Goal: Task Accomplishment & Management: Use online tool/utility

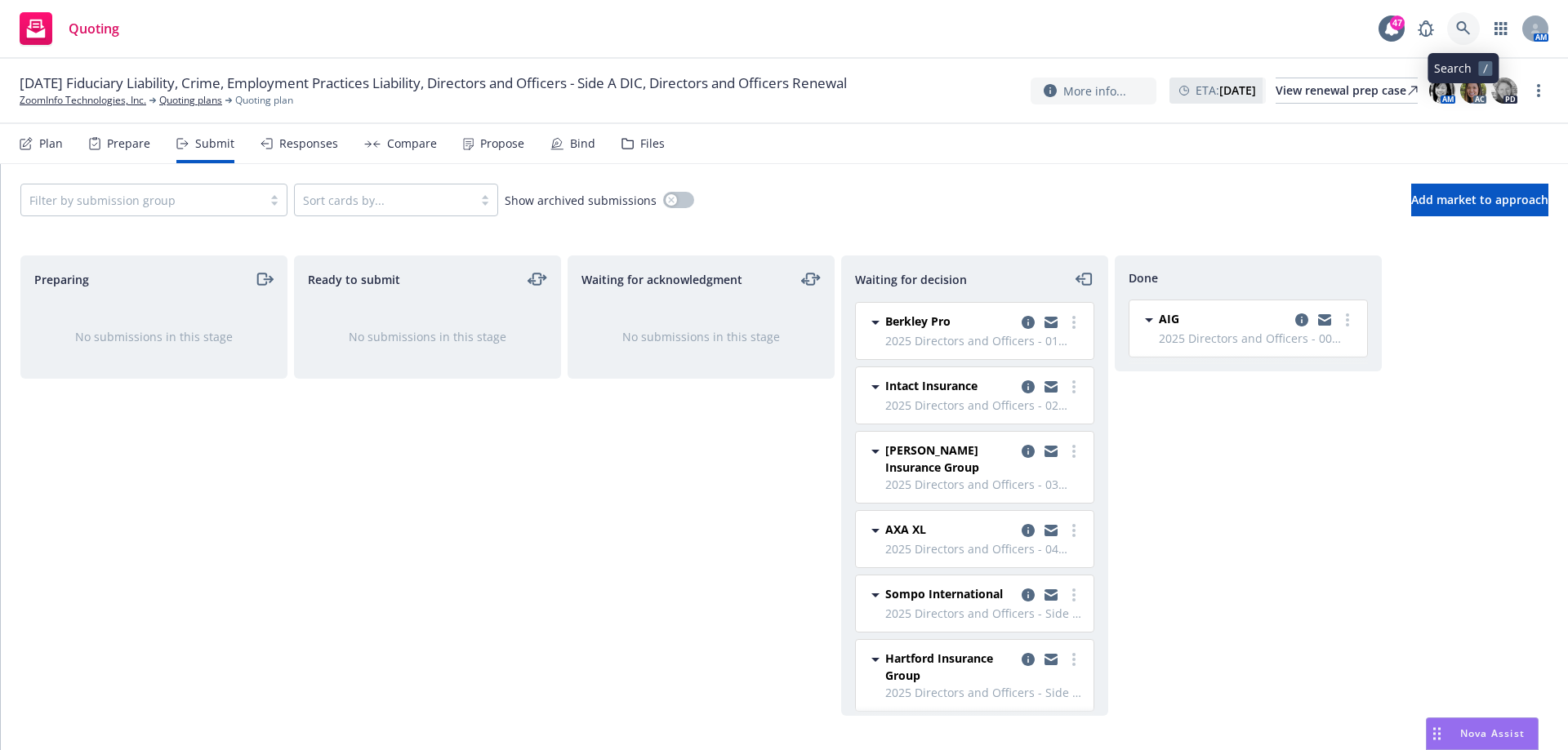
click at [1454, 22] on link at bounding box center [1463, 28] width 33 height 33
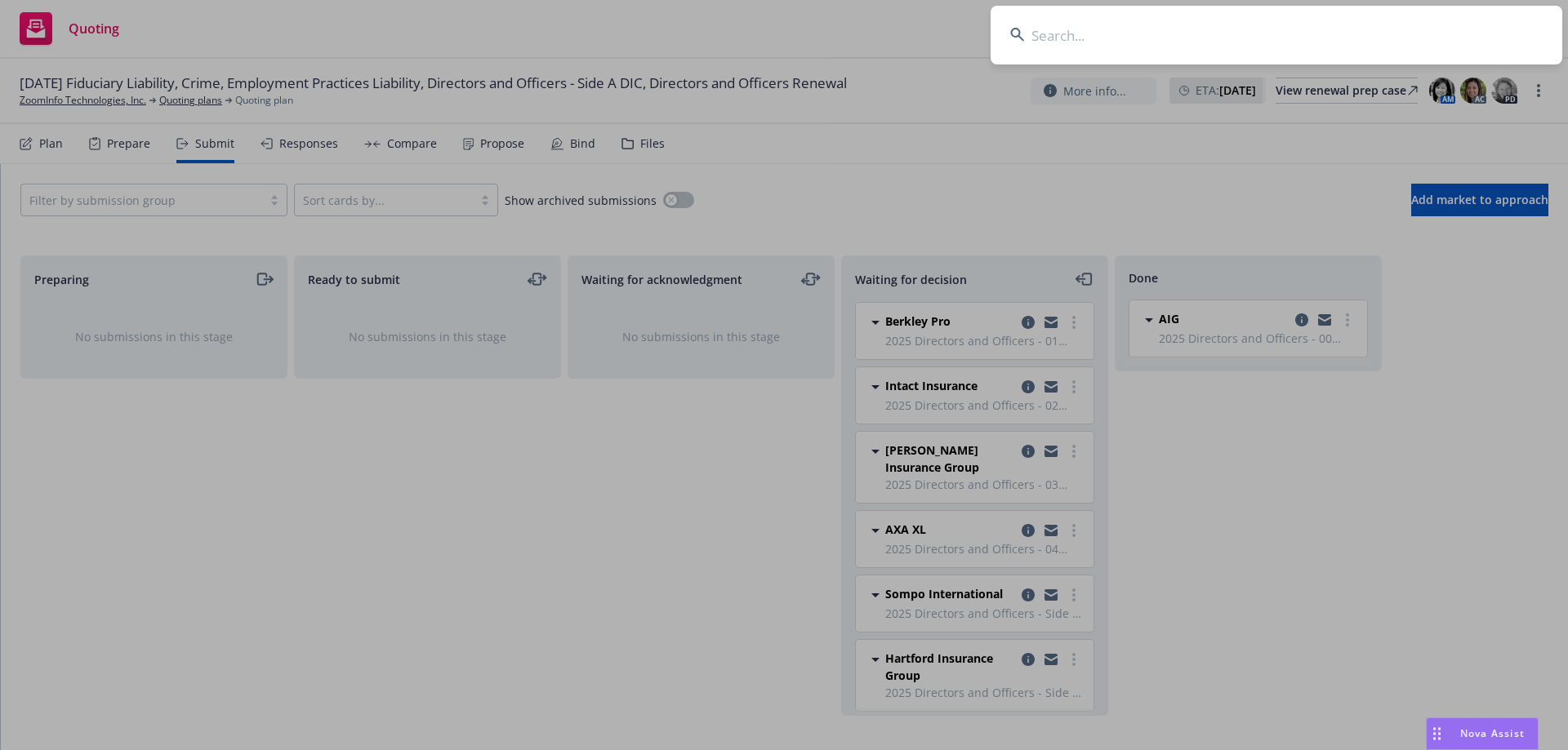
click at [1106, 43] on input at bounding box center [1277, 34] width 572 height 59
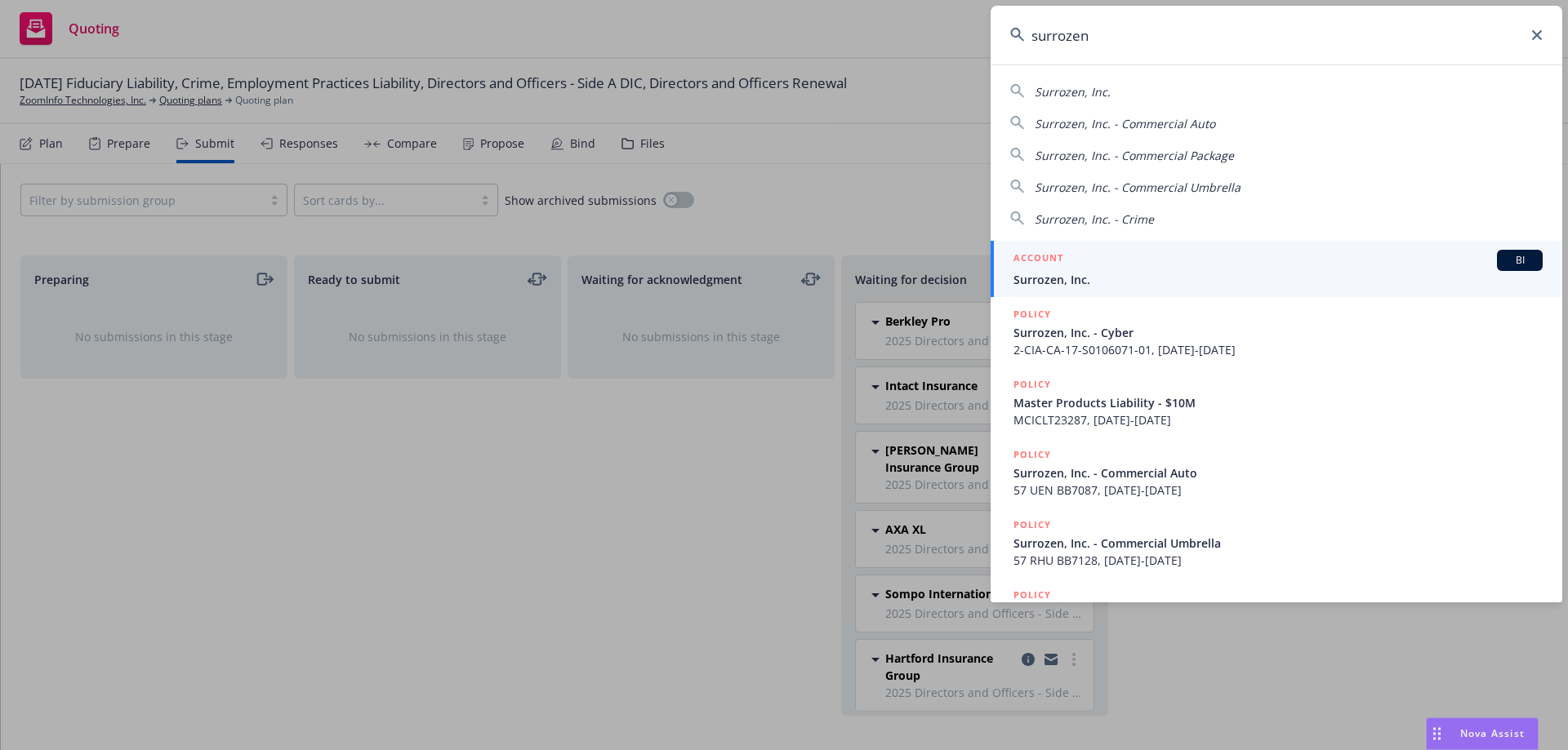
type input "surrozen"
click at [1059, 284] on span "Surrozen, Inc." at bounding box center [1278, 279] width 529 height 17
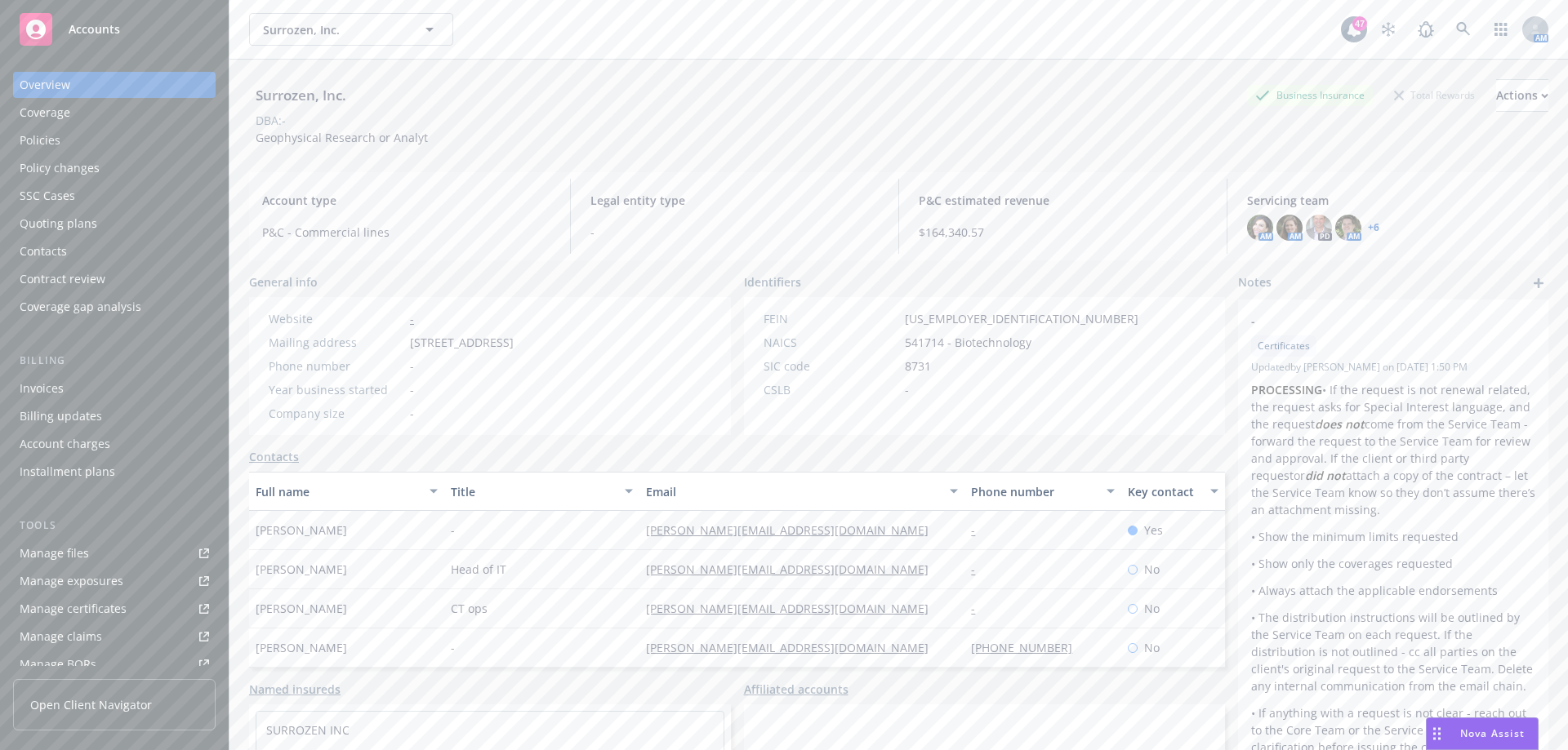
click at [44, 130] on div "Policies" at bounding box center [40, 141] width 41 height 26
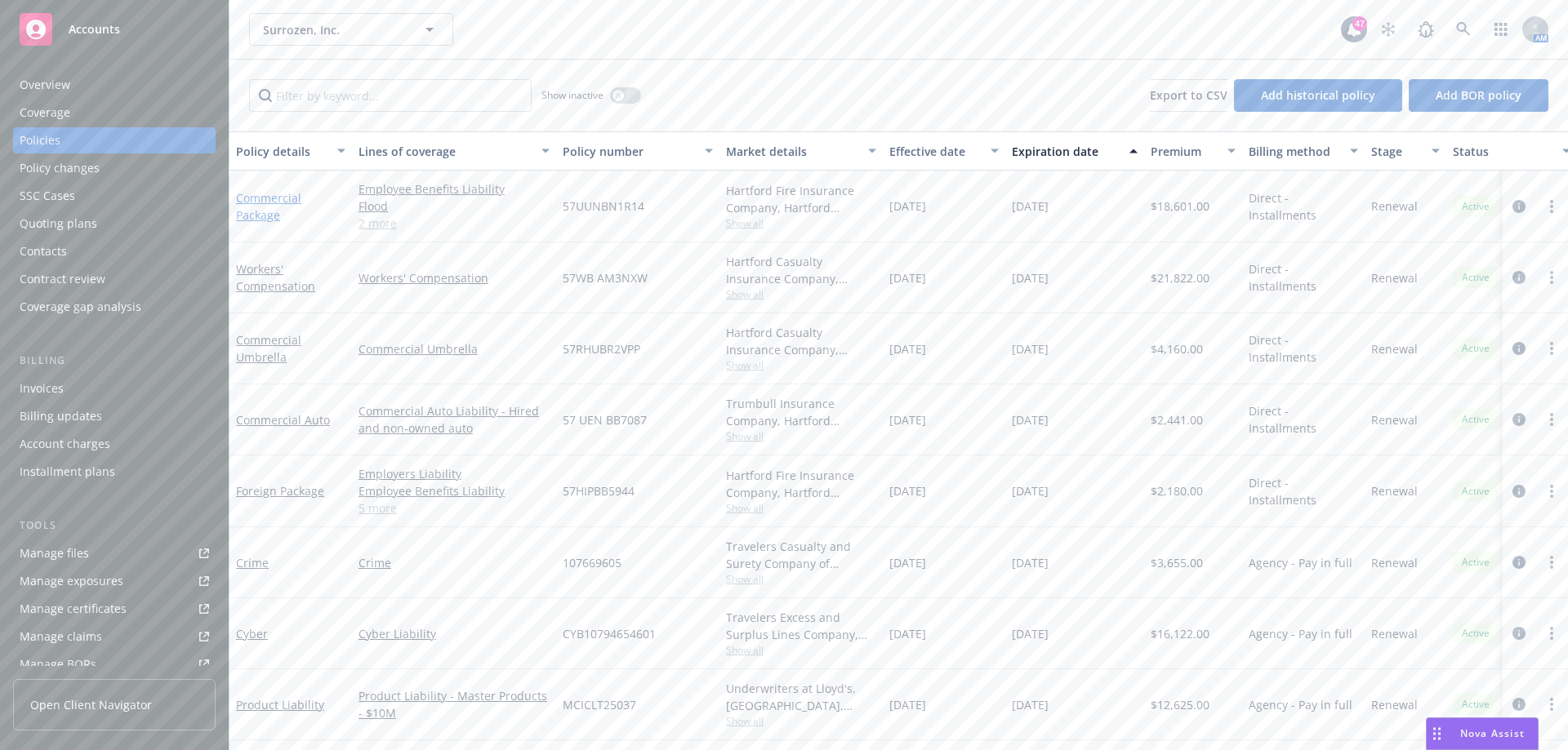
click at [262, 208] on link "Commercial Package" at bounding box center [269, 206] width 65 height 33
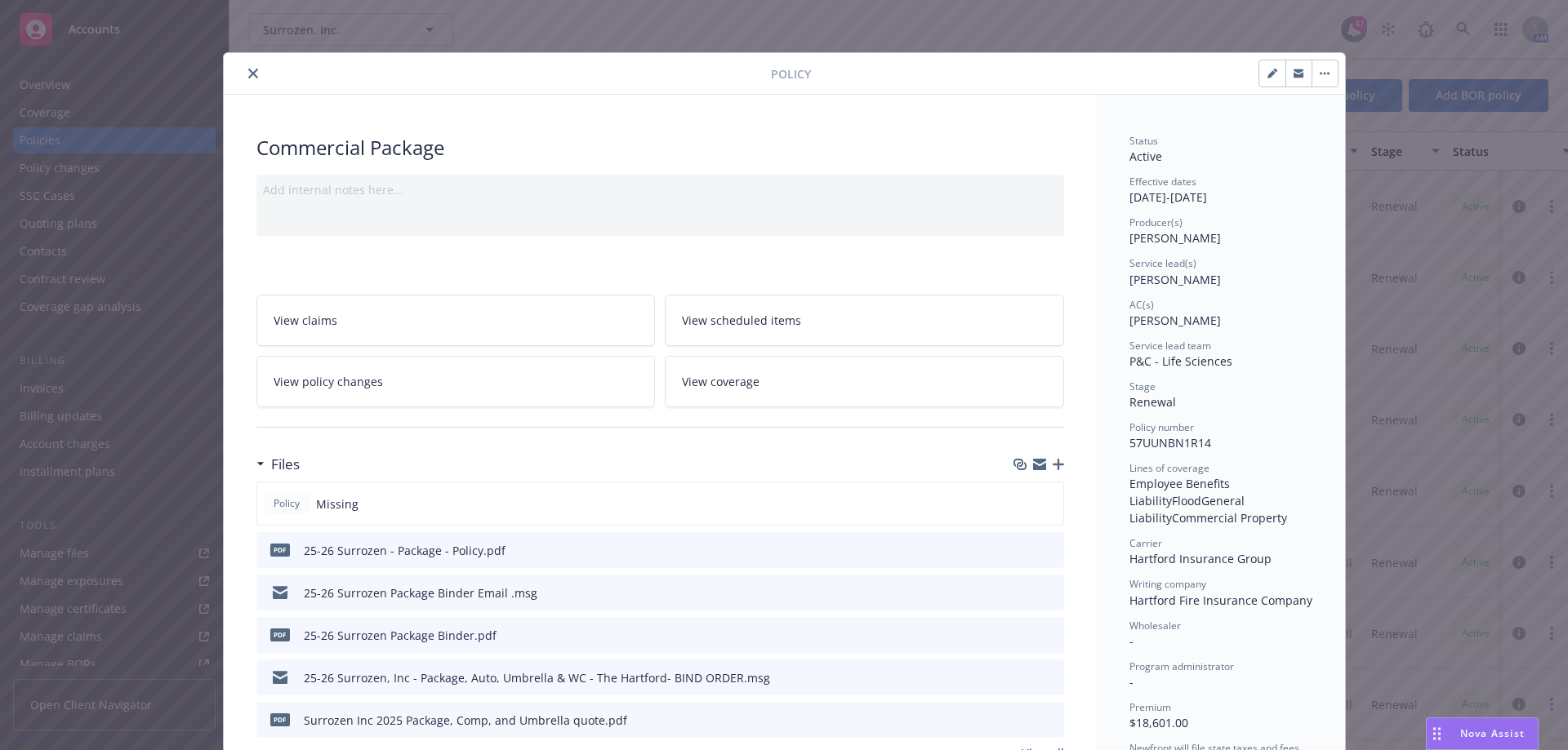
click at [250, 76] on icon "close" at bounding box center [253, 74] width 10 height 10
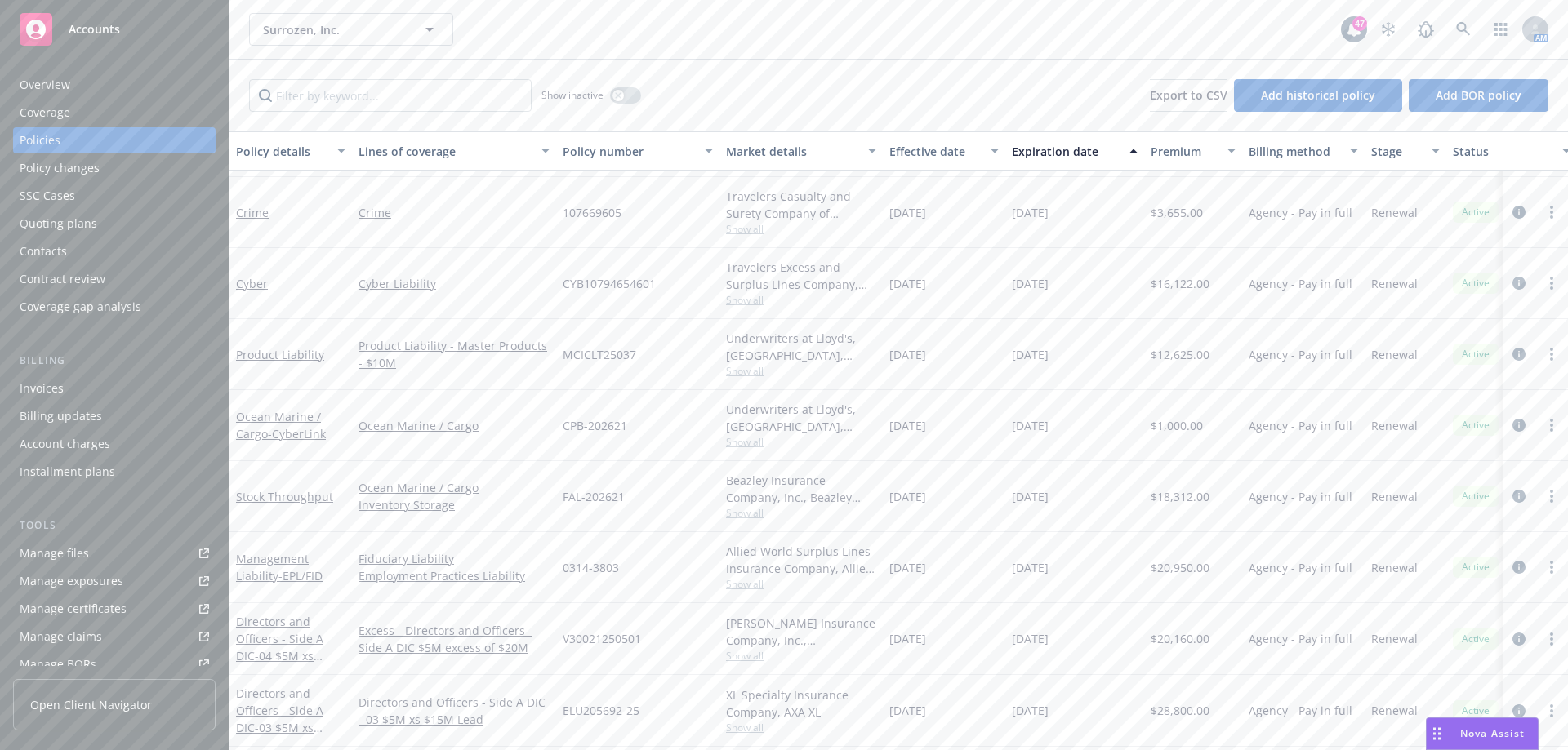
scroll to position [489, 0]
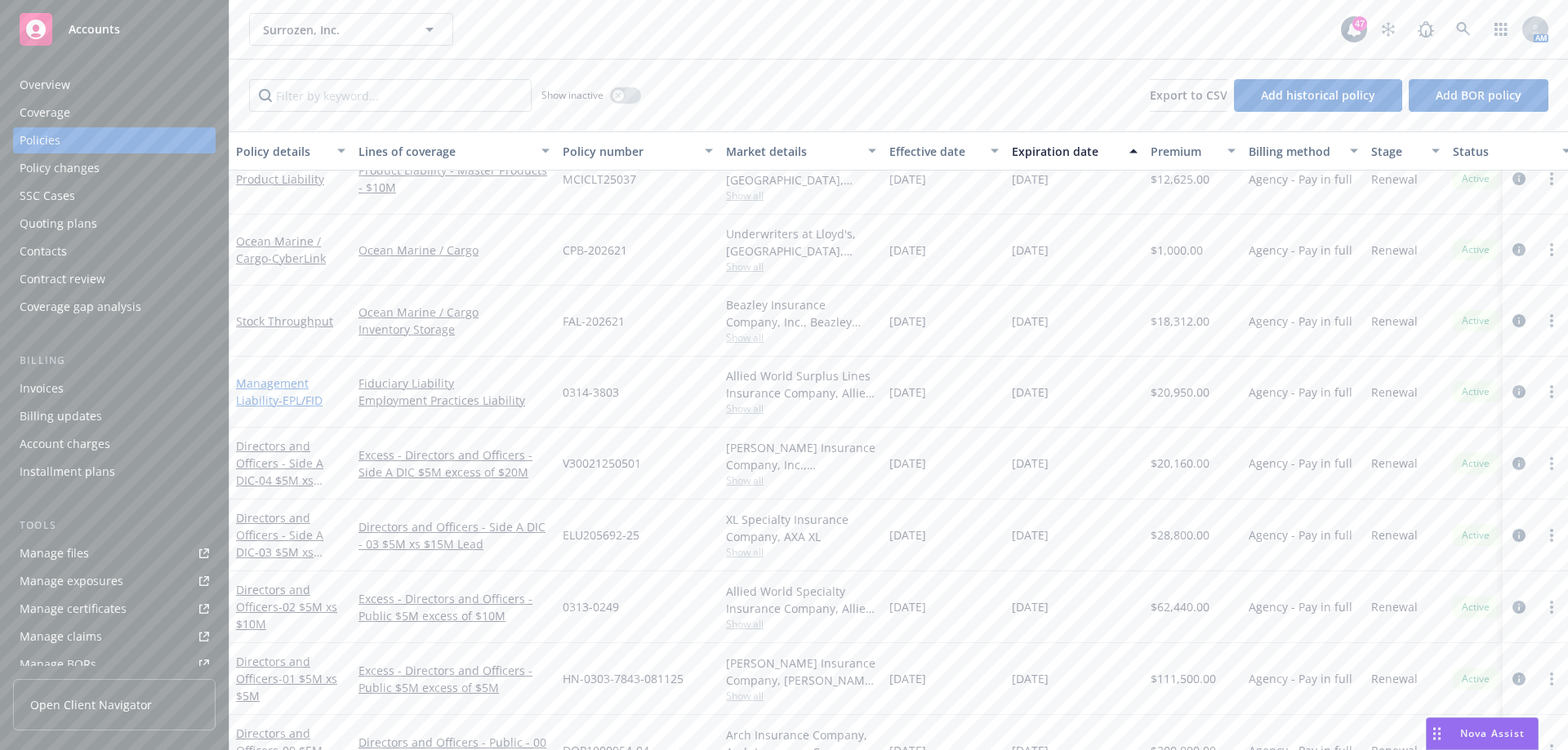
click at [262, 385] on link "Management Liability - EPL/FID" at bounding box center [279, 392] width 87 height 33
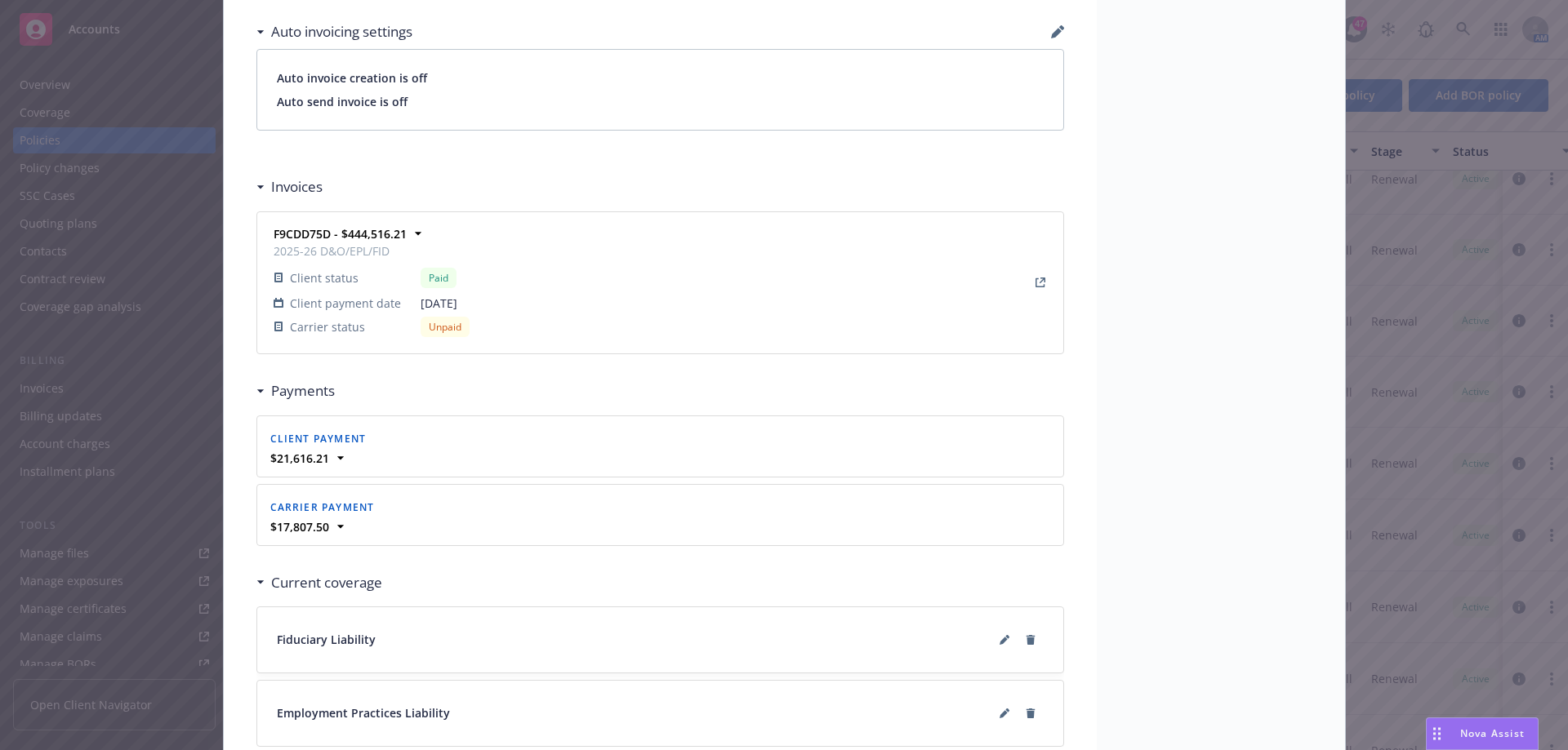
scroll to position [1588, 0]
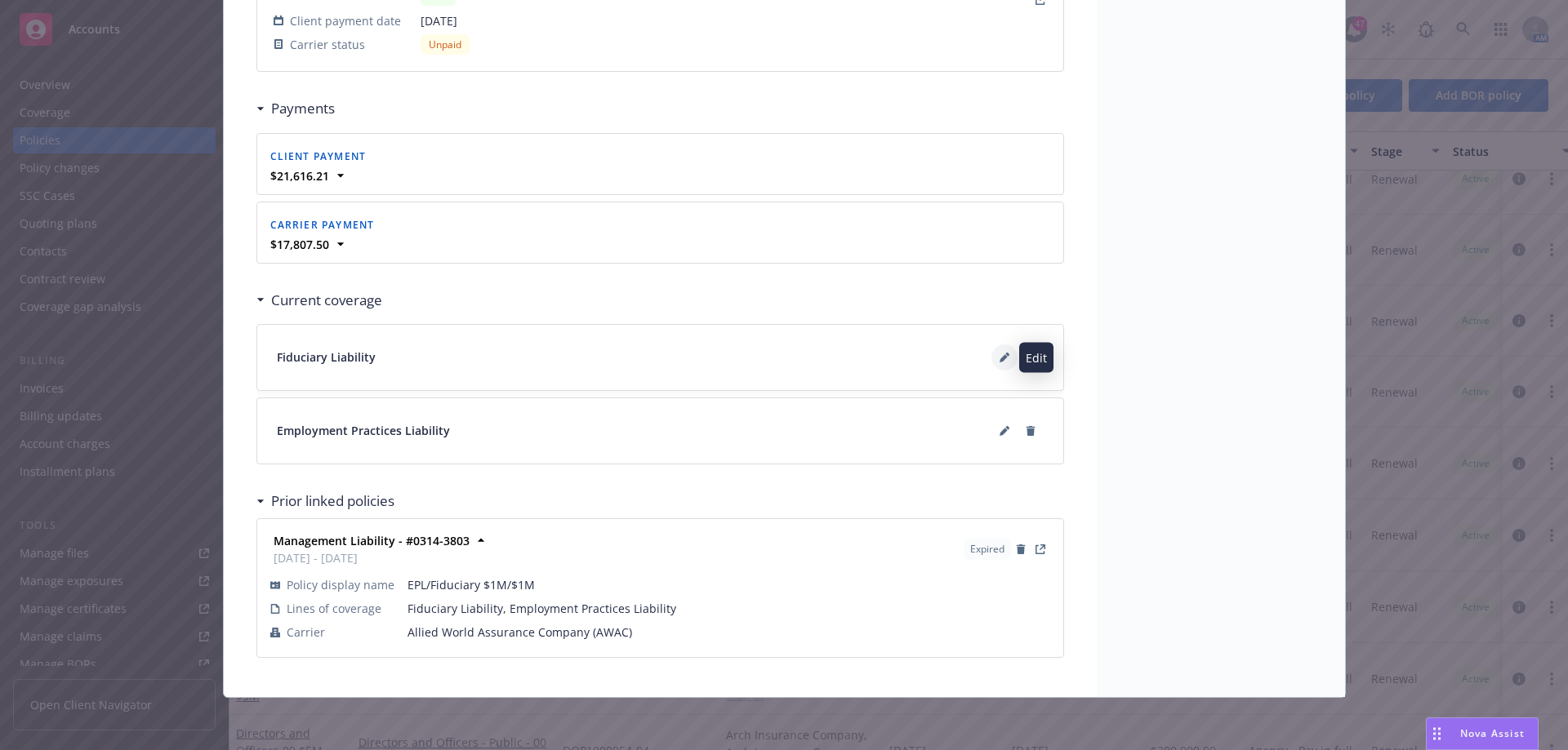
click at [992, 362] on button at bounding box center [1005, 357] width 26 height 26
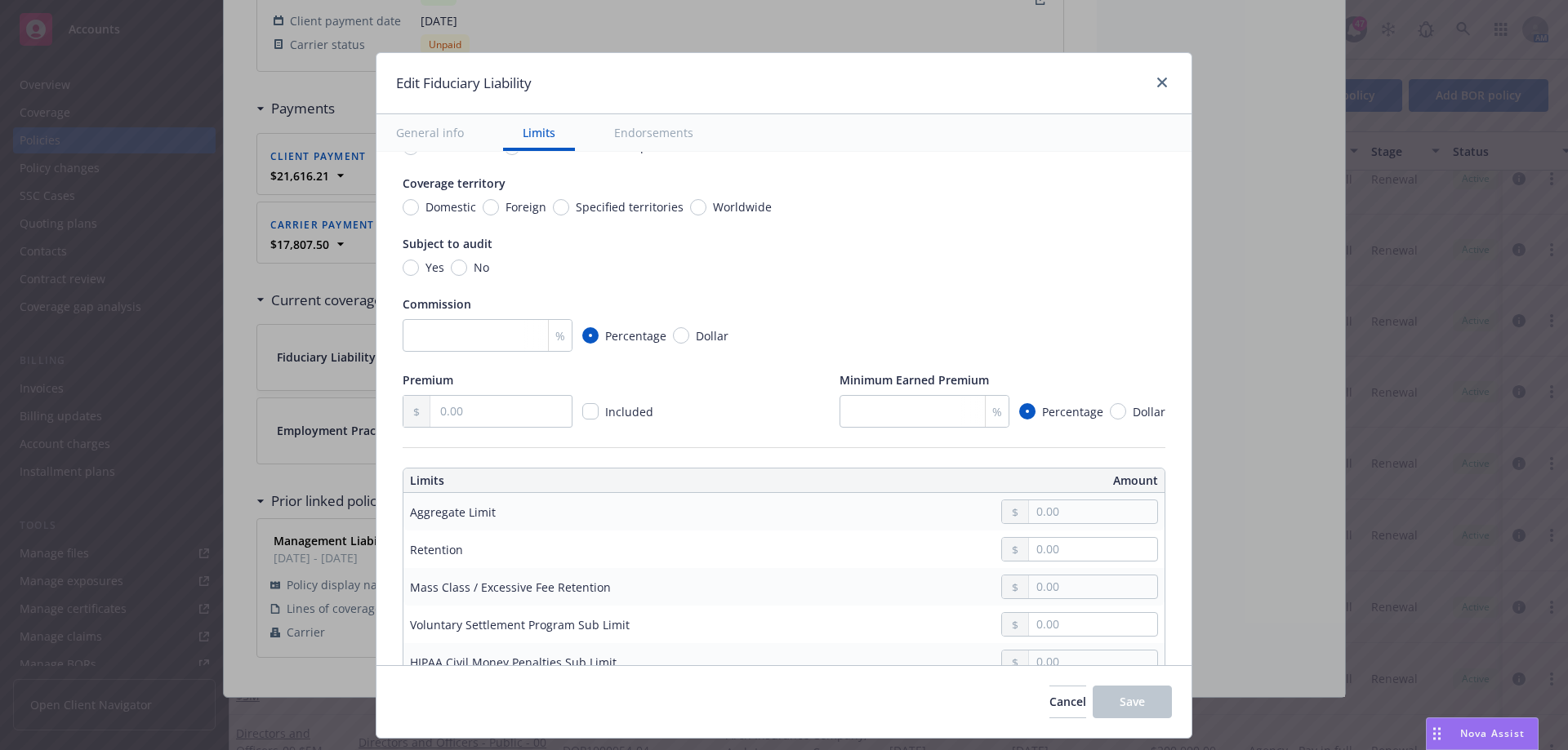
scroll to position [0, 0]
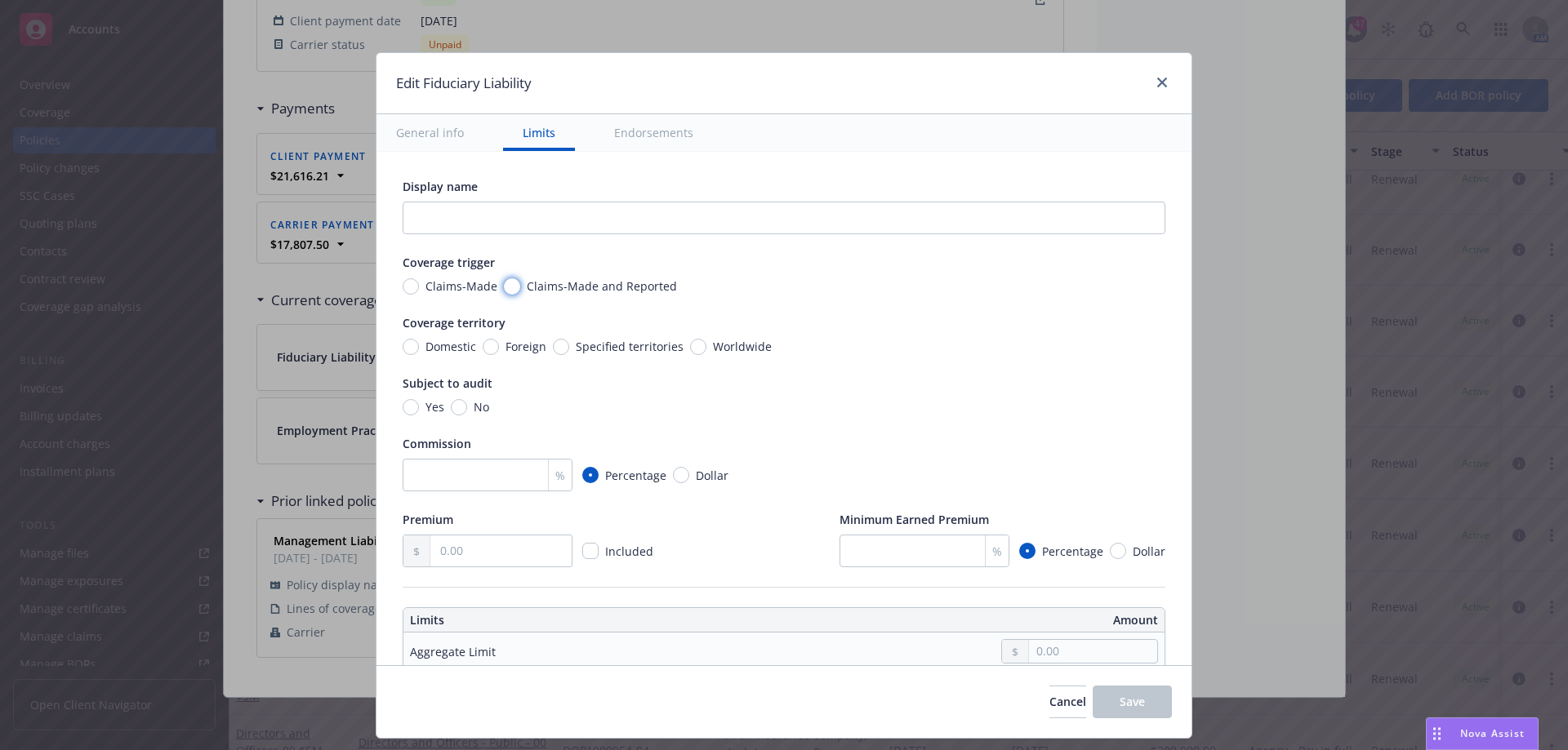
click at [504, 282] on input "Claims-Made and Reported" at bounding box center [512, 287] width 17 height 17
radio input "true"
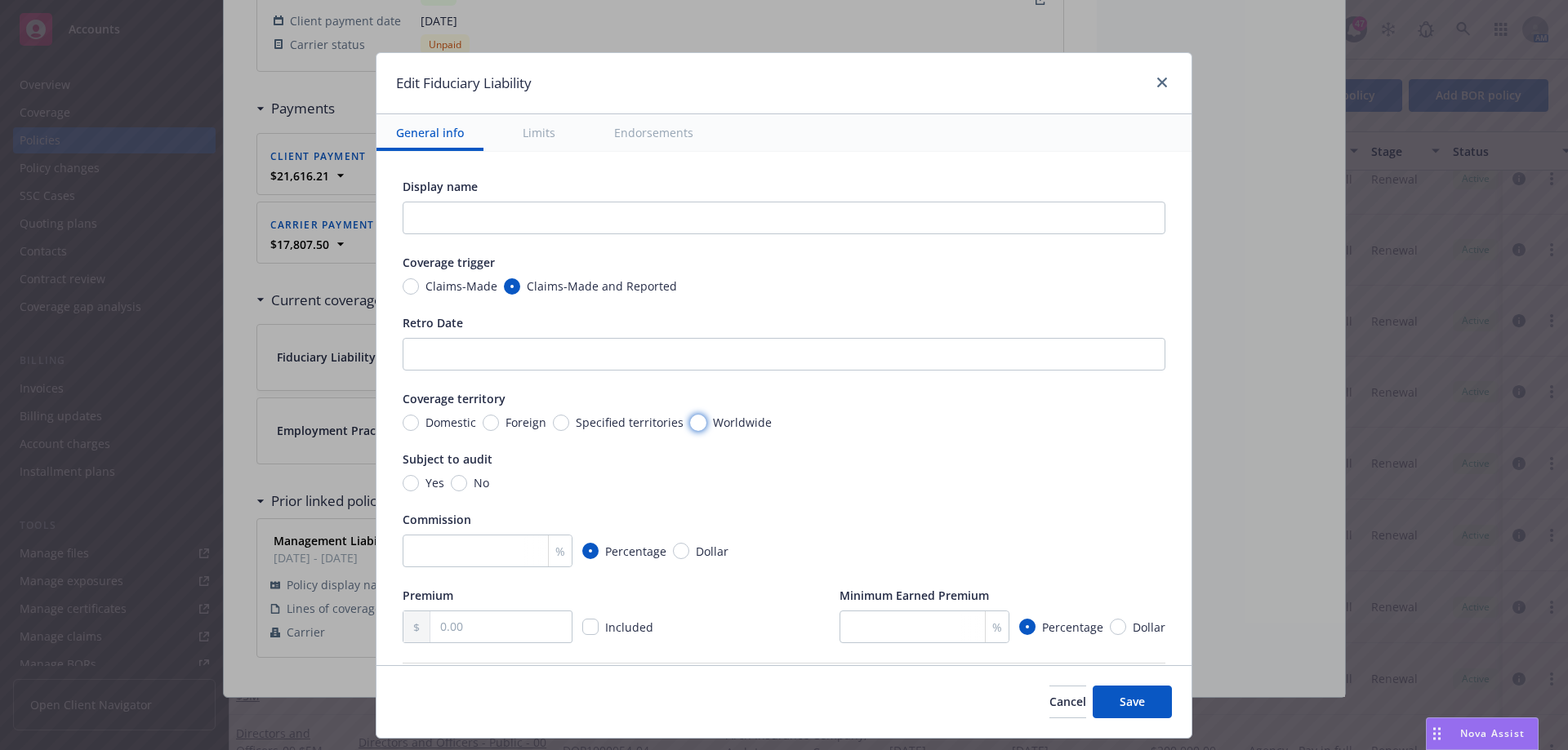
click at [690, 428] on input "Worldwide" at bounding box center [698, 423] width 17 height 17
radio input "true"
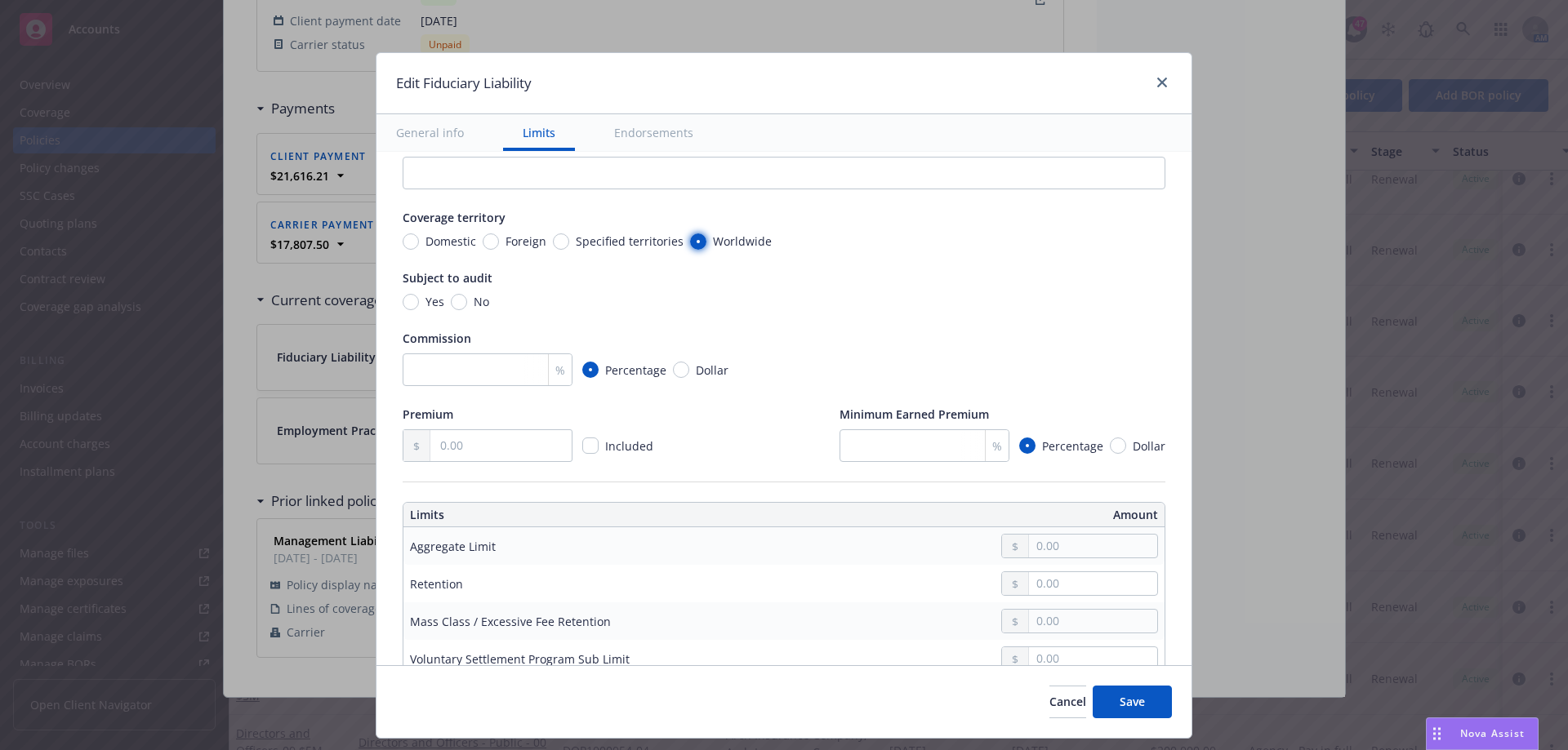
scroll to position [245, 0]
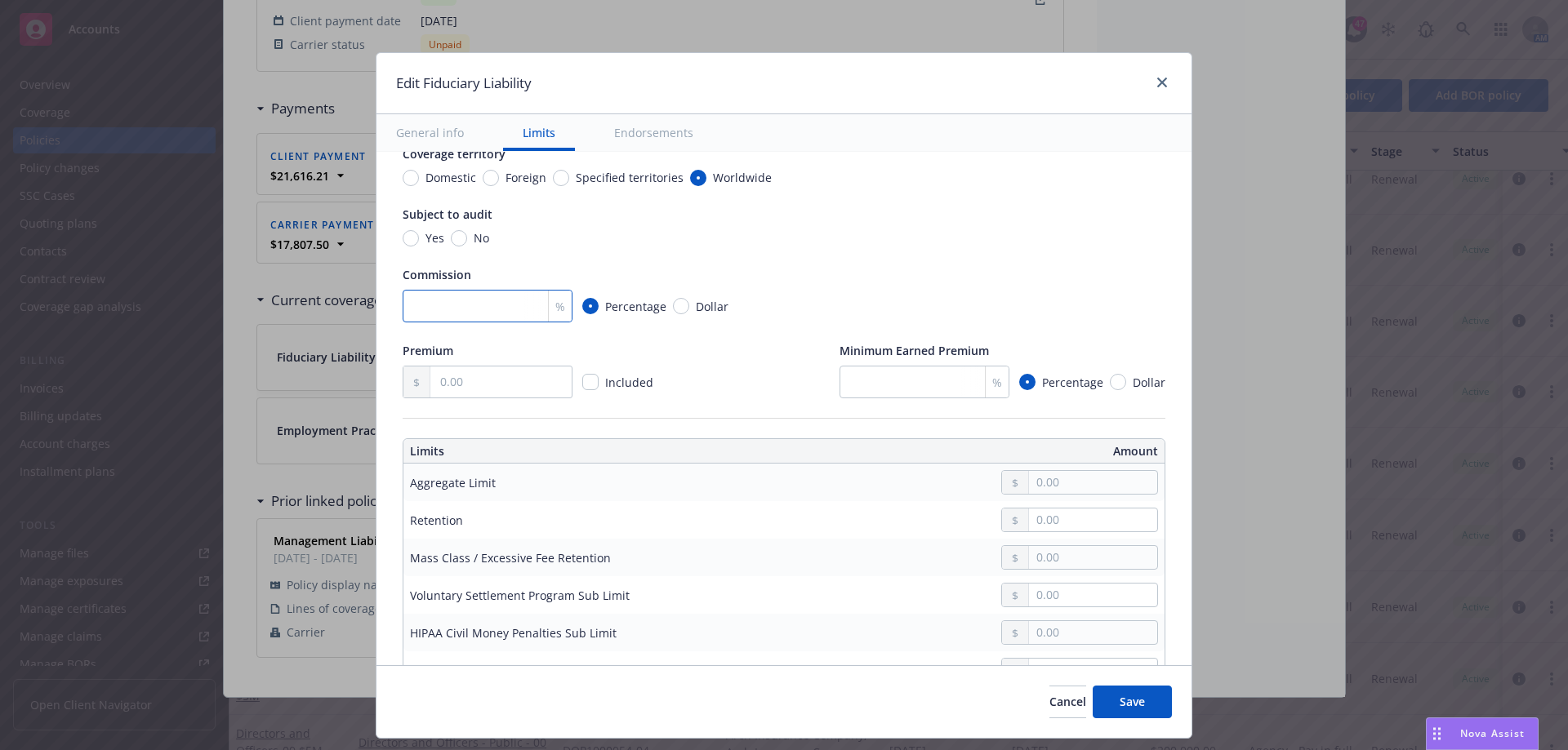
click at [459, 314] on input "number" at bounding box center [487, 305] width 169 height 33
type input "15"
click at [709, 349] on div "Premium Included Minimum Earned Premium % Percentage Dollar" at bounding box center [783, 370] width 763 height 57
click at [444, 367] on input "text" at bounding box center [501, 382] width 142 height 31
type input "2,050.00"
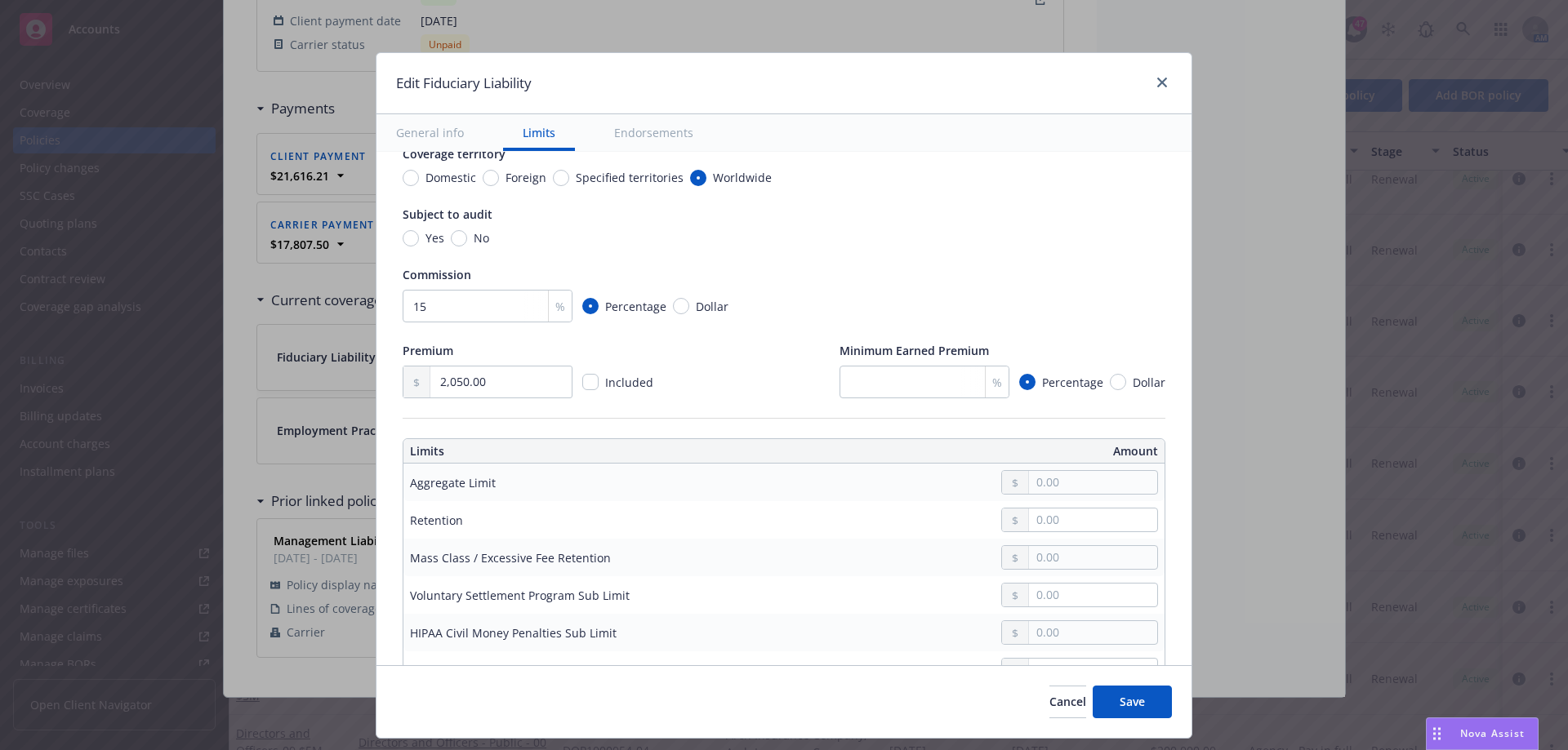
click at [709, 377] on div "Premium 2,050.00 Included Minimum Earned Premium % Percentage Dollar" at bounding box center [783, 370] width 763 height 57
click at [1063, 484] on input "text" at bounding box center [1093, 482] width 128 height 23
type input "1,000,000.00"
click at [1061, 517] on input "text" at bounding box center [1093, 519] width 128 height 23
type input "0.00"
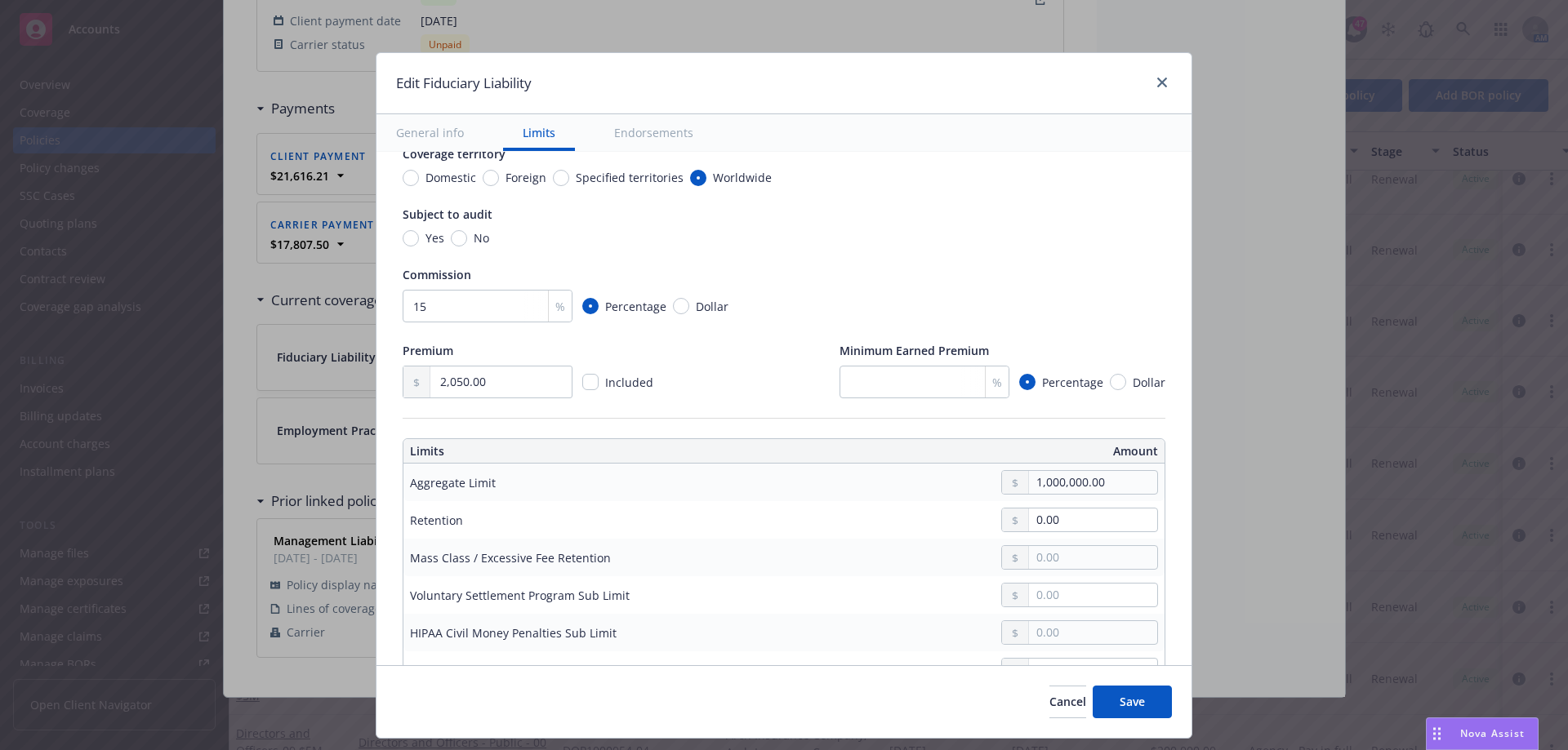
drag, startPoint x: 1155, startPoint y: 522, endPoint x: 1191, endPoint y: 549, distance: 45.0
click at [1156, 522] on div "Display name Coverage trigger Claims-Made Claims-Made and Reported Retro Date C…" at bounding box center [783, 679] width 815 height 1545
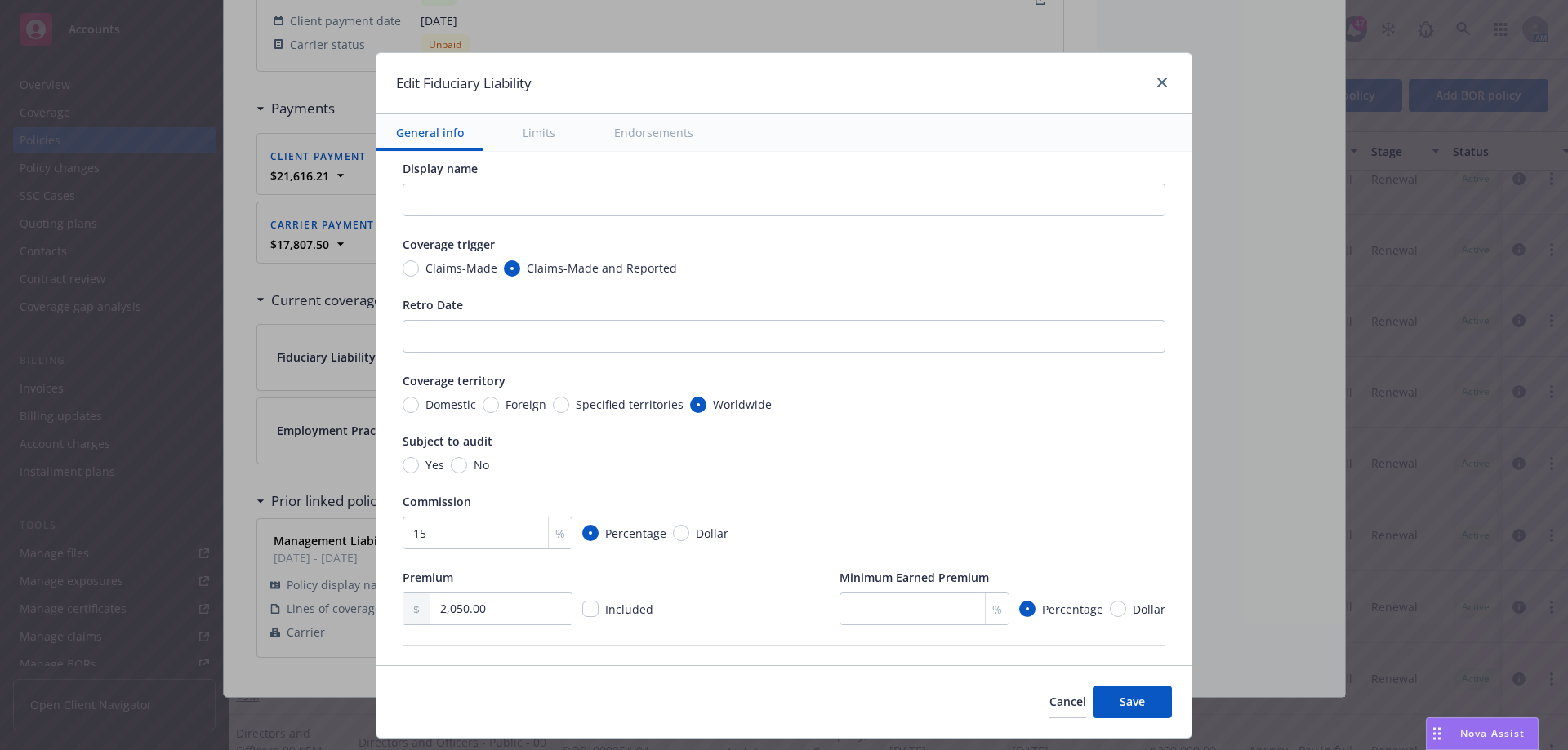
scroll to position [0, 0]
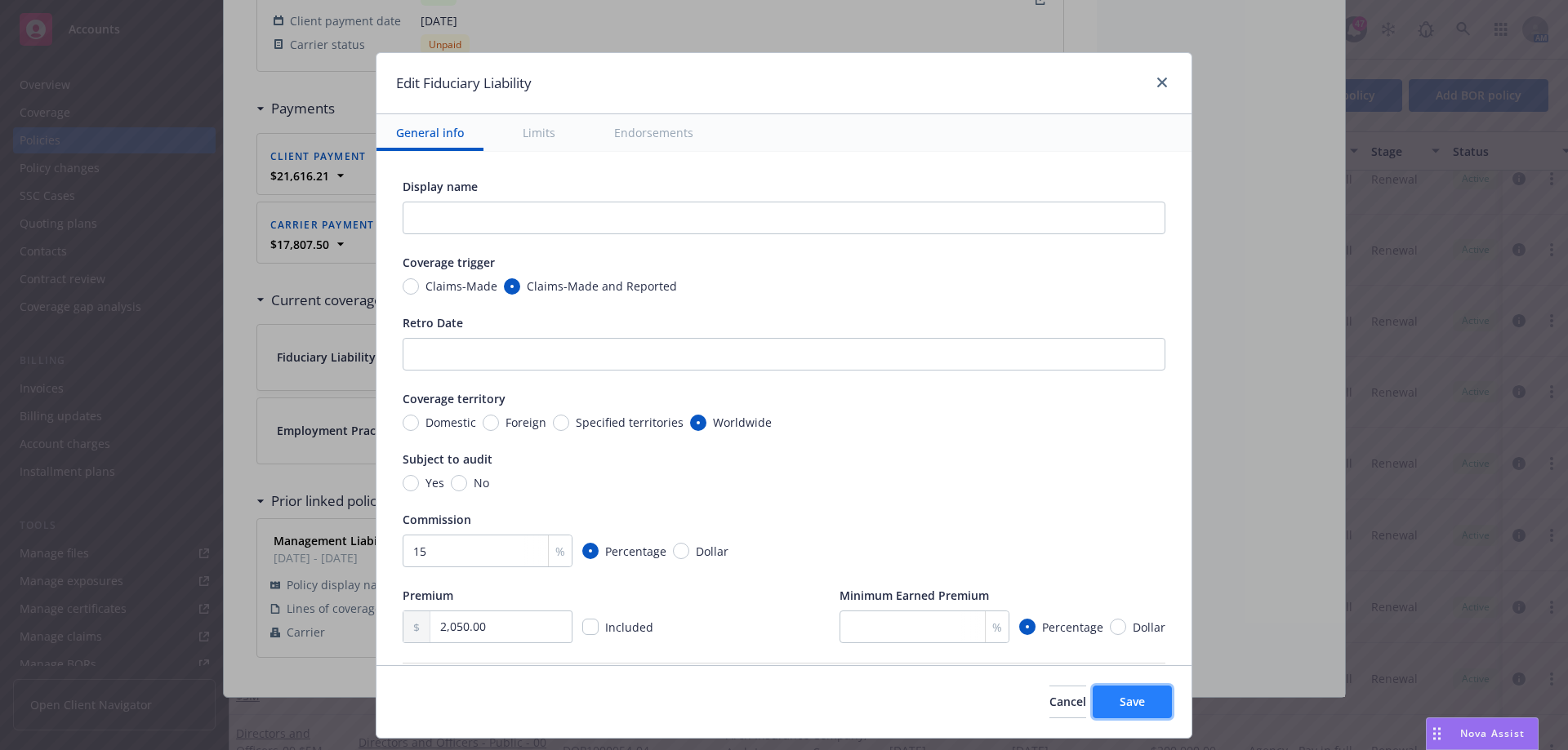
click at [1147, 698] on button "Save" at bounding box center [1132, 702] width 79 height 33
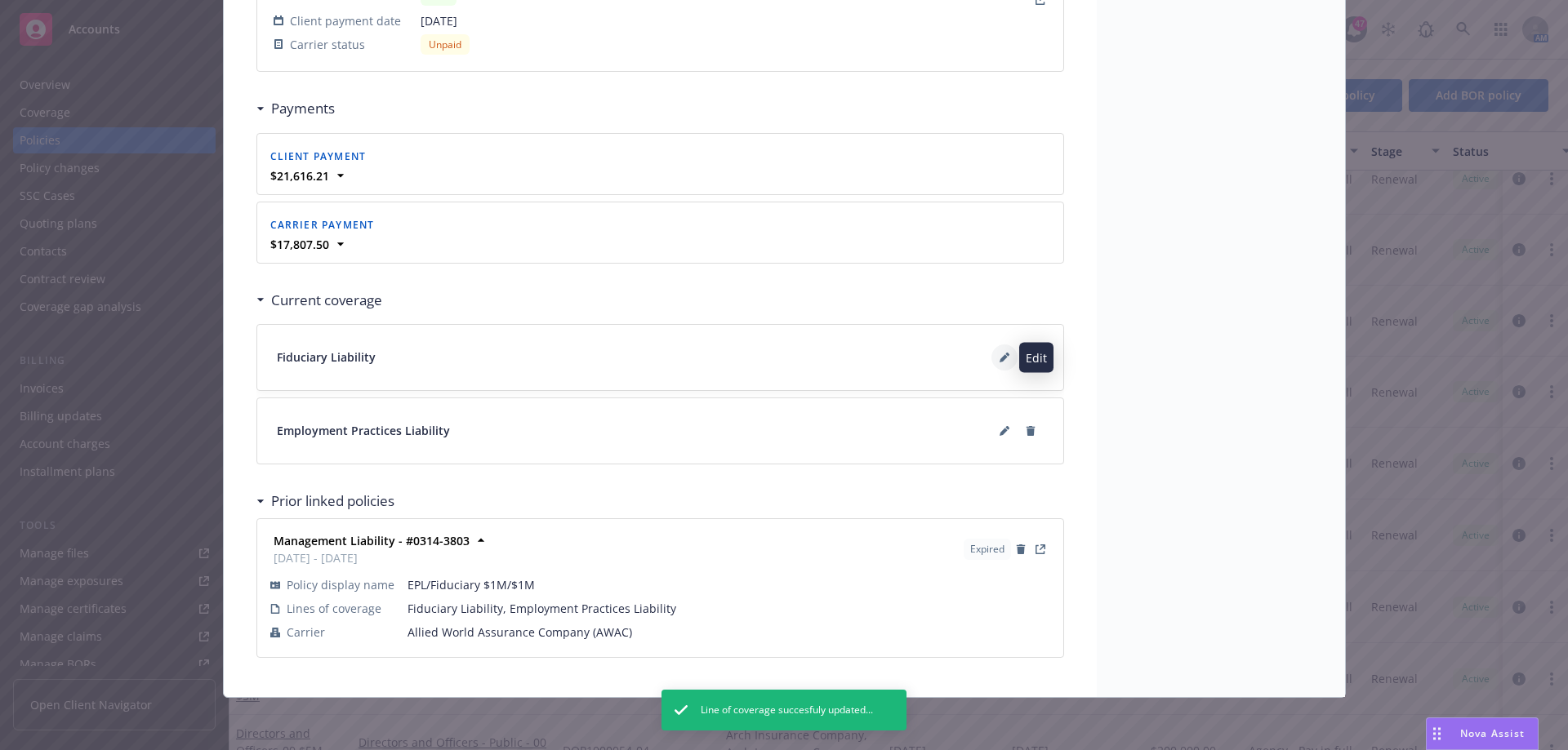
click at [1000, 360] on icon at bounding box center [1004, 358] width 8 height 8
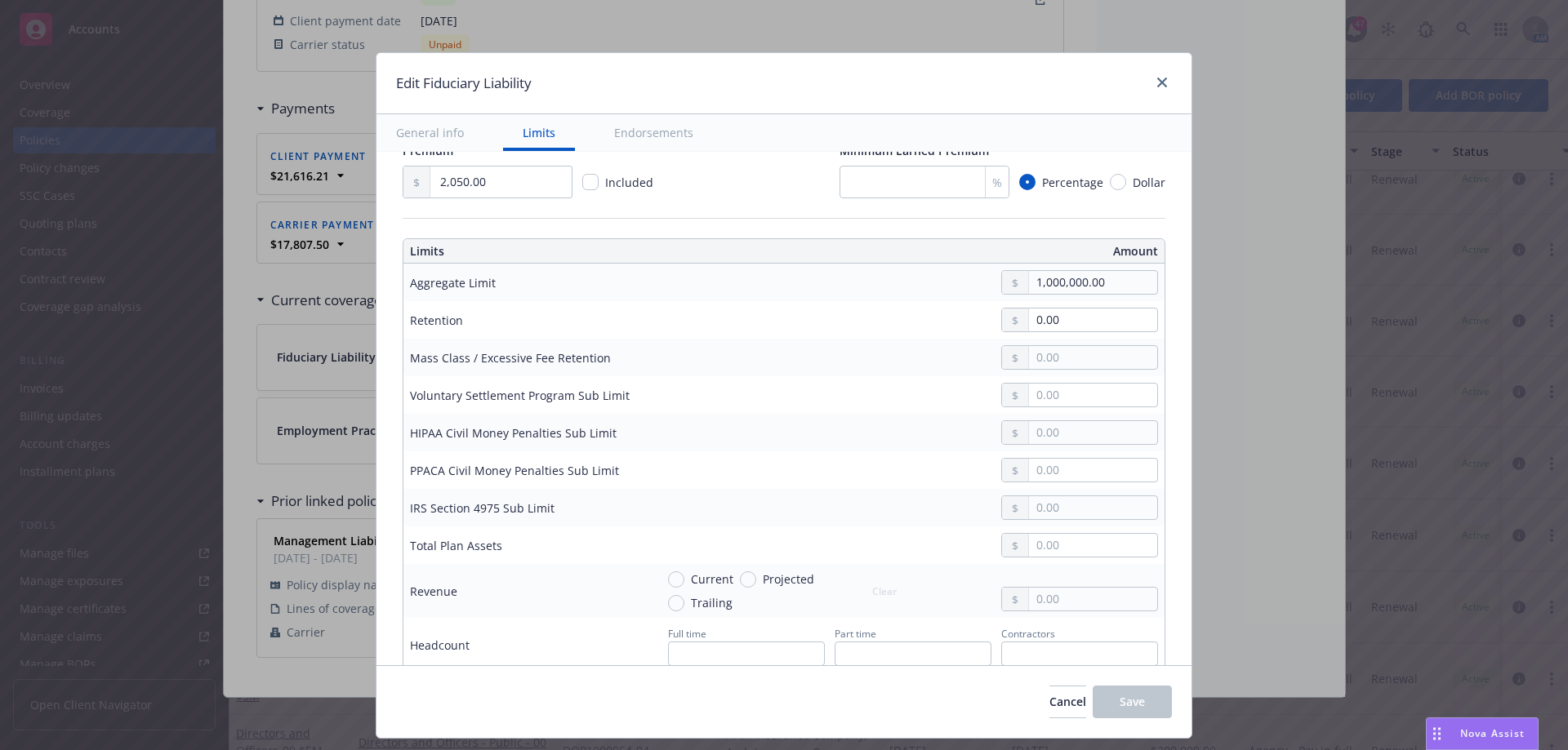
scroll to position [327, 0]
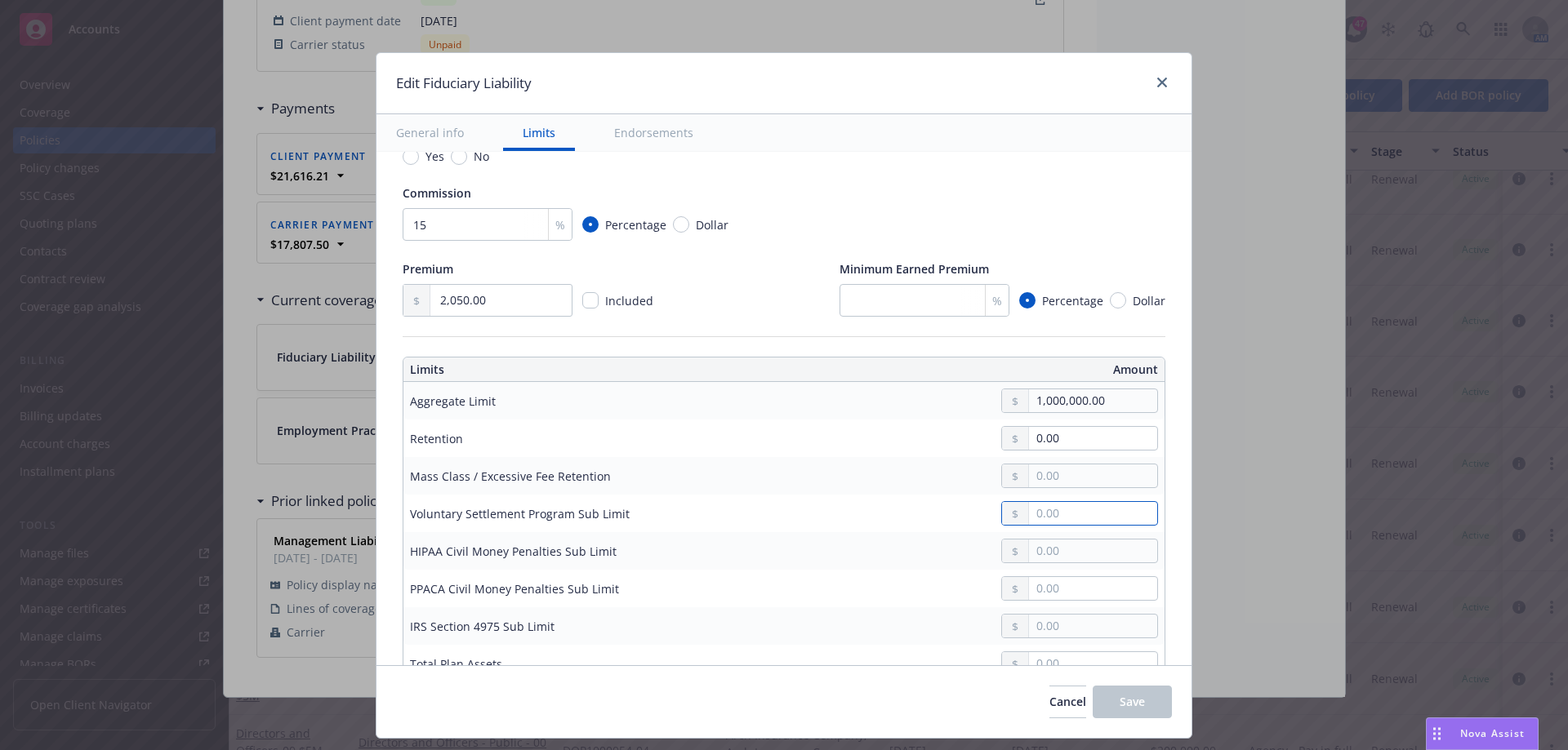
click at [1043, 516] on input "text" at bounding box center [1093, 513] width 128 height 23
type input "250,000.00"
click at [1048, 547] on input "text" at bounding box center [1093, 551] width 128 height 23
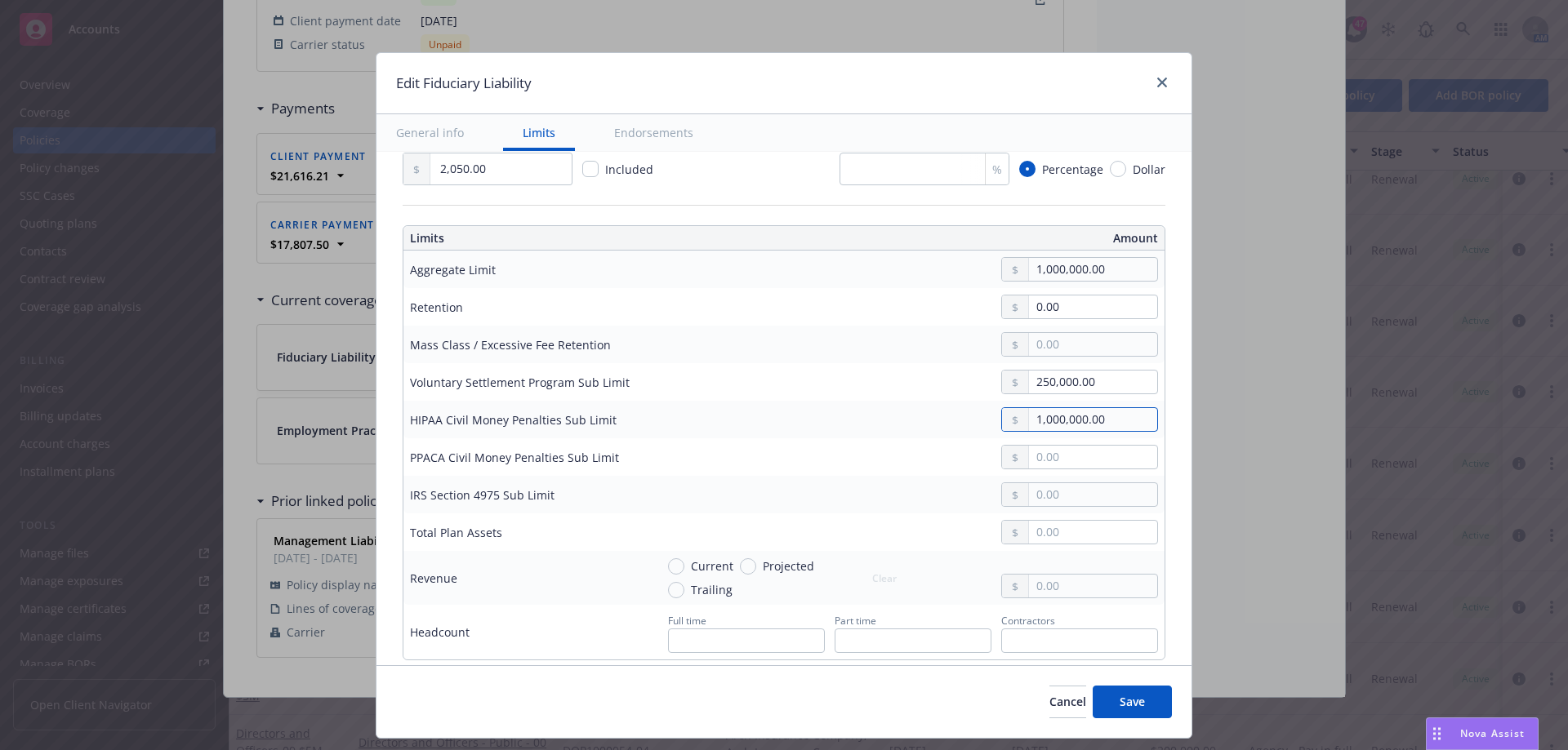
scroll to position [379, 0]
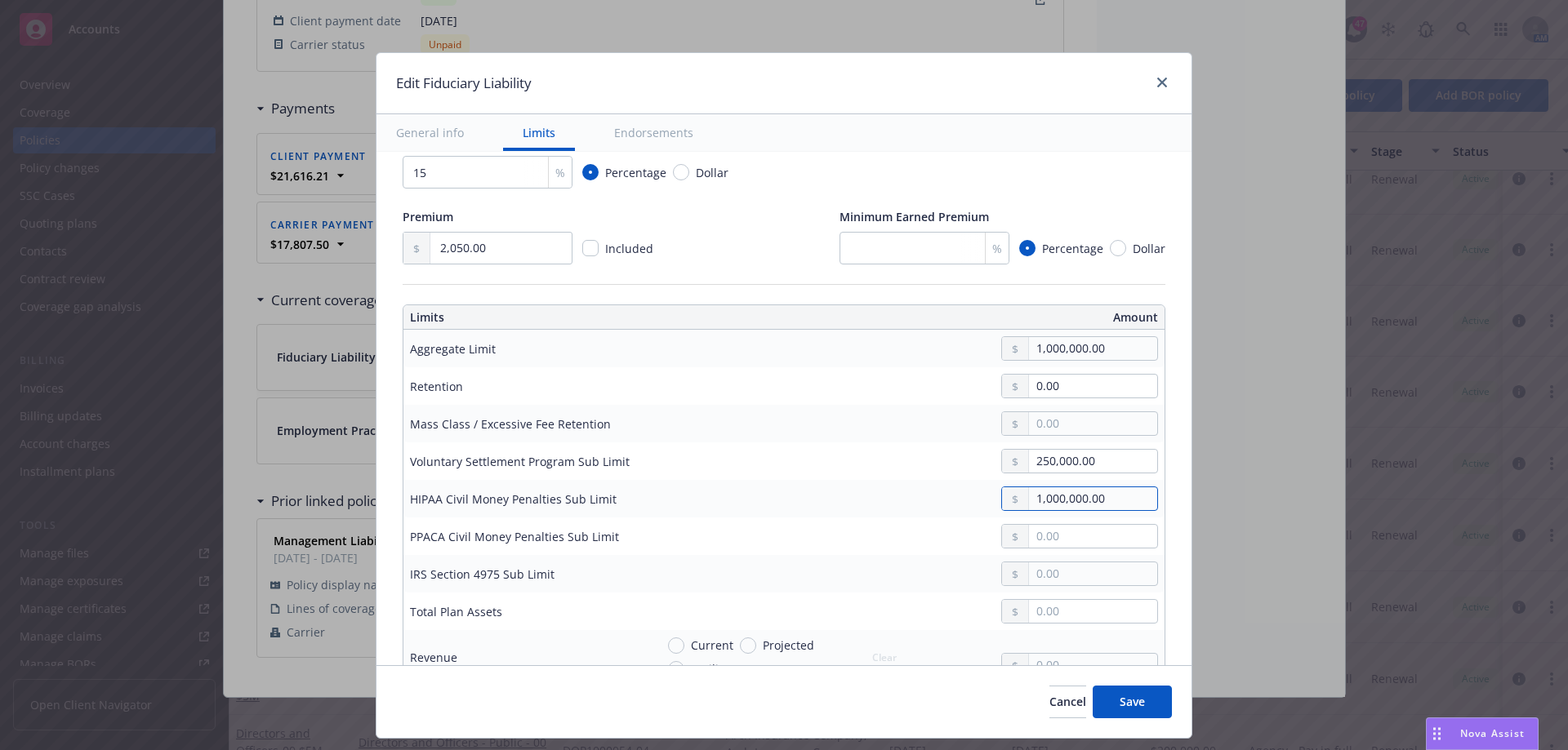
type input "1,000,000.00"
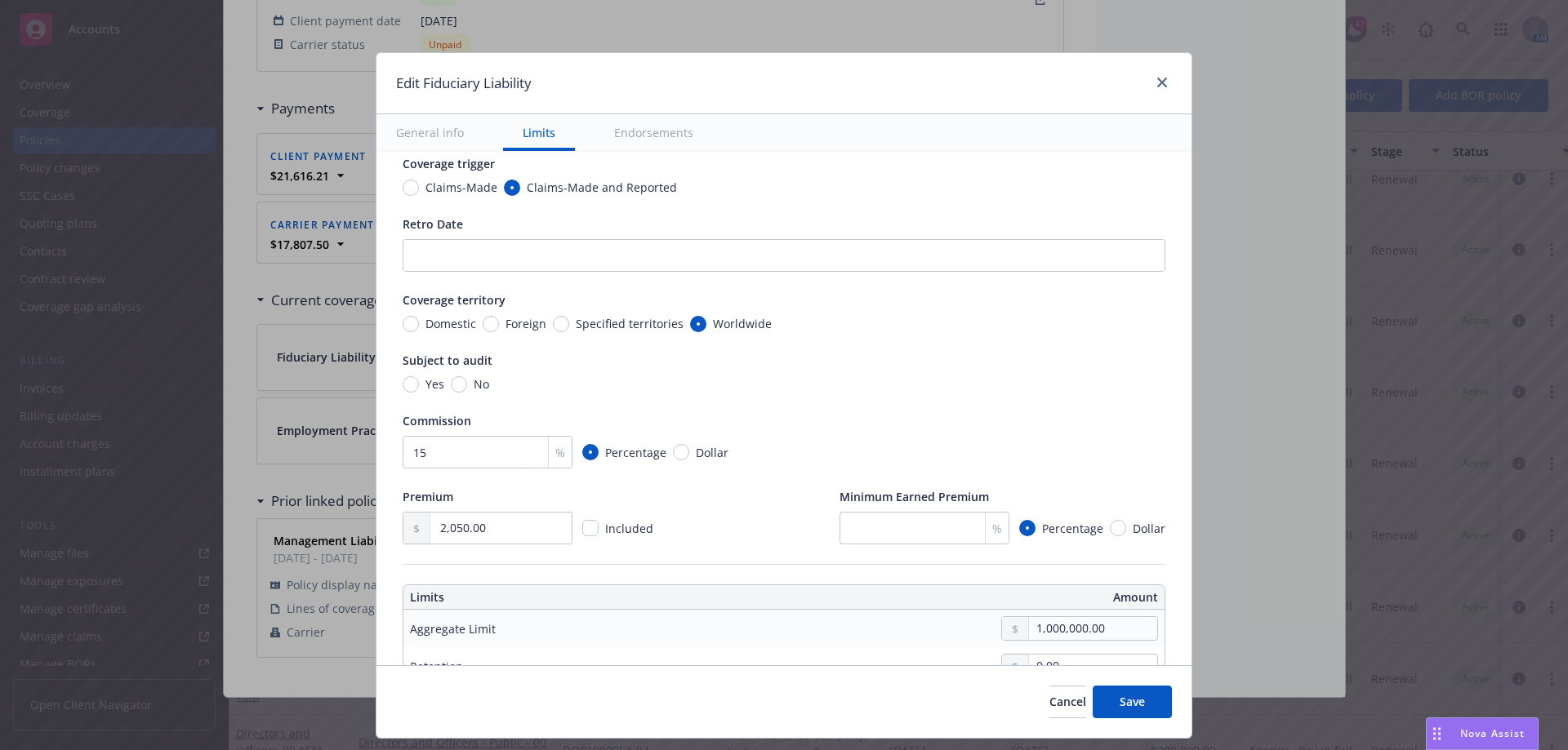
scroll to position [93, 0]
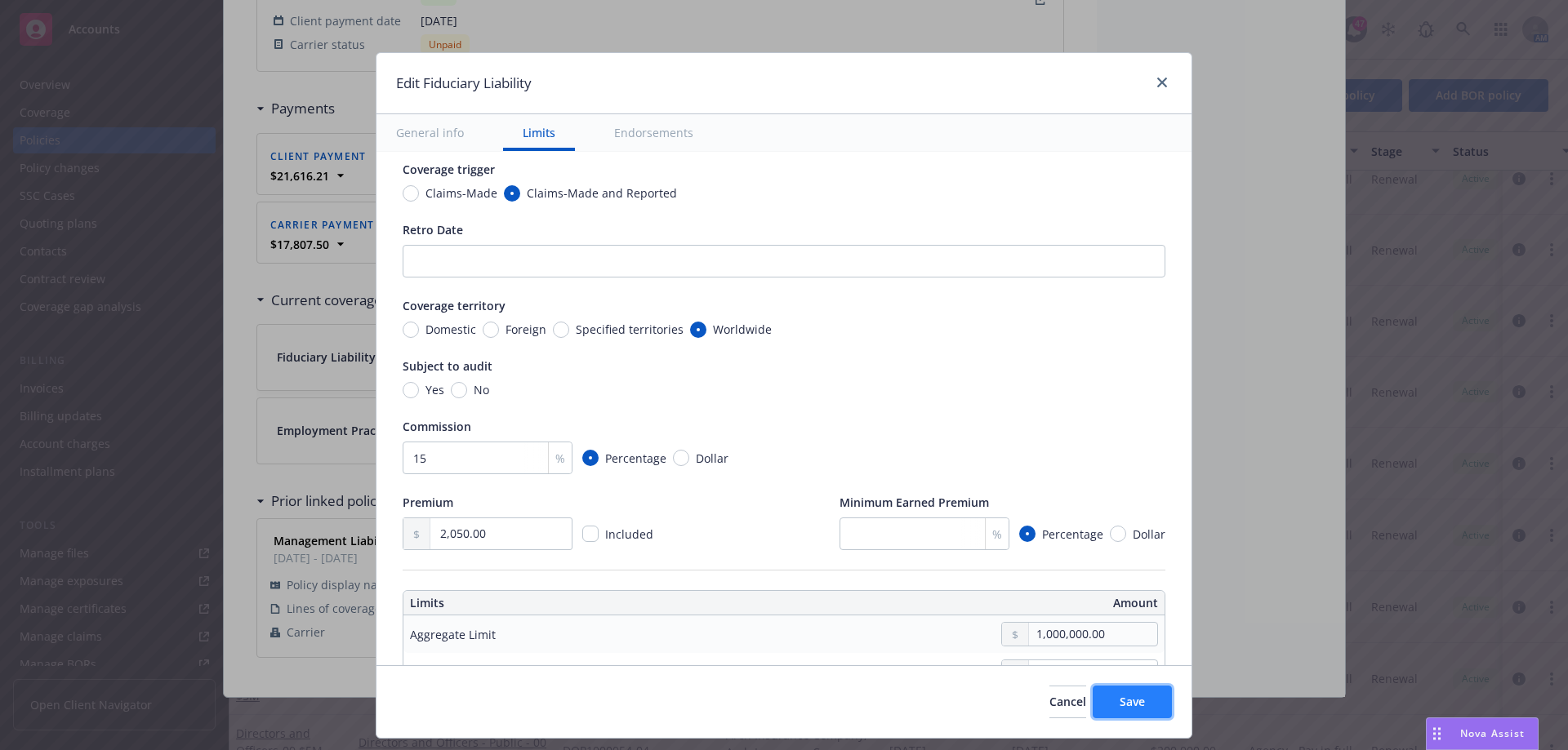
click at [1135, 700] on span "Save" at bounding box center [1132, 702] width 25 height 16
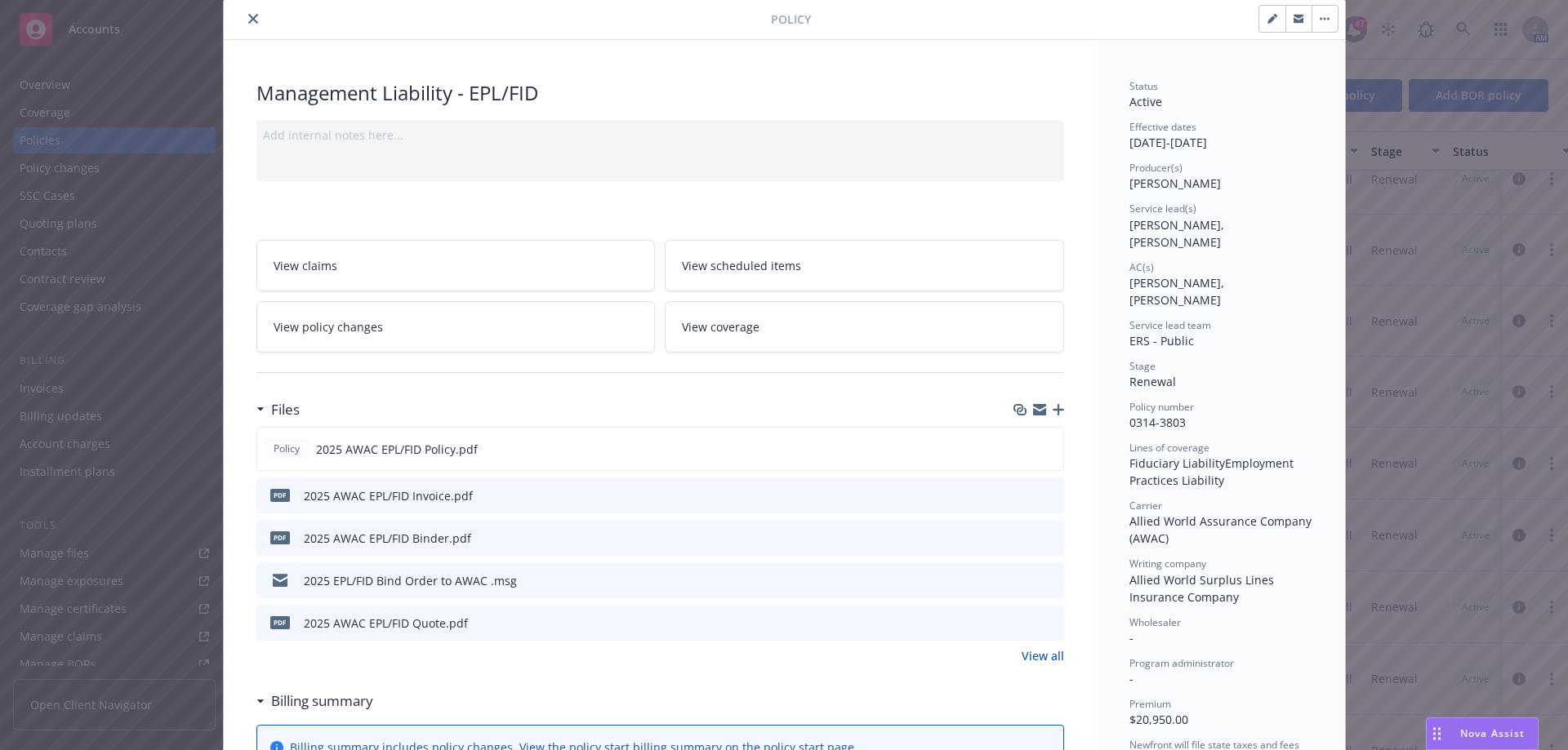
scroll to position [0, 0]
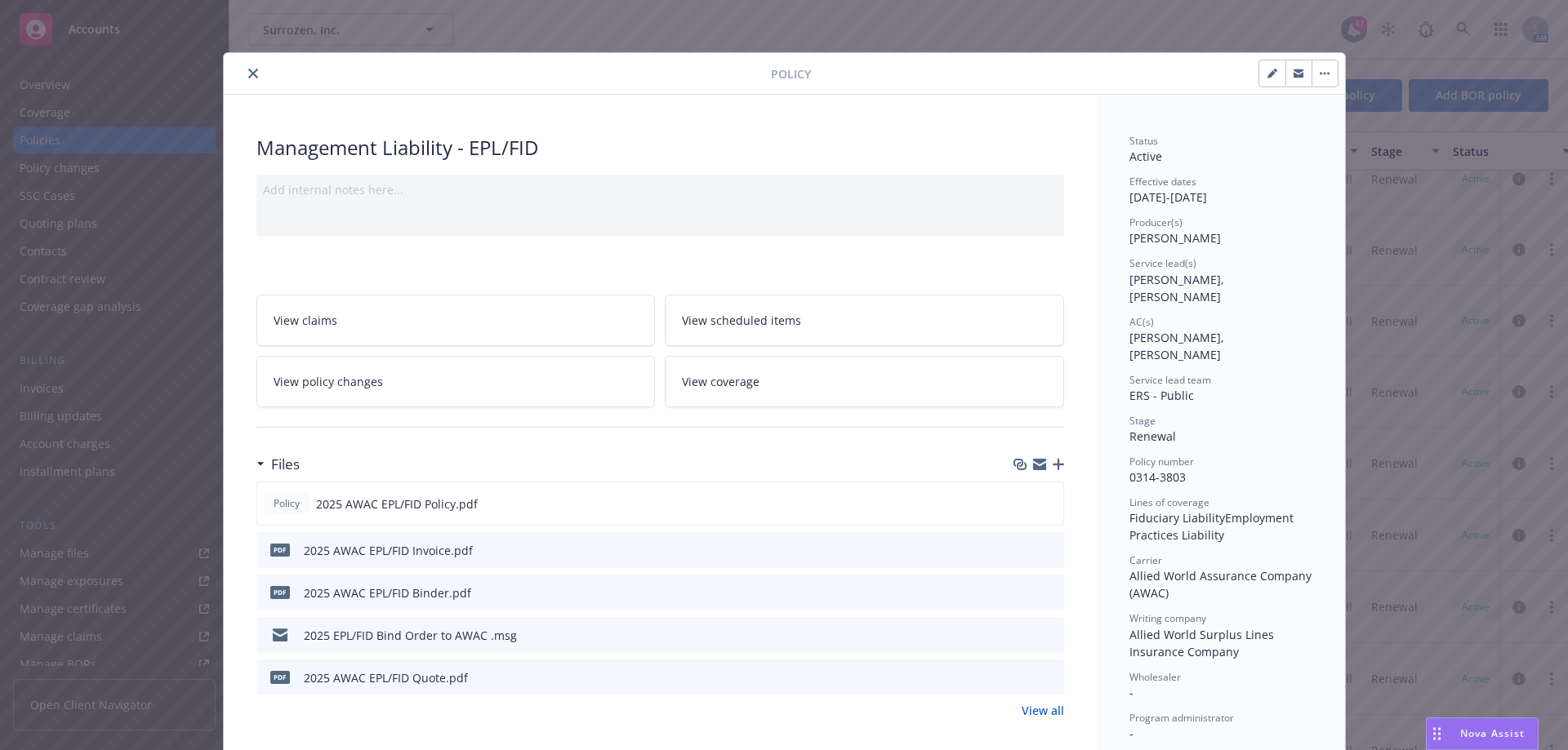
click at [249, 77] on icon "close" at bounding box center [253, 74] width 10 height 10
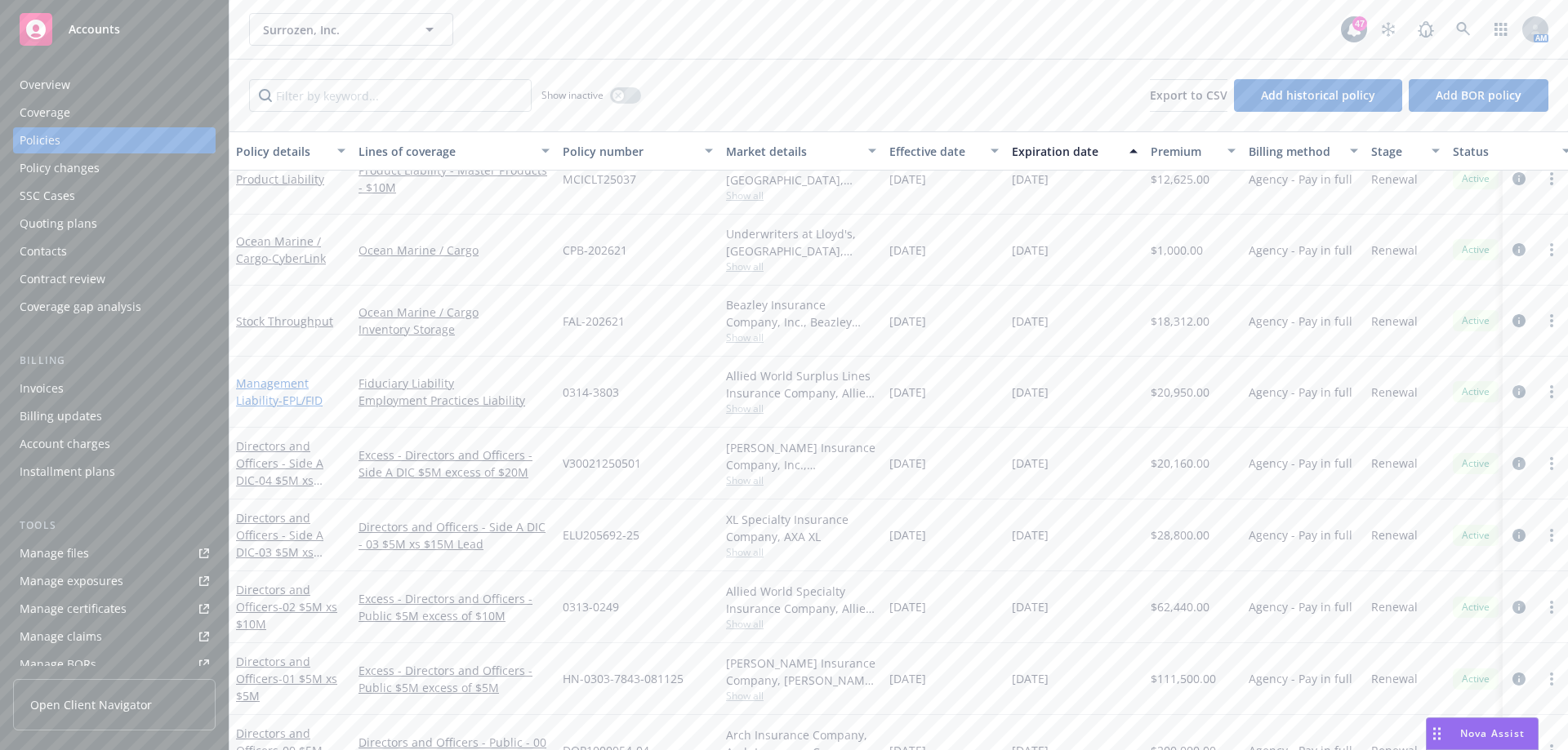
click at [278, 402] on span "- EPL/FID" at bounding box center [300, 400] width 44 height 16
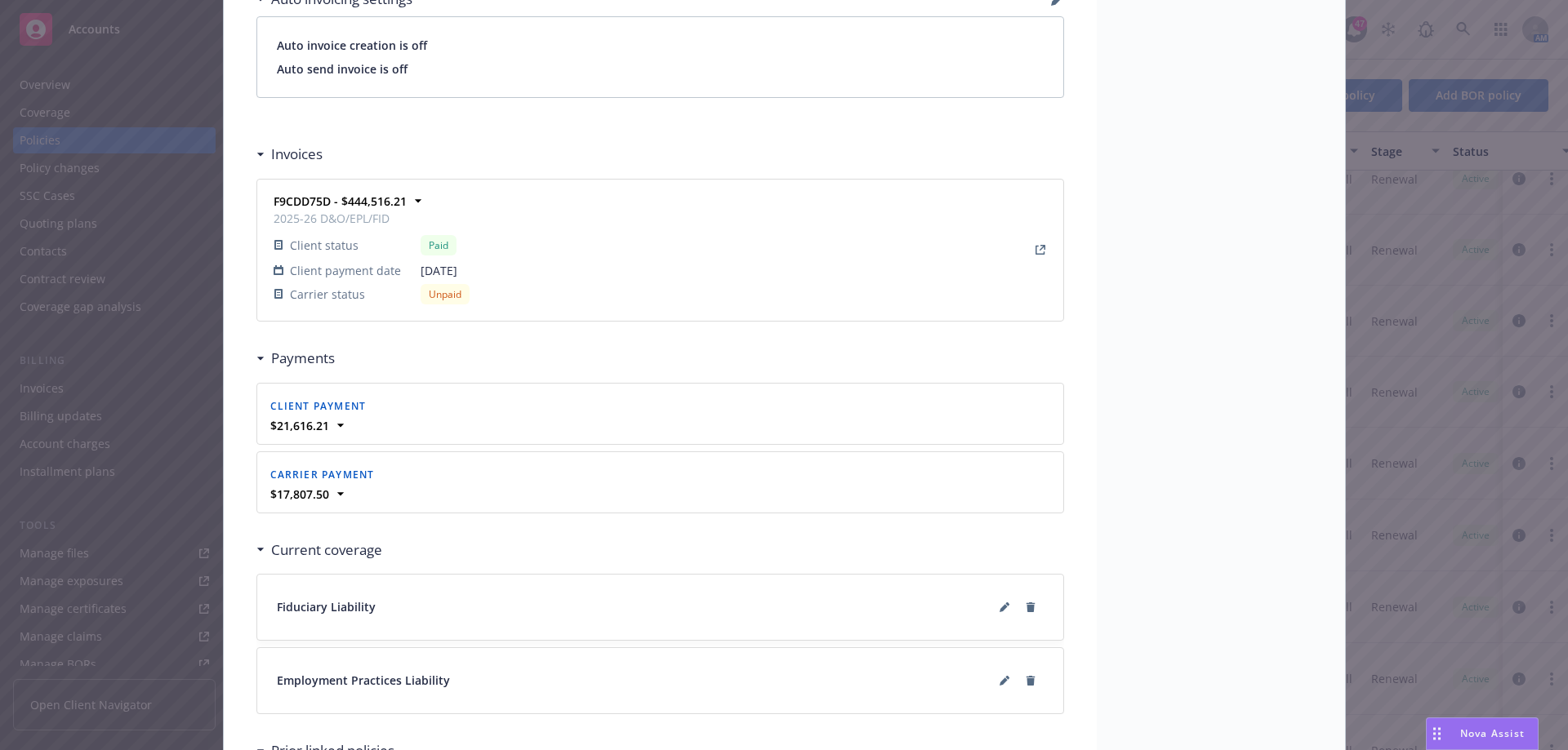
scroll to position [1437, 0]
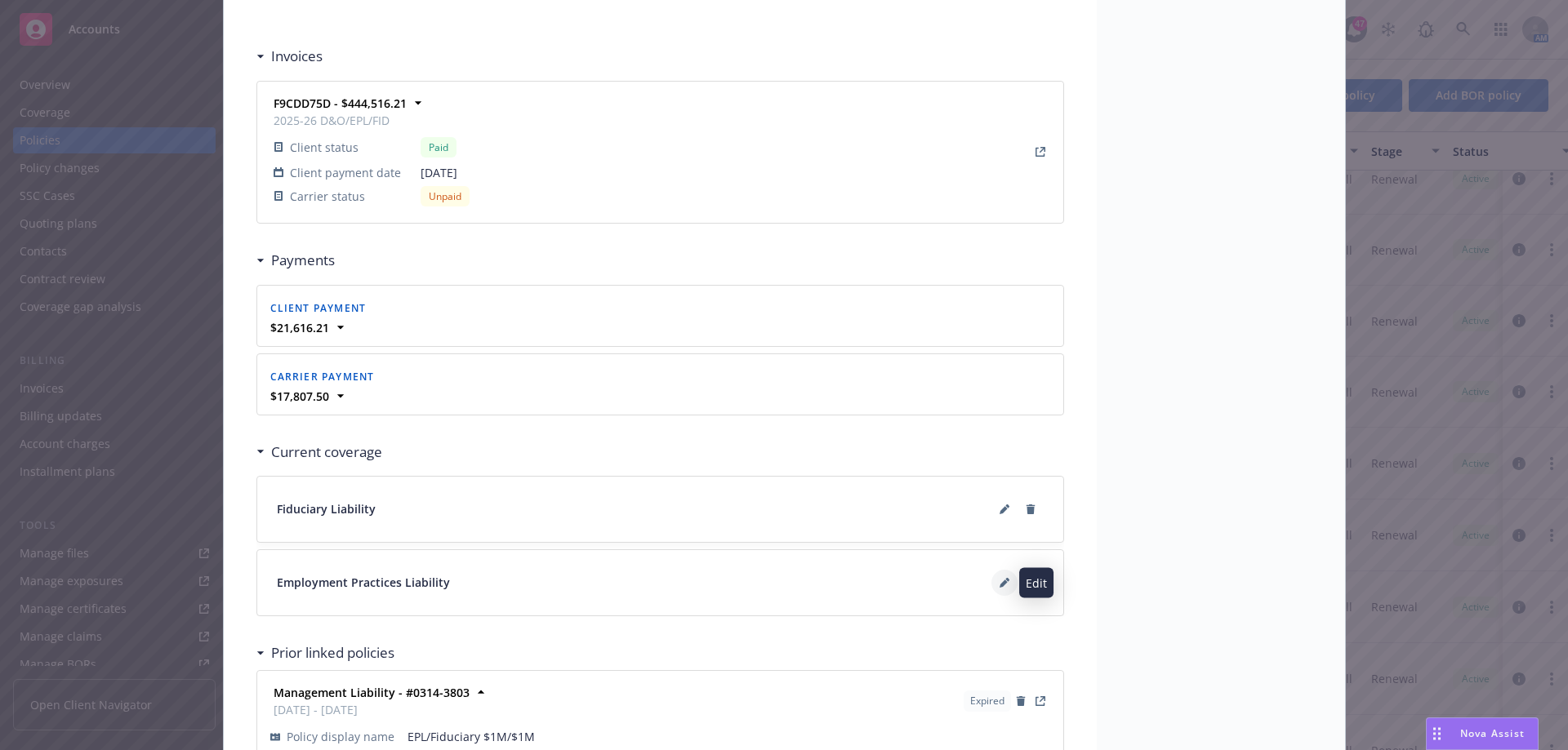
click at [1000, 582] on icon at bounding box center [1005, 583] width 10 height 10
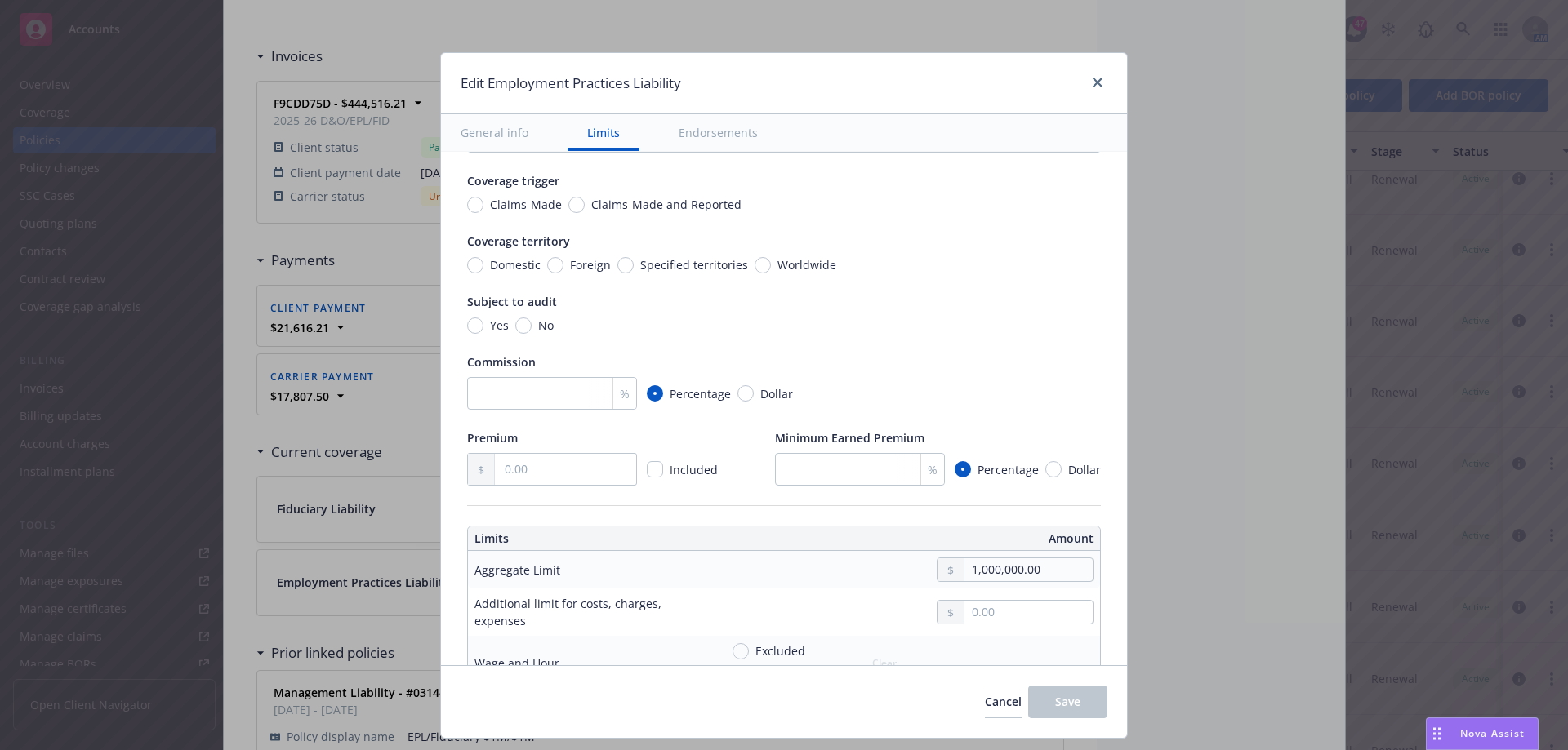
scroll to position [0, 0]
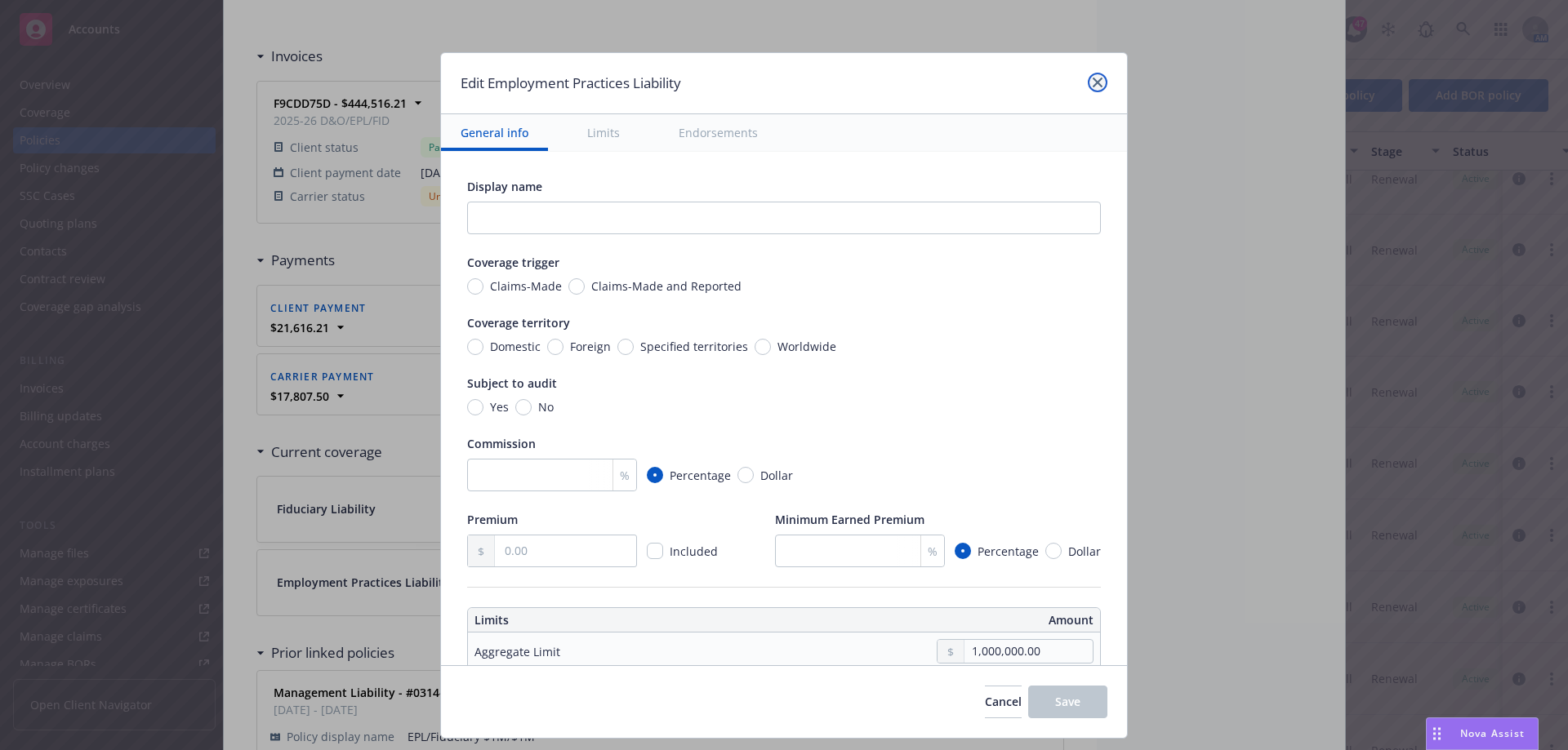
click at [1093, 86] on icon "close" at bounding box center [1098, 82] width 10 height 10
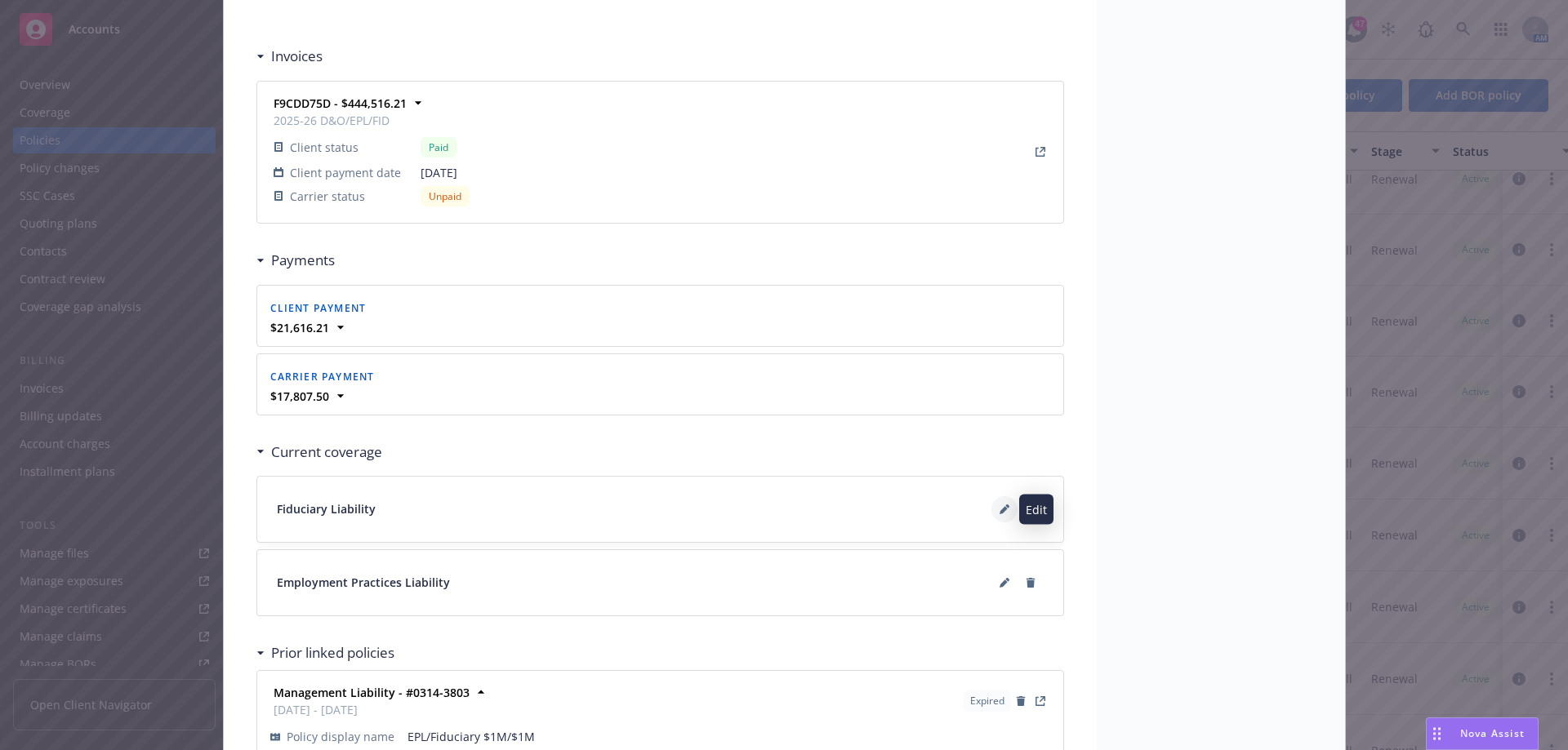
click at [994, 516] on button at bounding box center [1005, 509] width 26 height 26
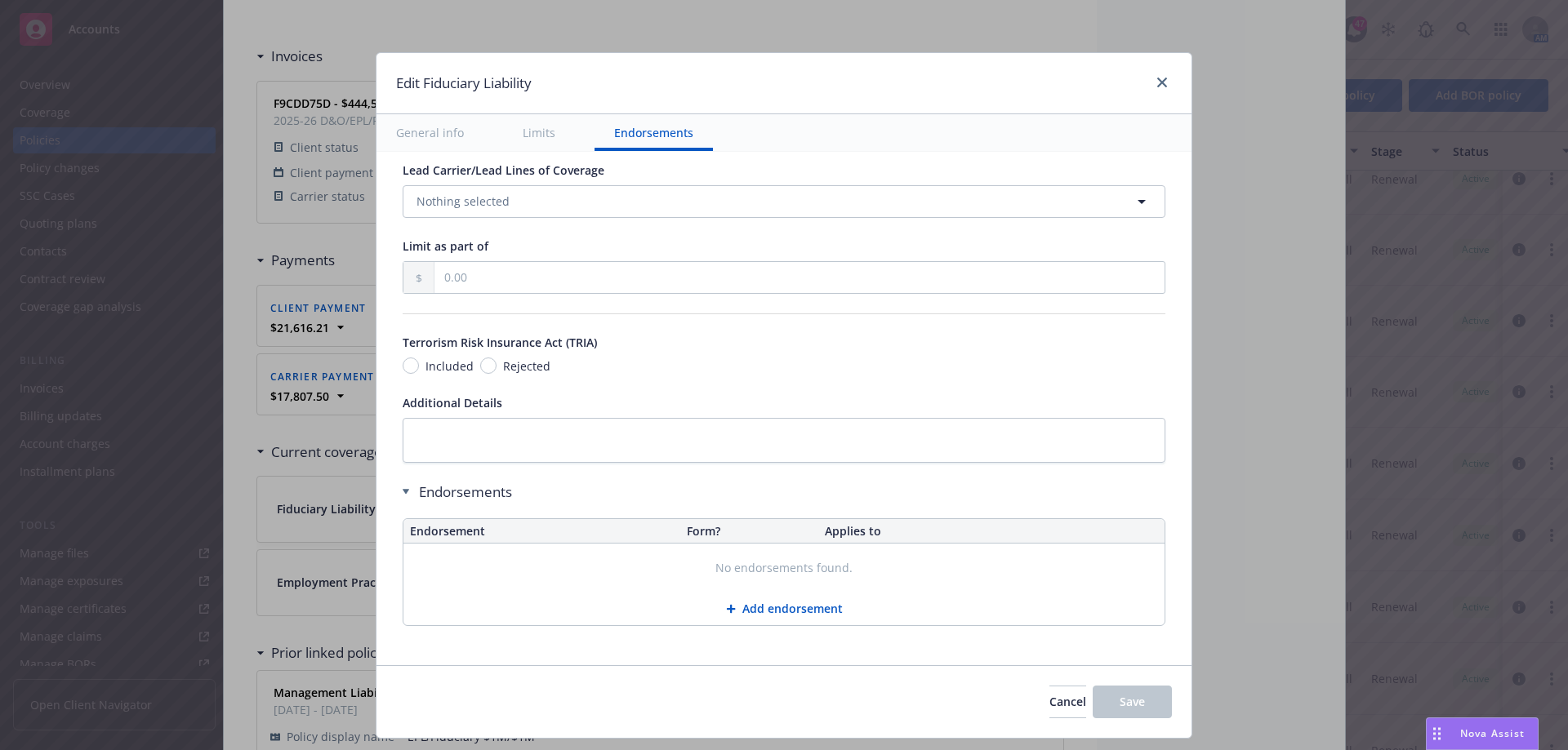
scroll to position [1031, 0]
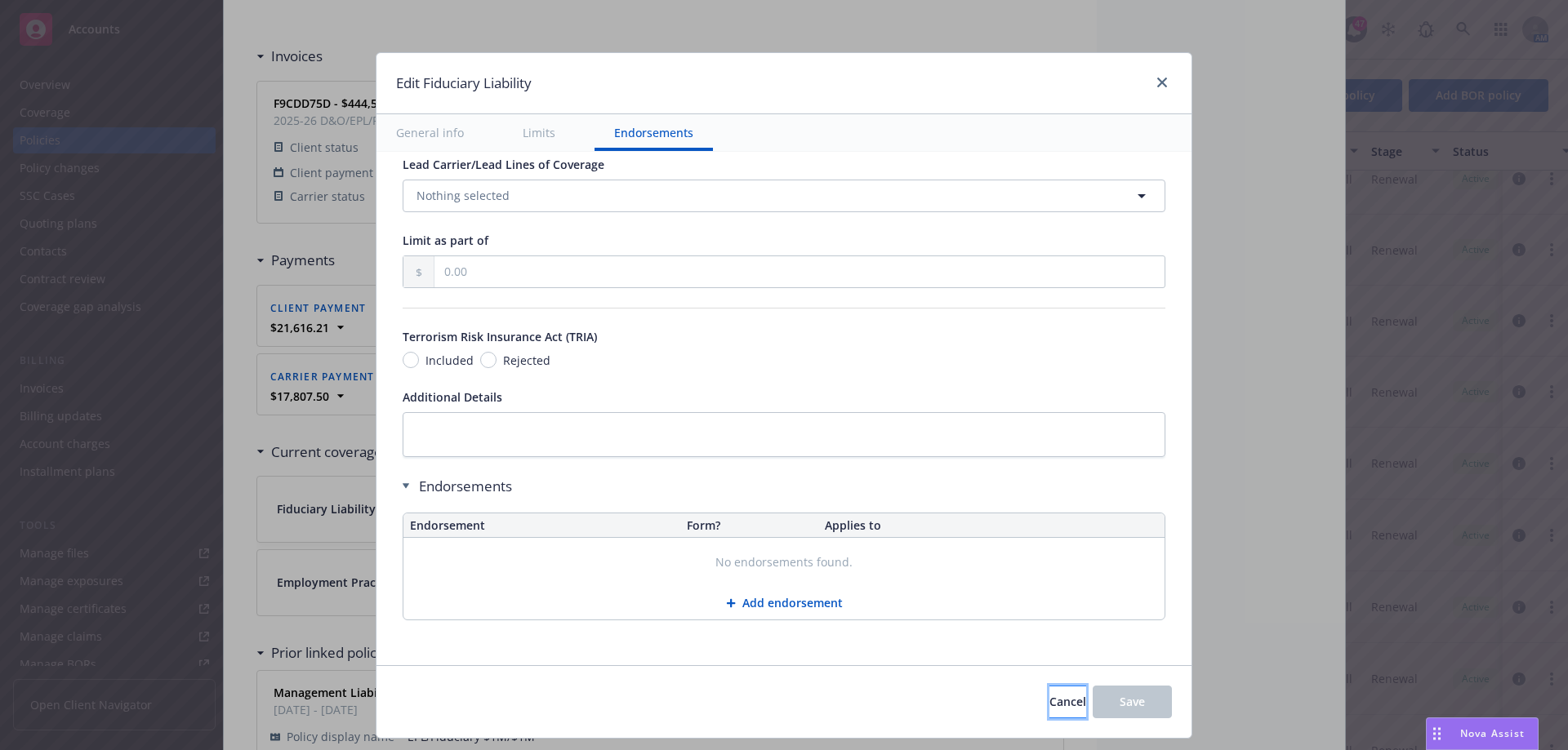
click at [1064, 699] on button "Cancel" at bounding box center [1067, 702] width 36 height 33
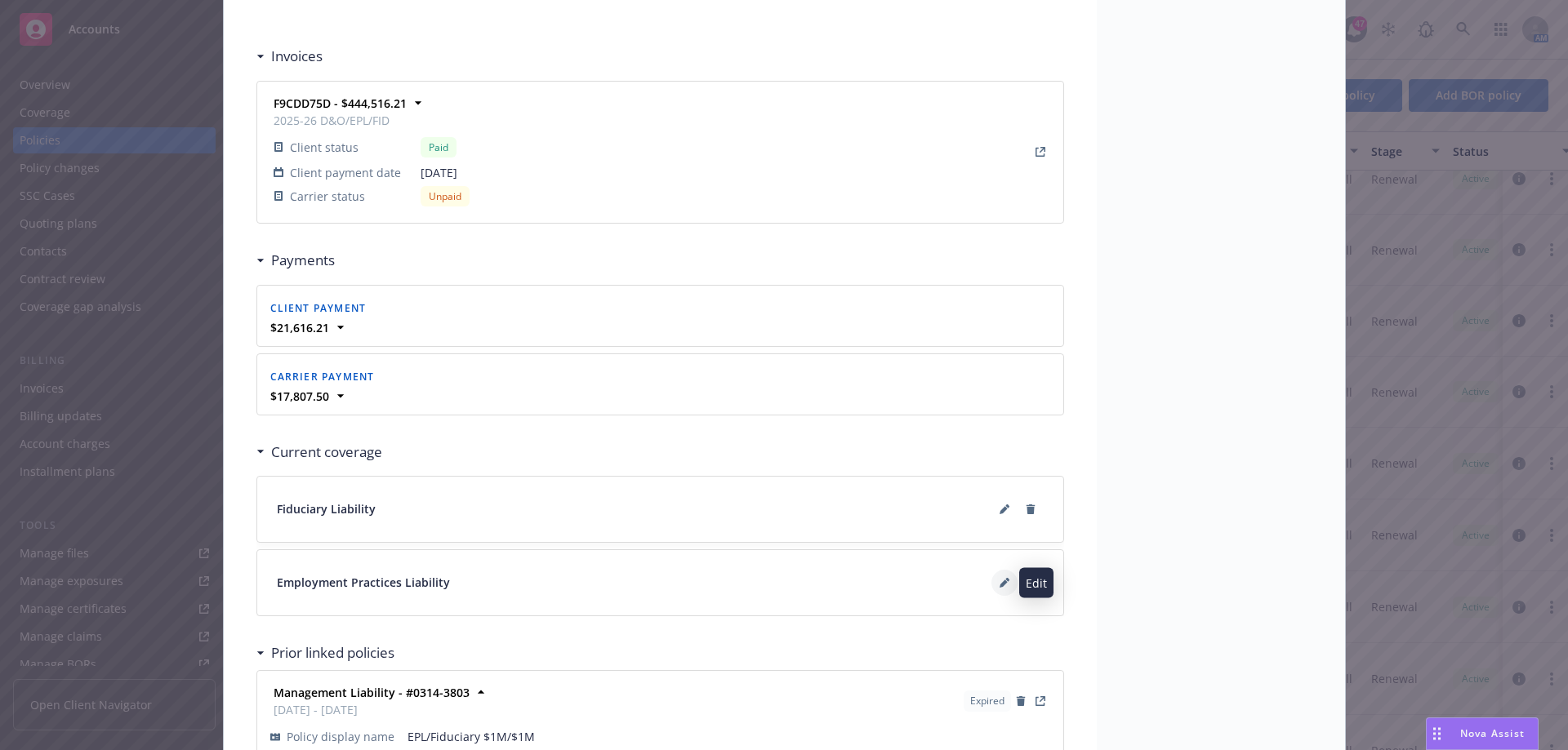
click at [994, 589] on button at bounding box center [1005, 583] width 26 height 26
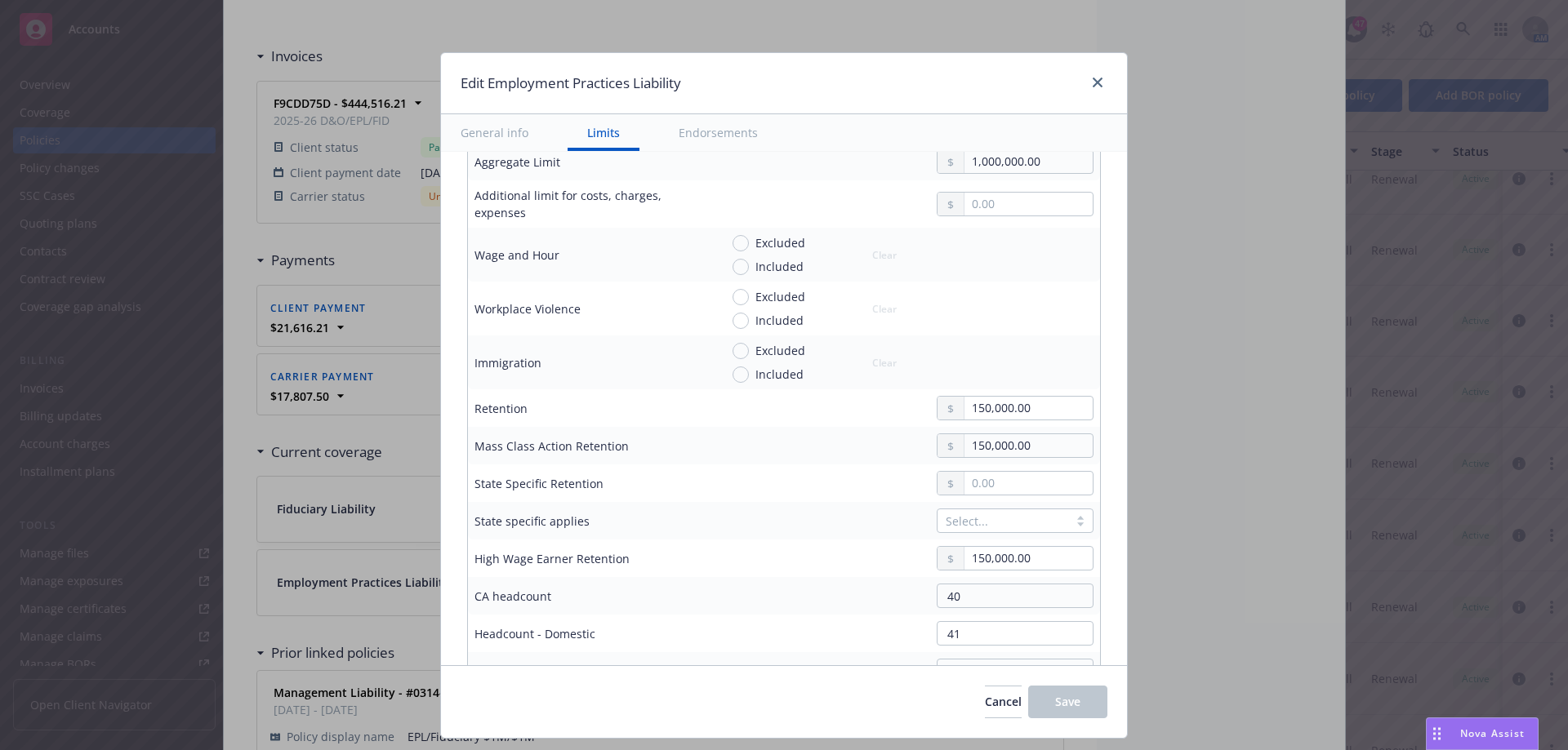
scroll to position [734, 0]
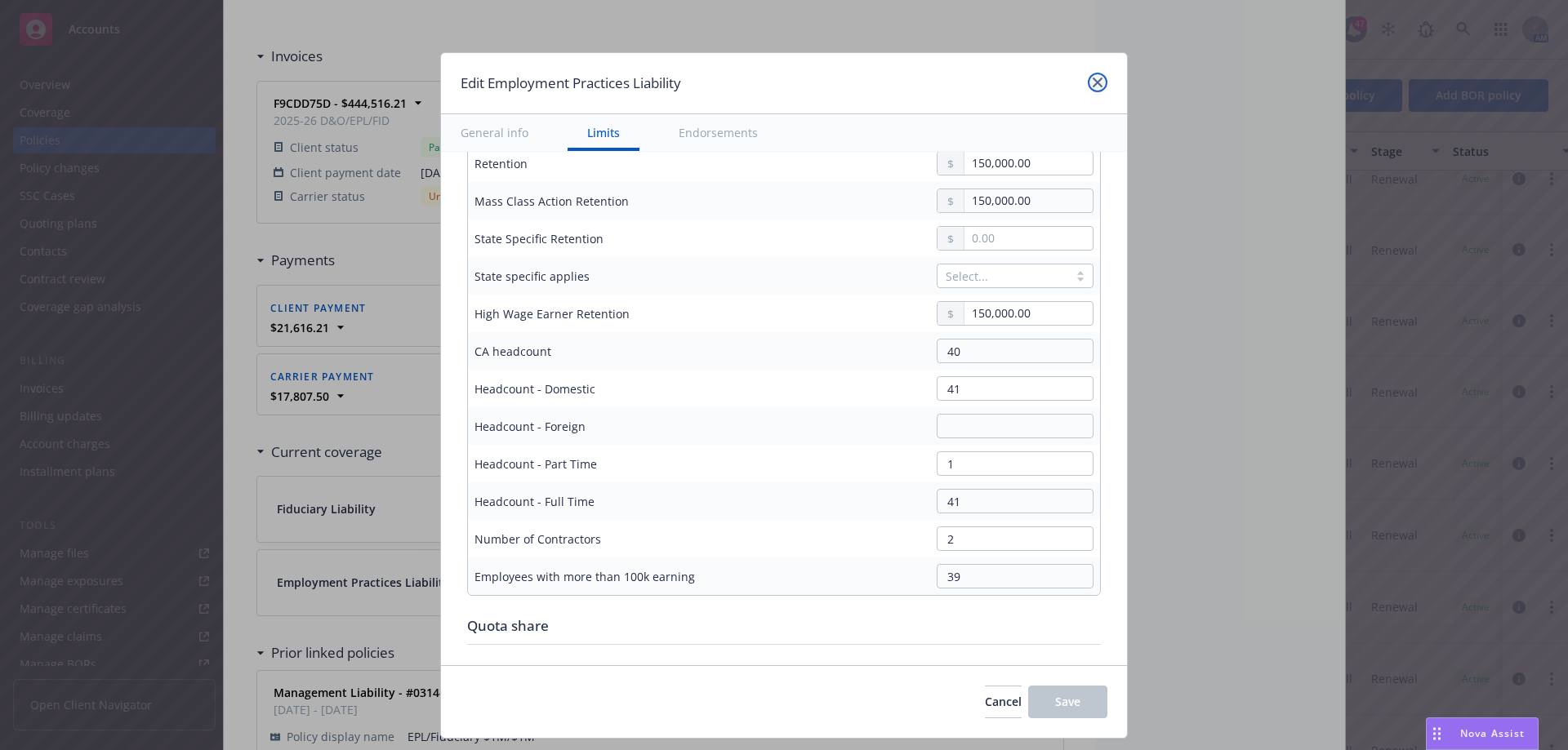
click at [1088, 84] on link "close" at bounding box center [1097, 82] width 20 height 20
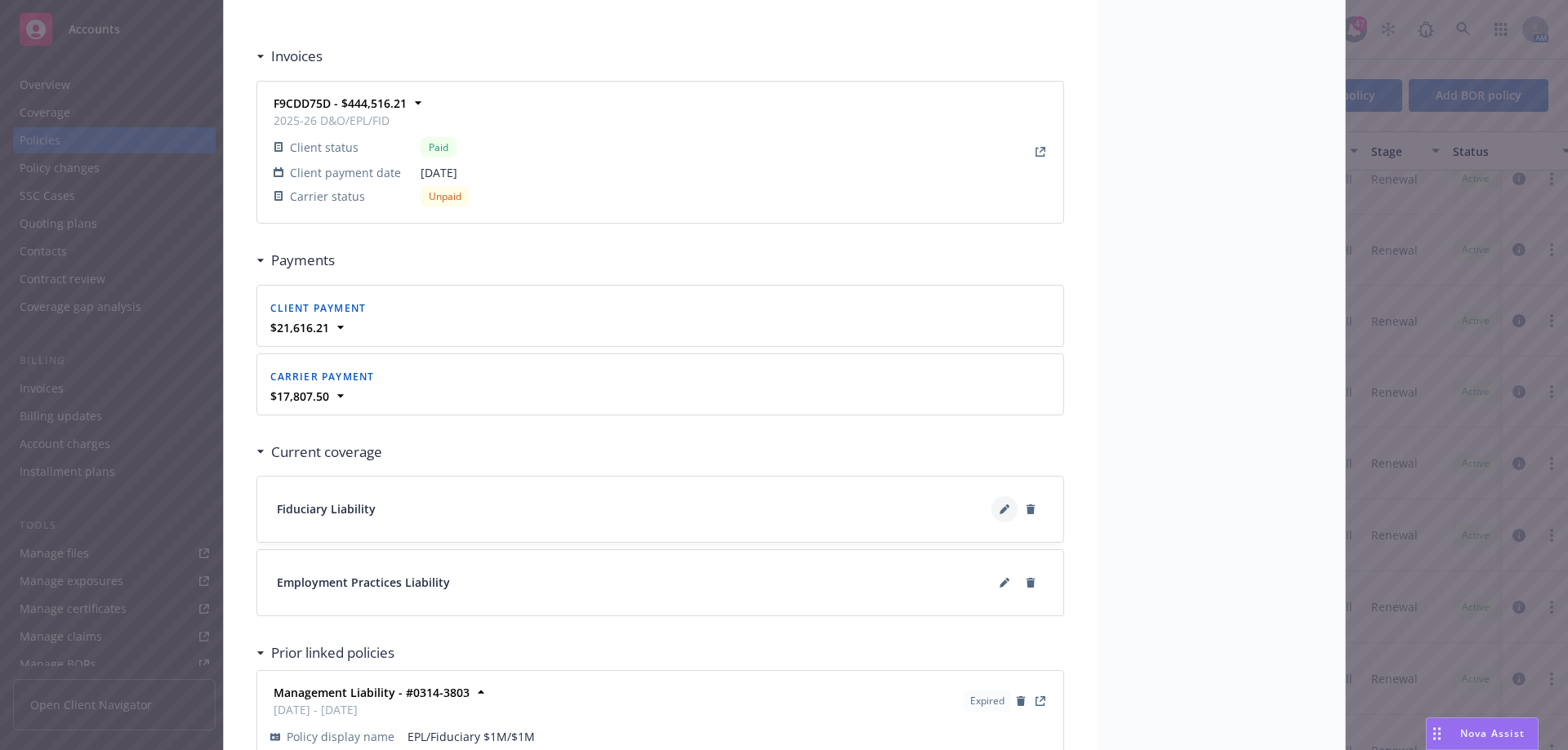
click at [1000, 511] on icon at bounding box center [1004, 510] width 8 height 8
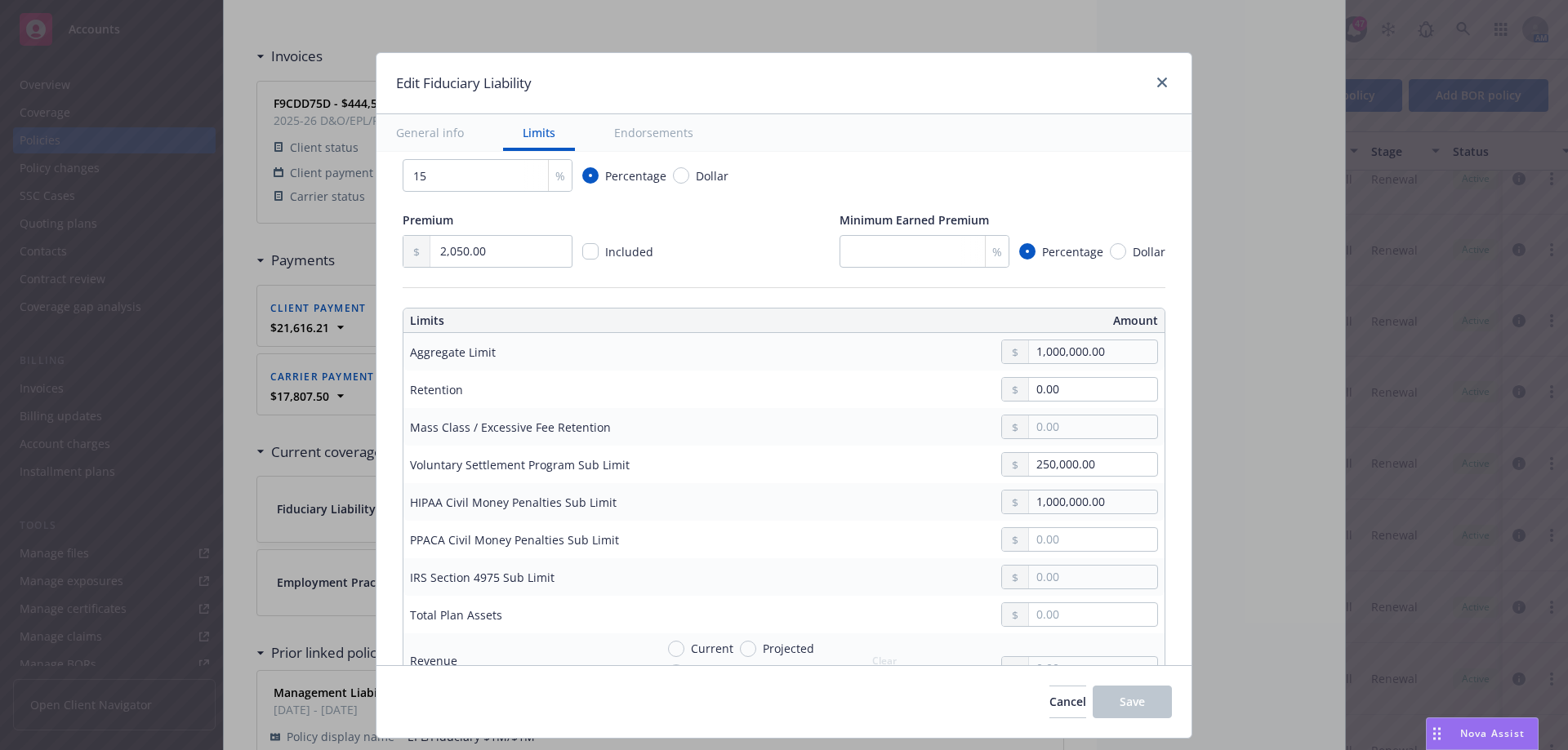
scroll to position [489, 0]
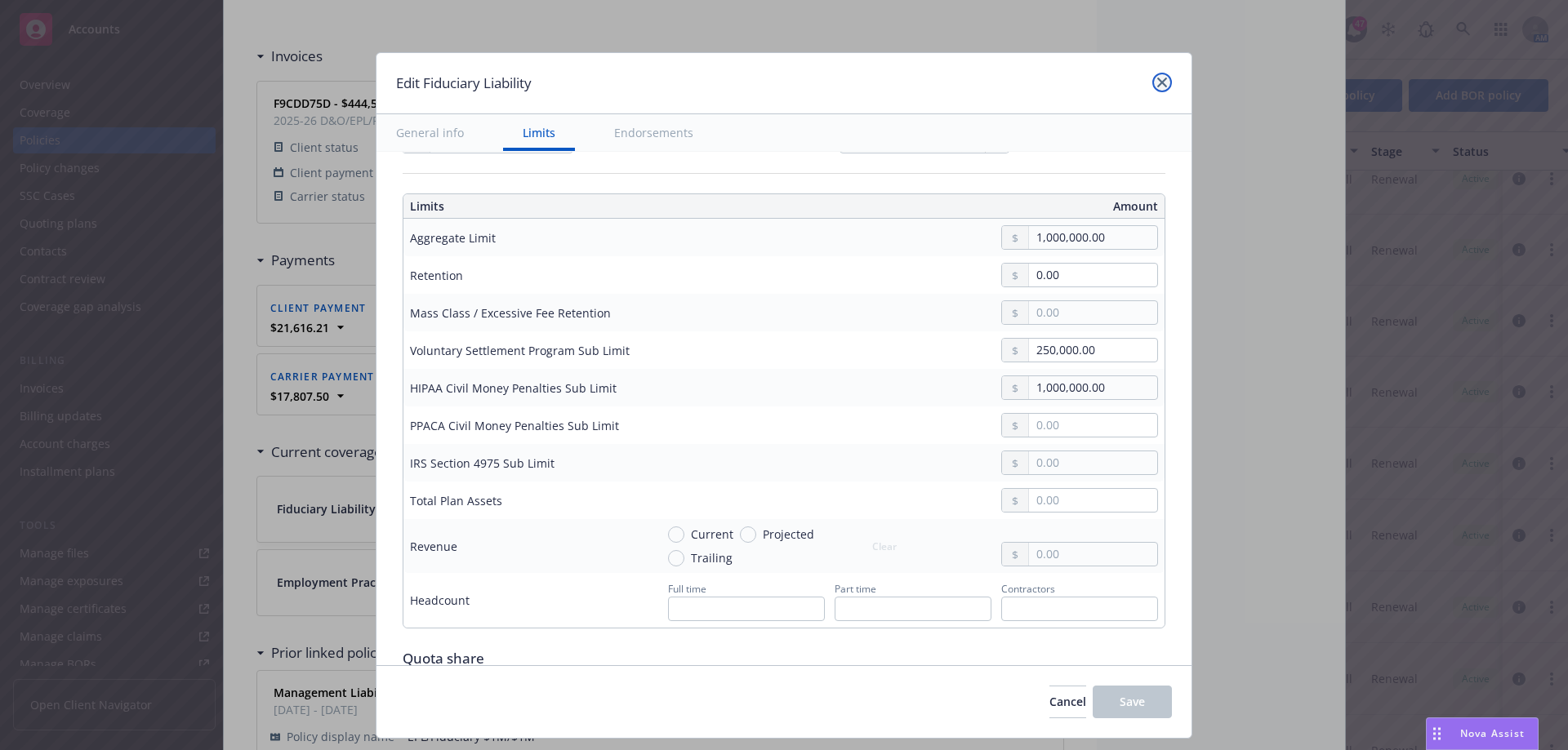
click at [1158, 78] on icon "close" at bounding box center [1162, 82] width 10 height 10
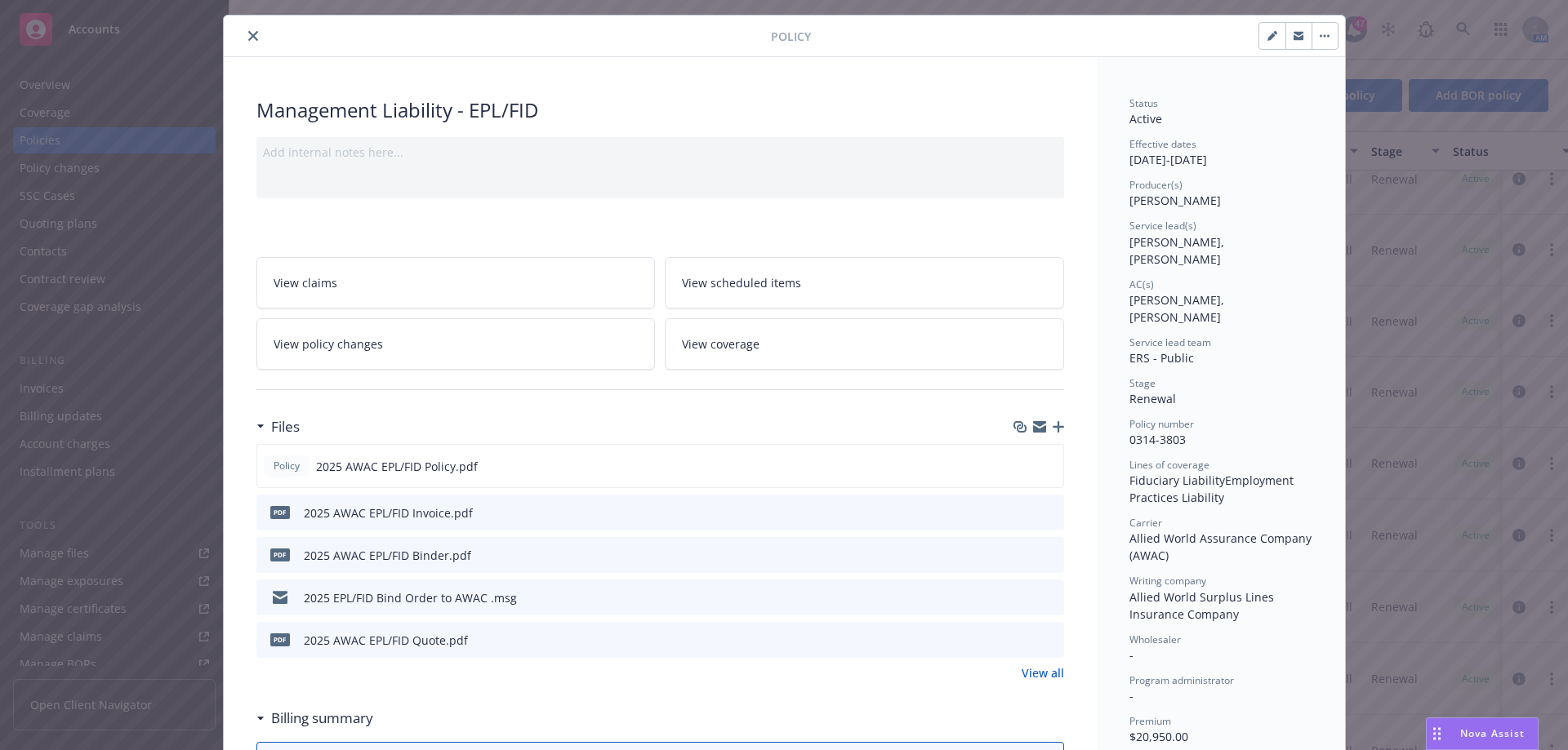
scroll to position [0, 0]
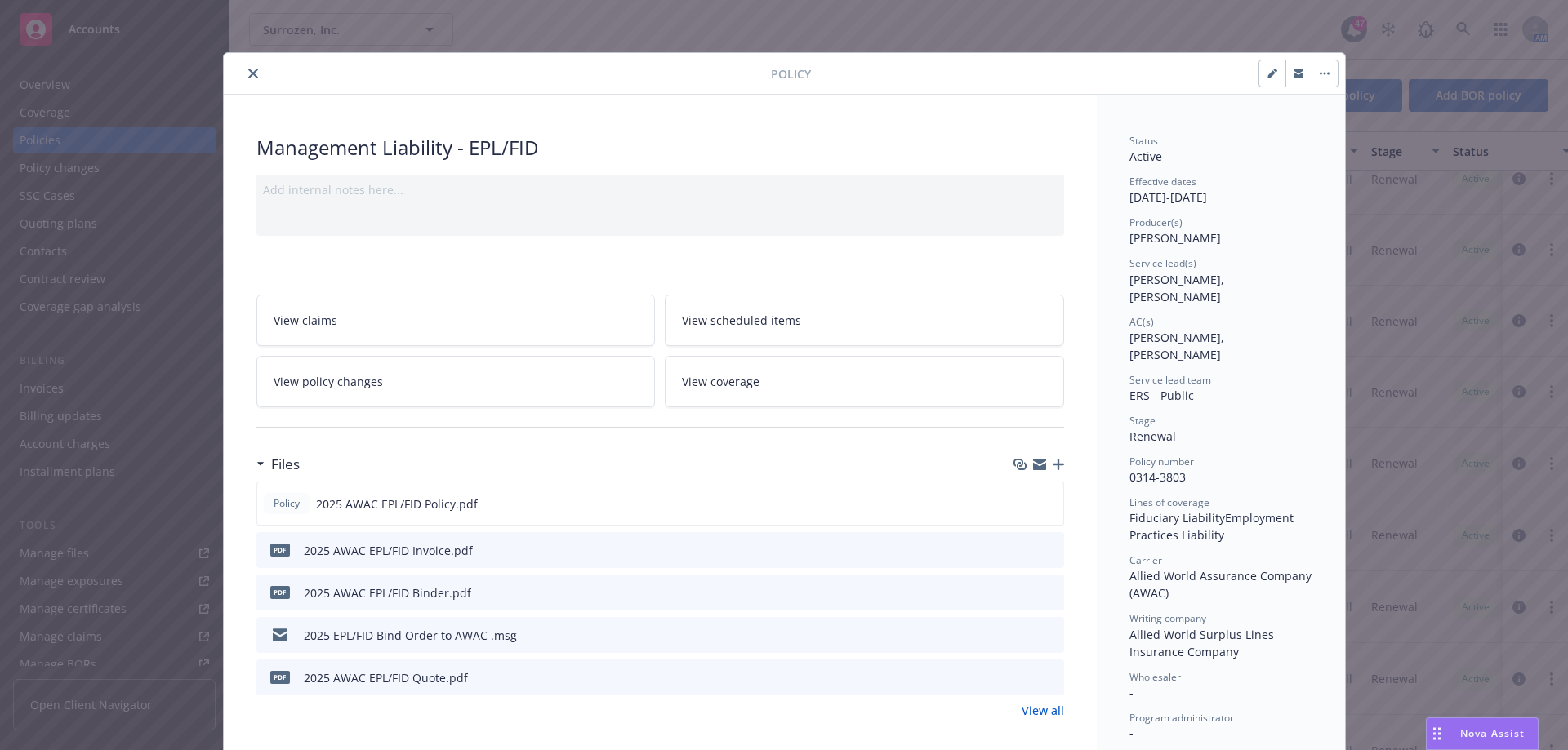
click at [249, 76] on icon "close" at bounding box center [253, 74] width 10 height 10
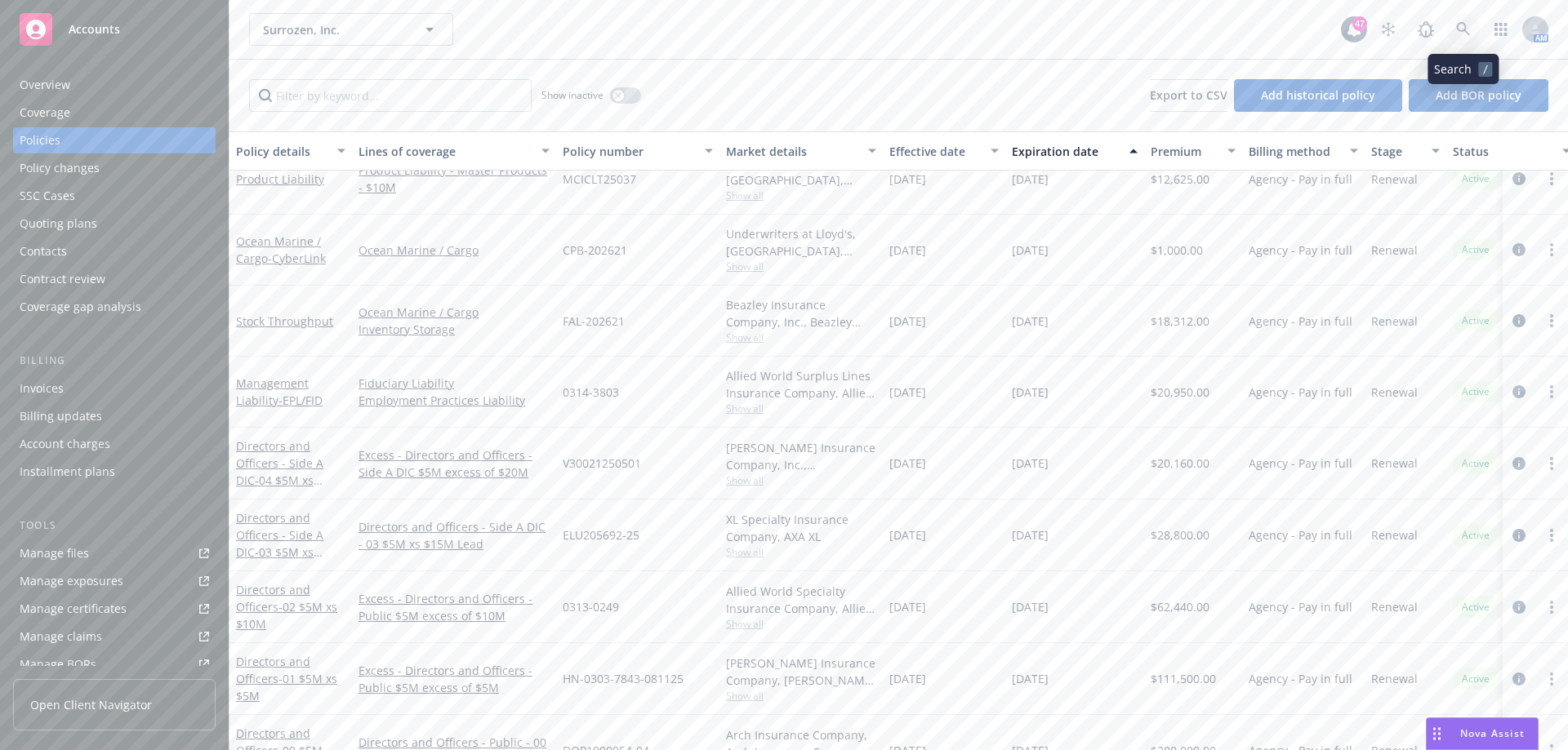
click at [1465, 30] on icon at bounding box center [1463, 29] width 14 height 14
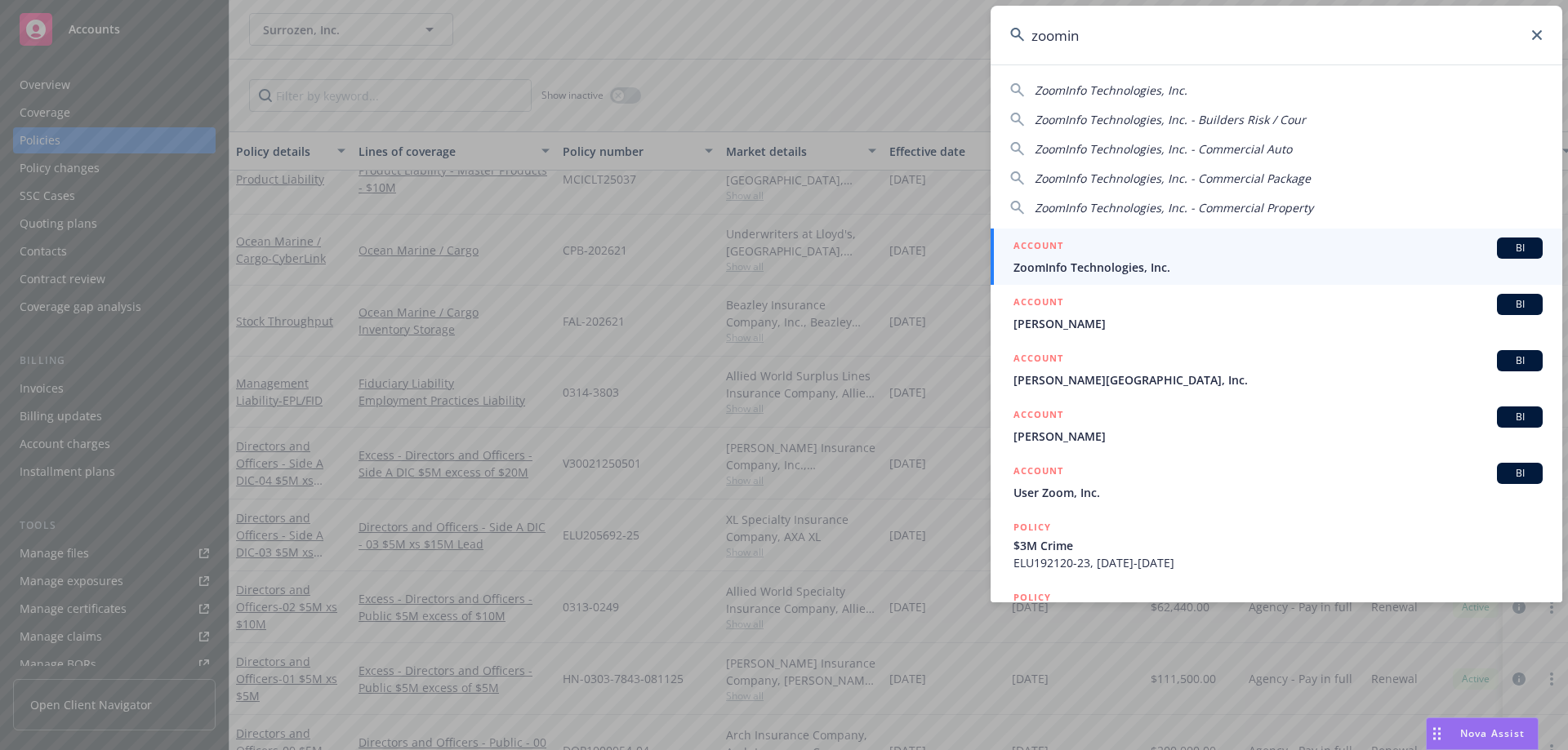
type input "zoomin"
click at [1147, 260] on span "ZoomInfo Technologies, Inc." at bounding box center [1278, 267] width 529 height 17
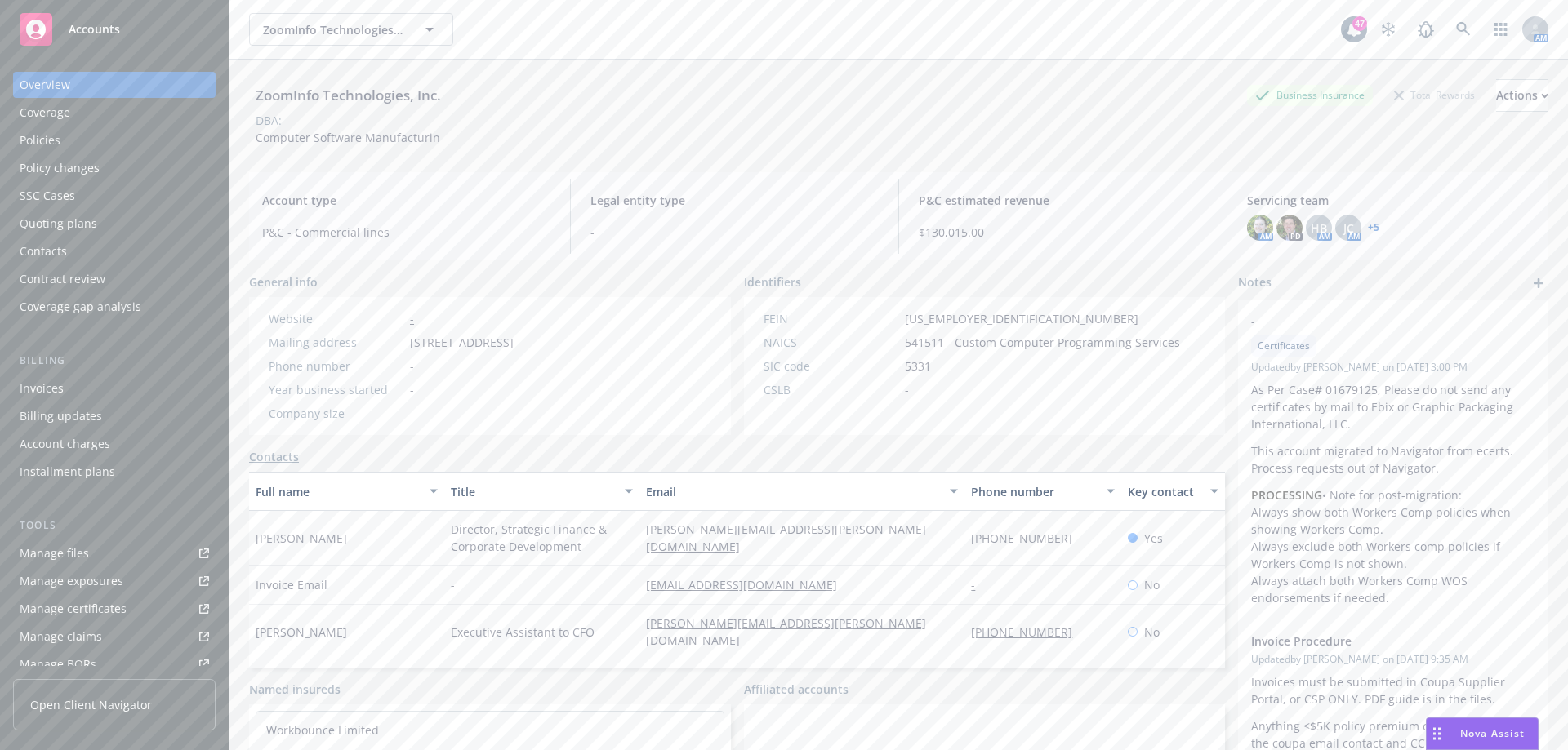
click at [63, 218] on div "Quoting plans" at bounding box center [58, 223] width 77 height 26
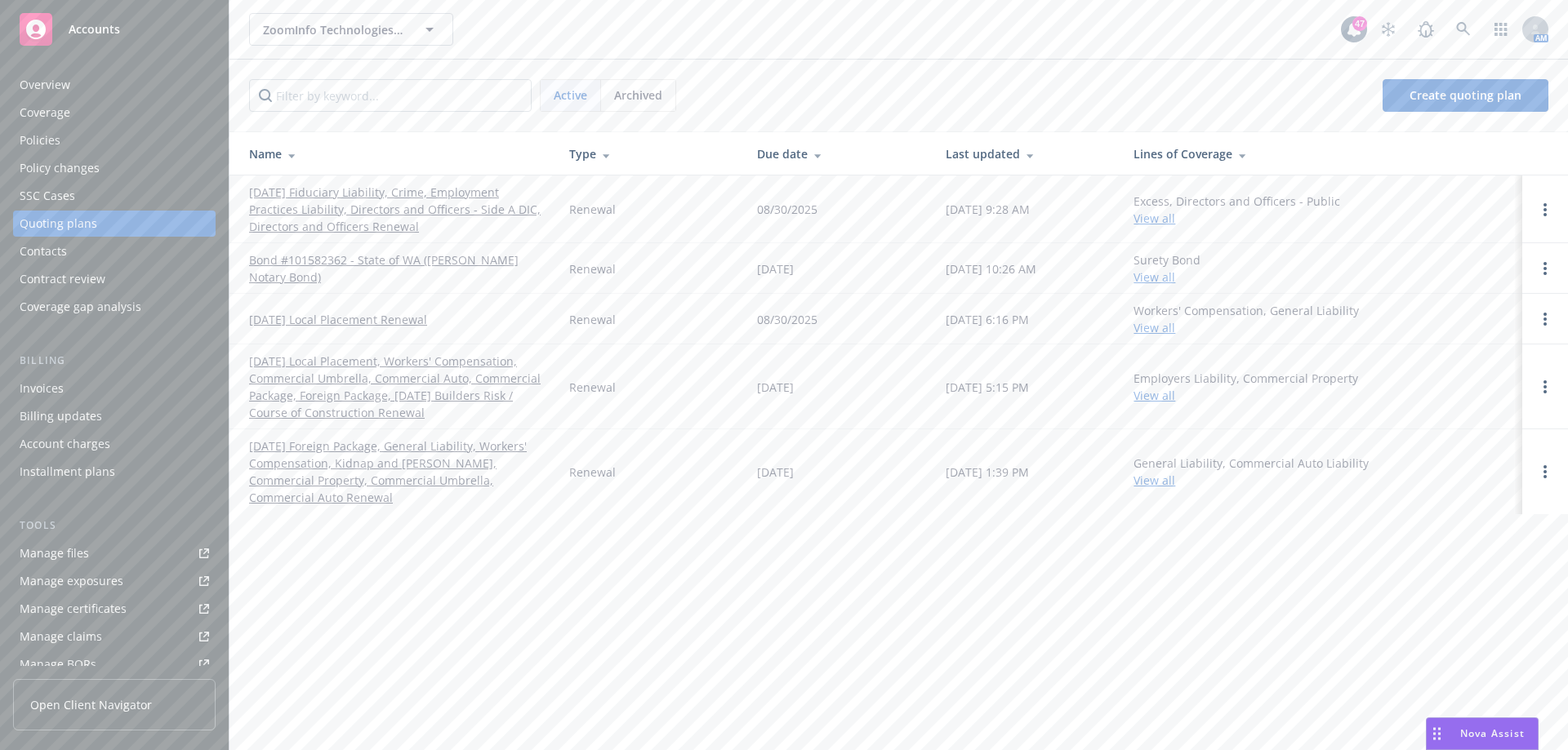
click at [298, 210] on link "[DATE] Fiduciary Liability, Crime, Employment Practices Liability, Directors an…" at bounding box center [397, 208] width 294 height 51
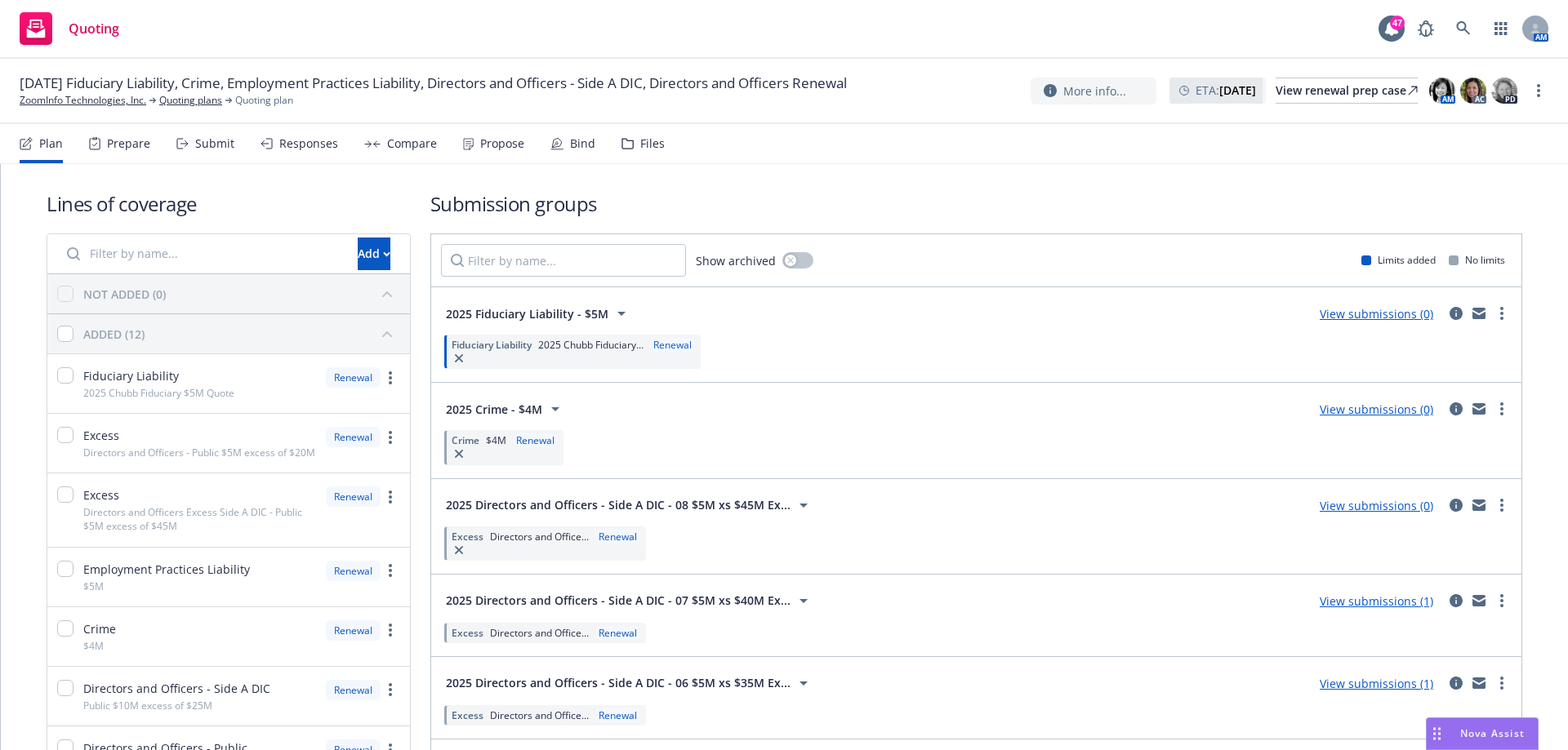
click at [193, 154] on div "Submit" at bounding box center [205, 143] width 58 height 39
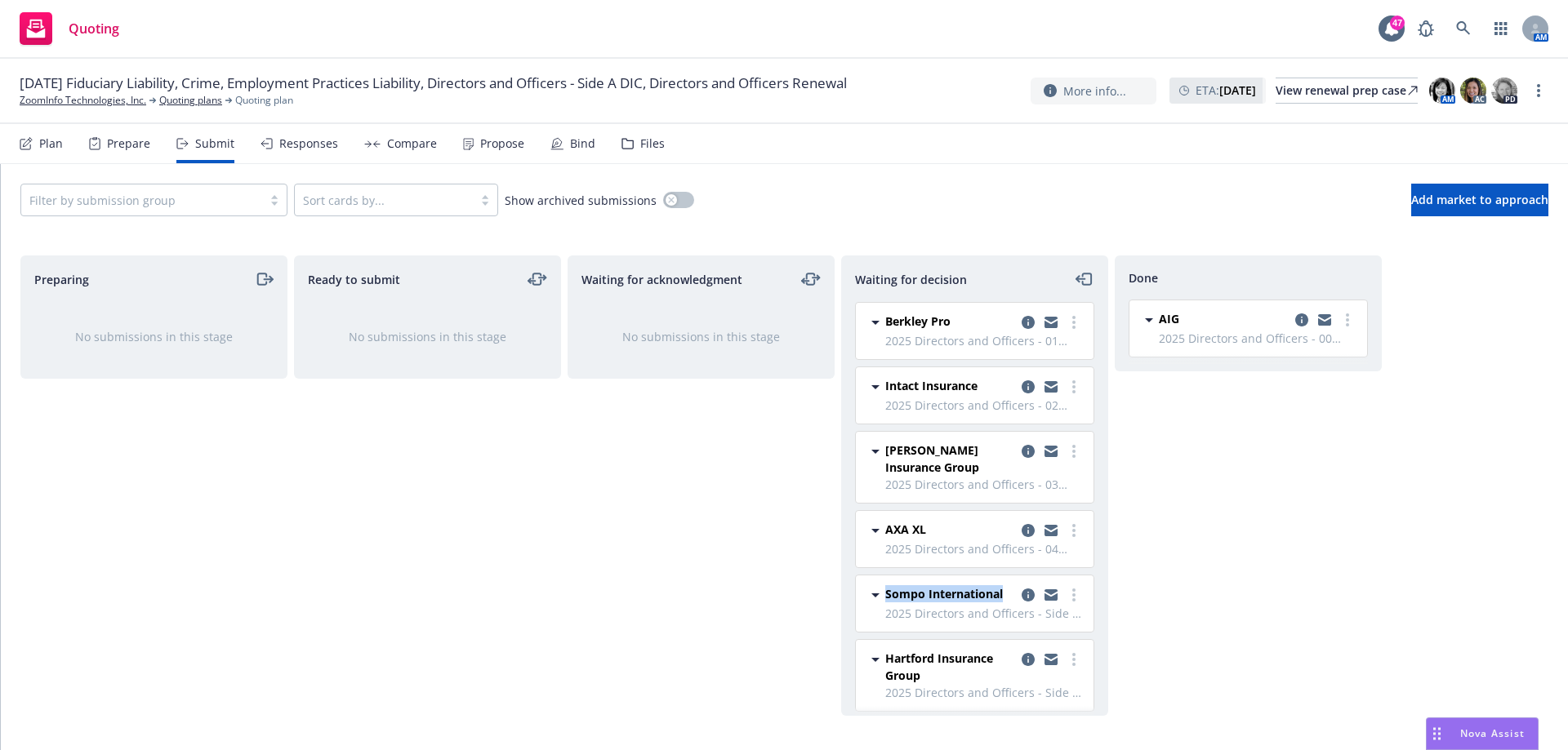
drag, startPoint x: 1102, startPoint y: 562, endPoint x: 1097, endPoint y: 602, distance: 40.3
click at [1097, 602] on div "Waiting for decision Berkley Pro 2025 Directors and Officers - 01 $5M xs $5M We…" at bounding box center [975, 486] width 267 height 461
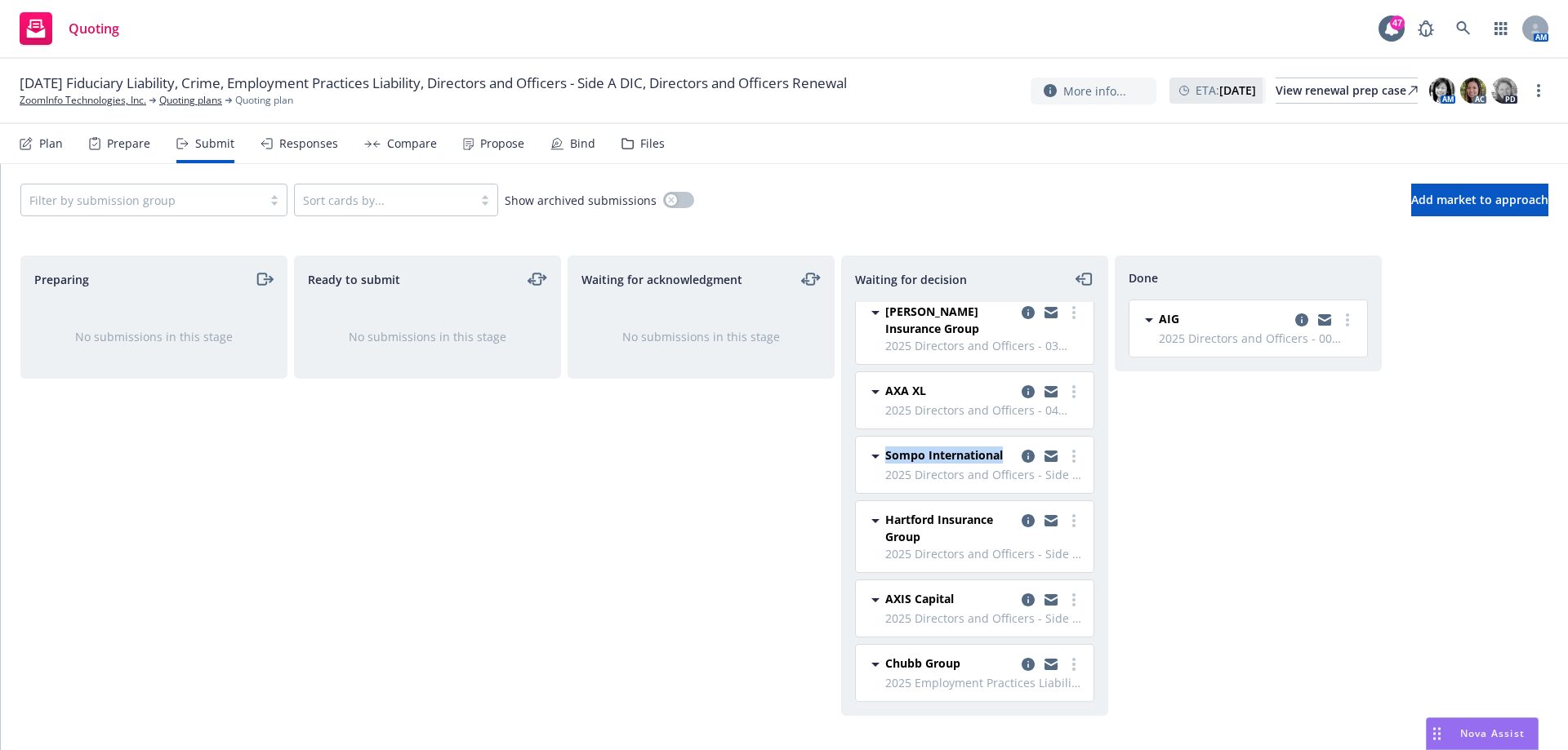
scroll to position [154, 0]
click at [1222, 669] on div "Done AIG 2025 Directors and Officers - 00 $5M Primary [DATE] 9:27 AM" at bounding box center [1248, 486] width 267 height 461
click at [1065, 667] on link "more" at bounding box center [1074, 664] width 20 height 20
click at [1261, 595] on div "Done AIG 2025 Directors and Officers - 00 $5M Primary [DATE] 9:27 AM" at bounding box center [1248, 486] width 267 height 461
click at [40, 145] on div "Plan" at bounding box center [50, 143] width 23 height 13
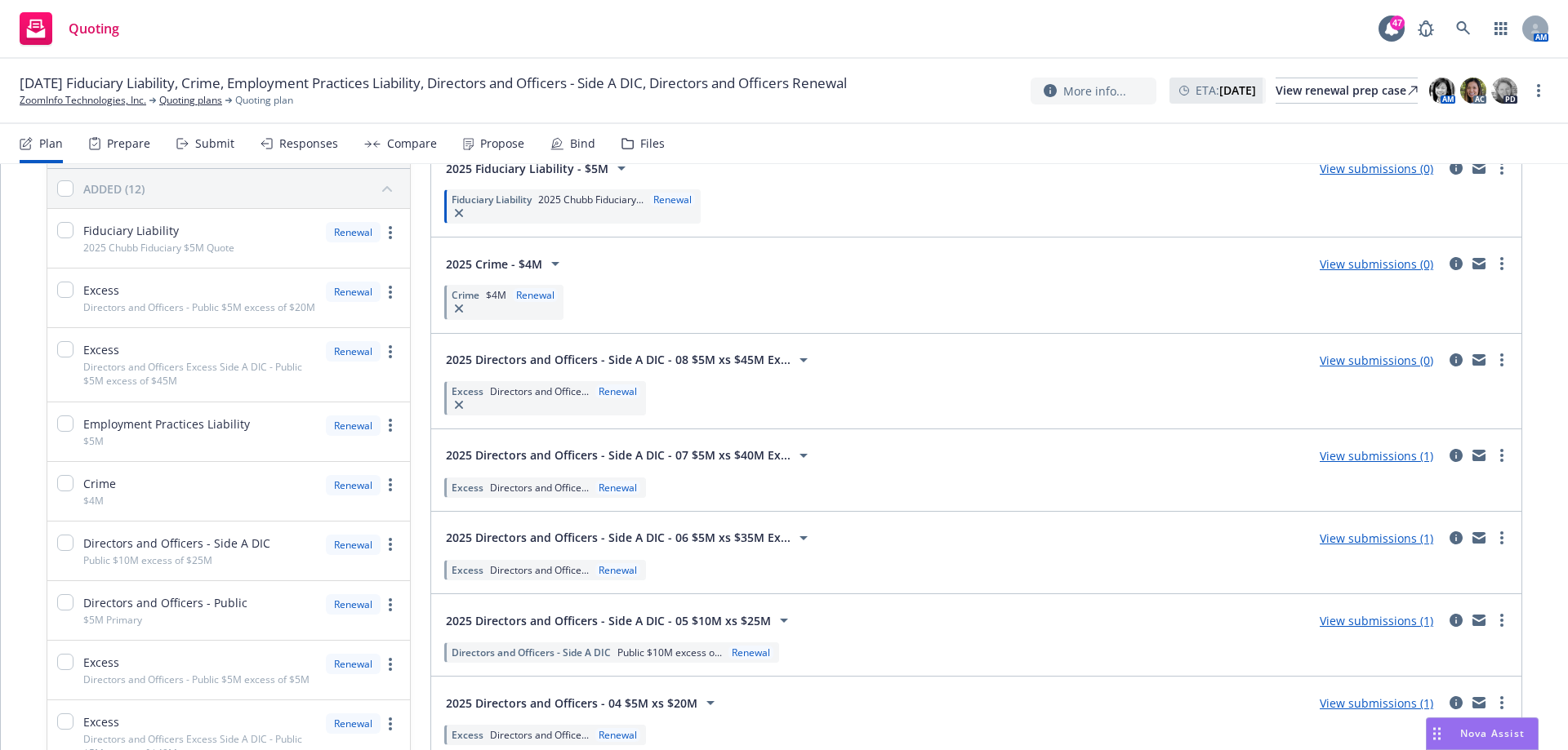
scroll to position [68, 0]
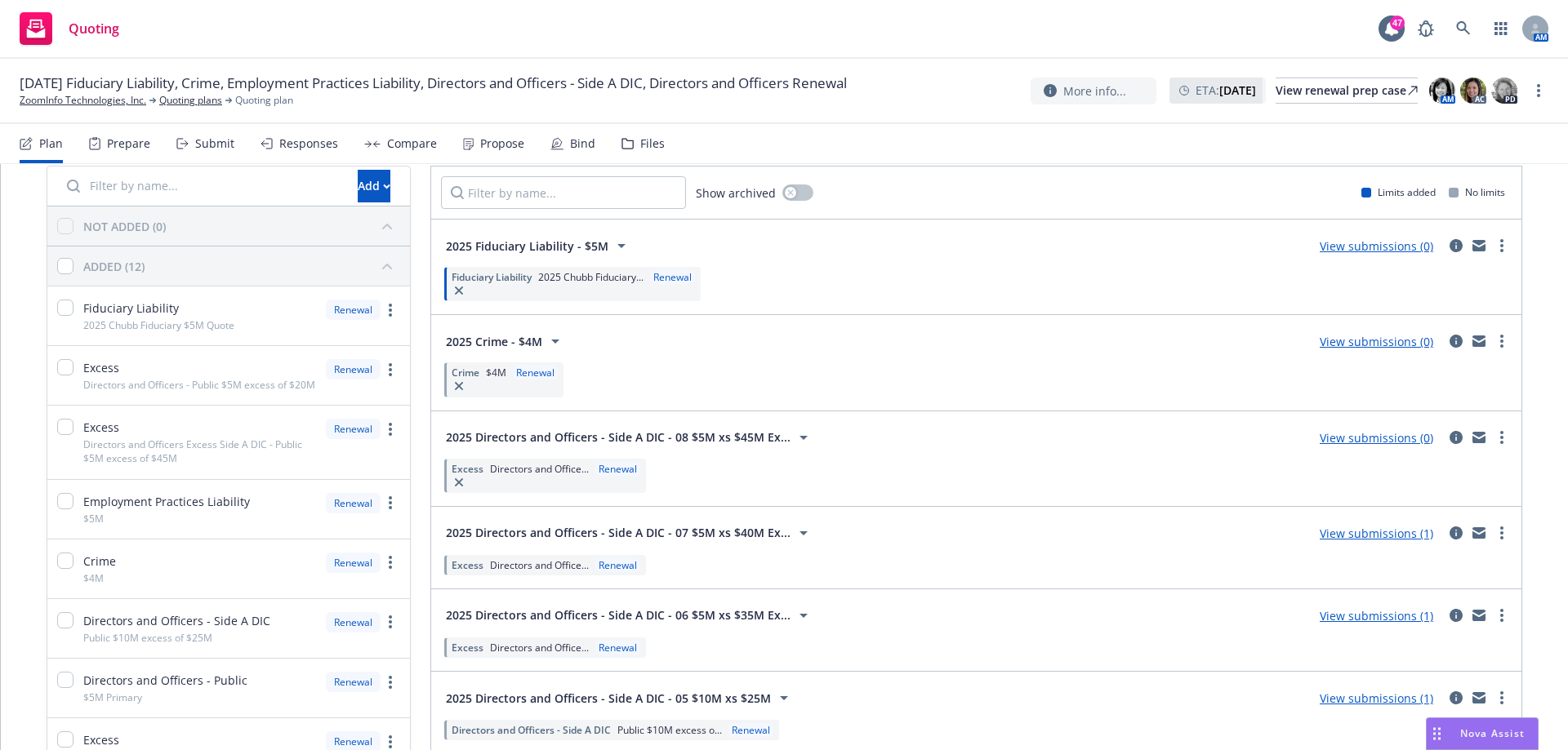
click at [206, 141] on div "Submit" at bounding box center [215, 143] width 39 height 13
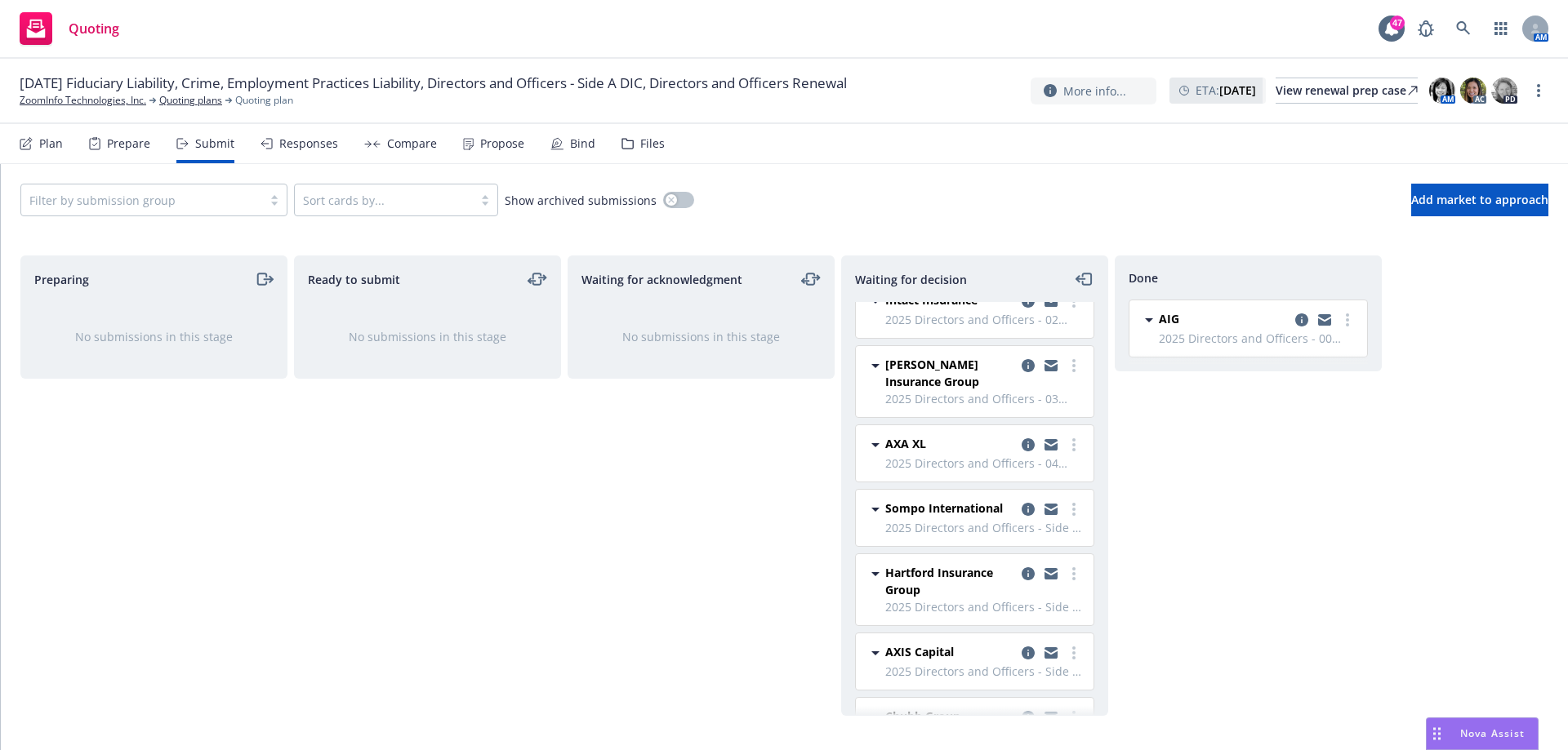
scroll to position [154, 0]
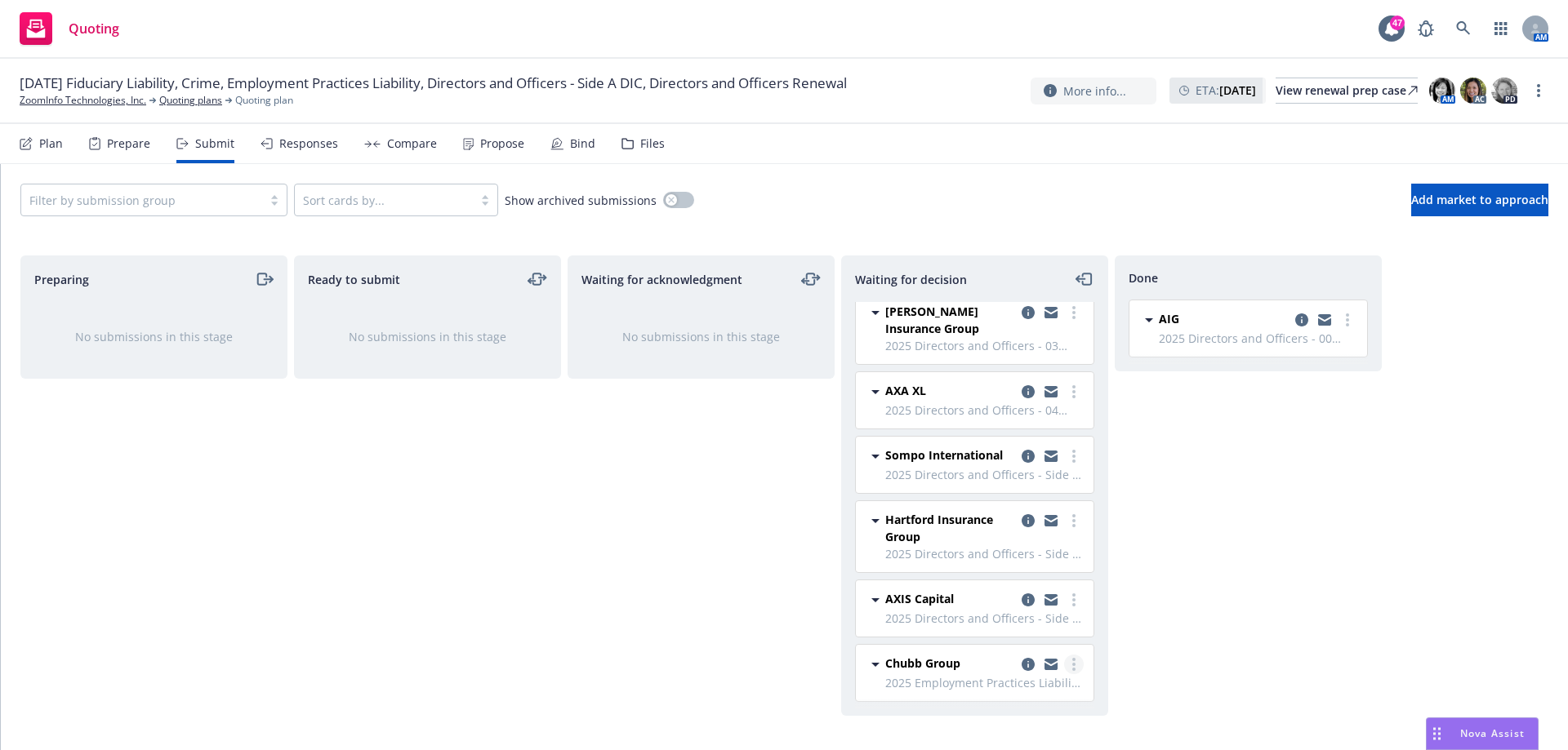
click at [1064, 664] on link "more" at bounding box center [1074, 664] width 20 height 20
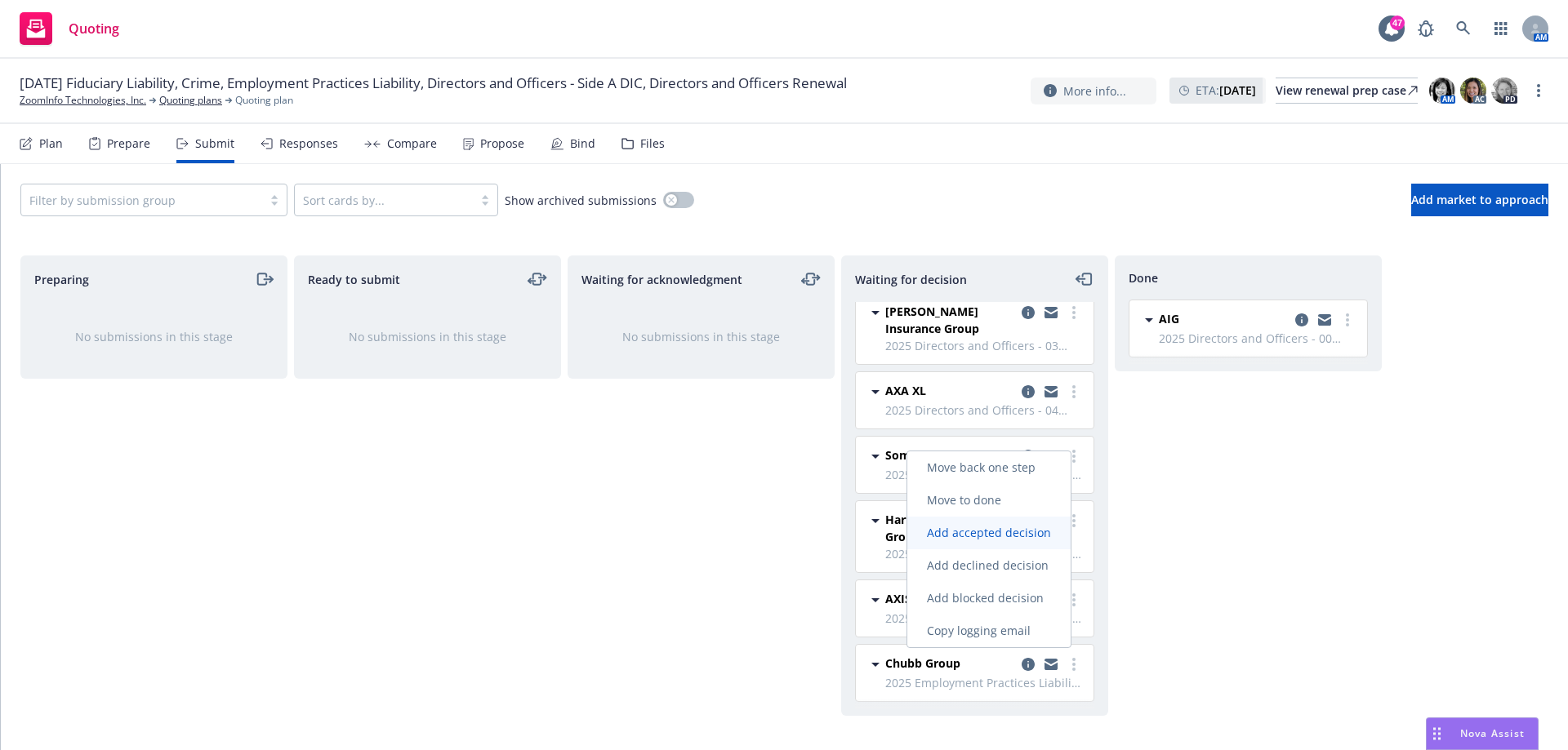
click at [1030, 540] on span "Add accepted decision" at bounding box center [989, 532] width 163 height 16
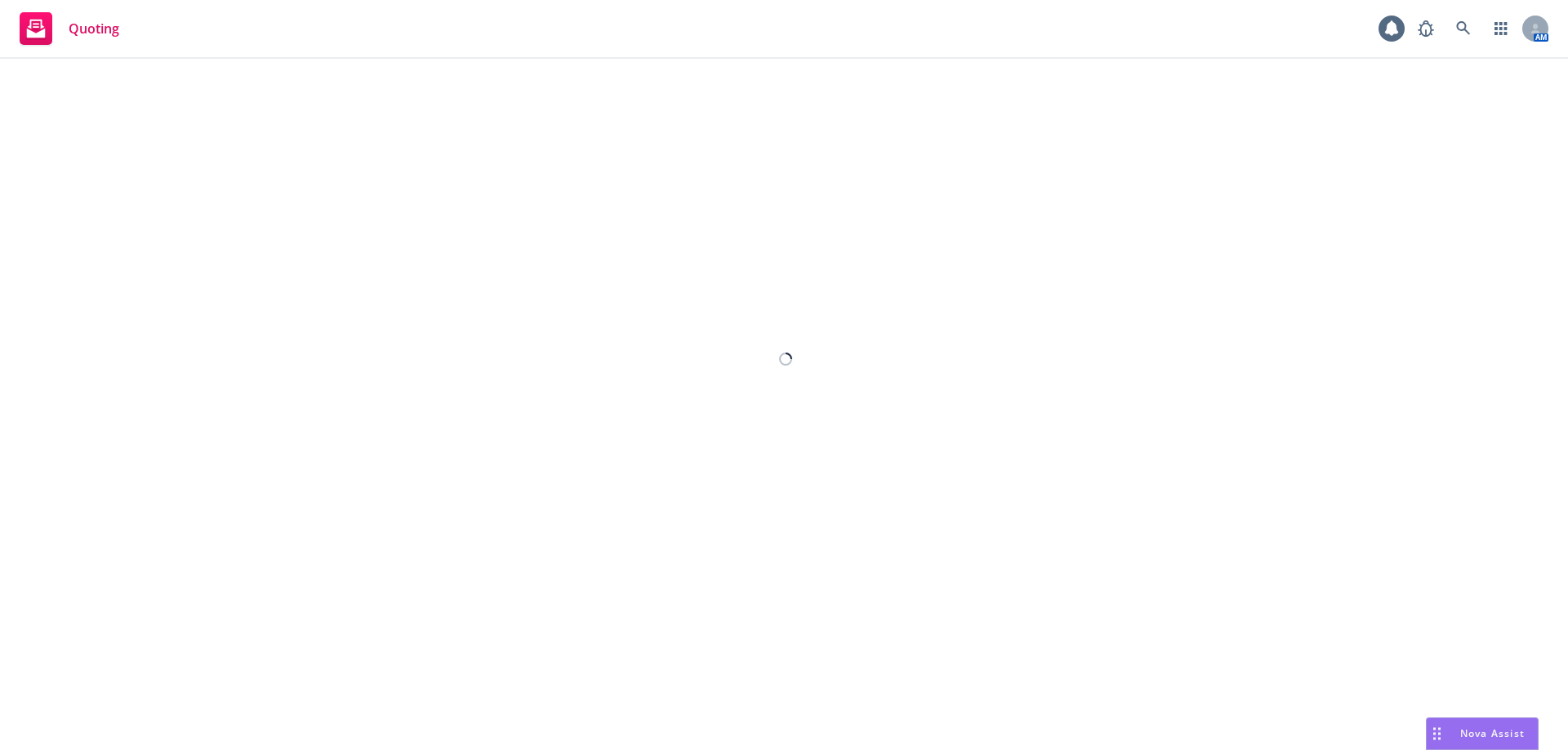
select select "12"
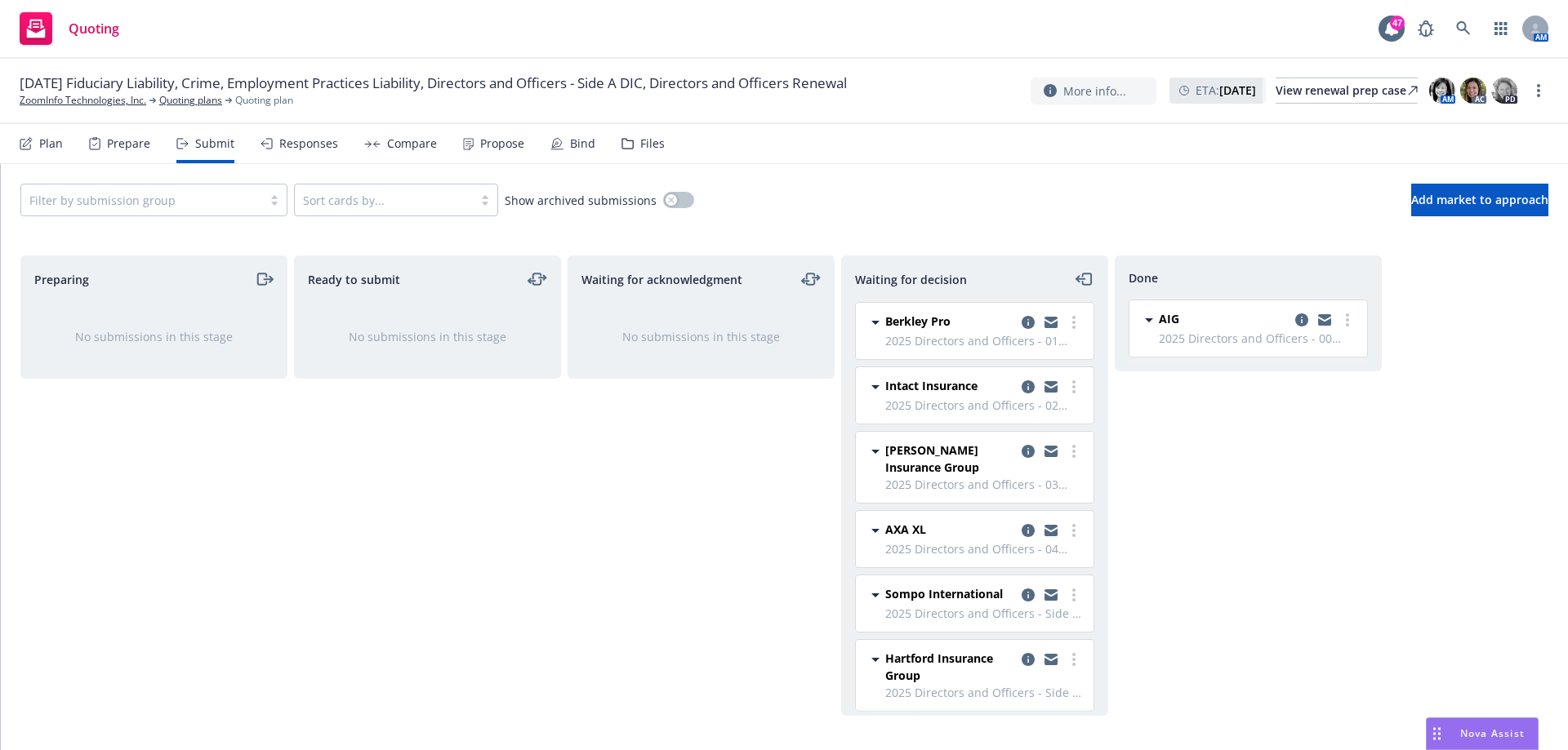
click at [50, 144] on div "Plan" at bounding box center [50, 143] width 23 height 13
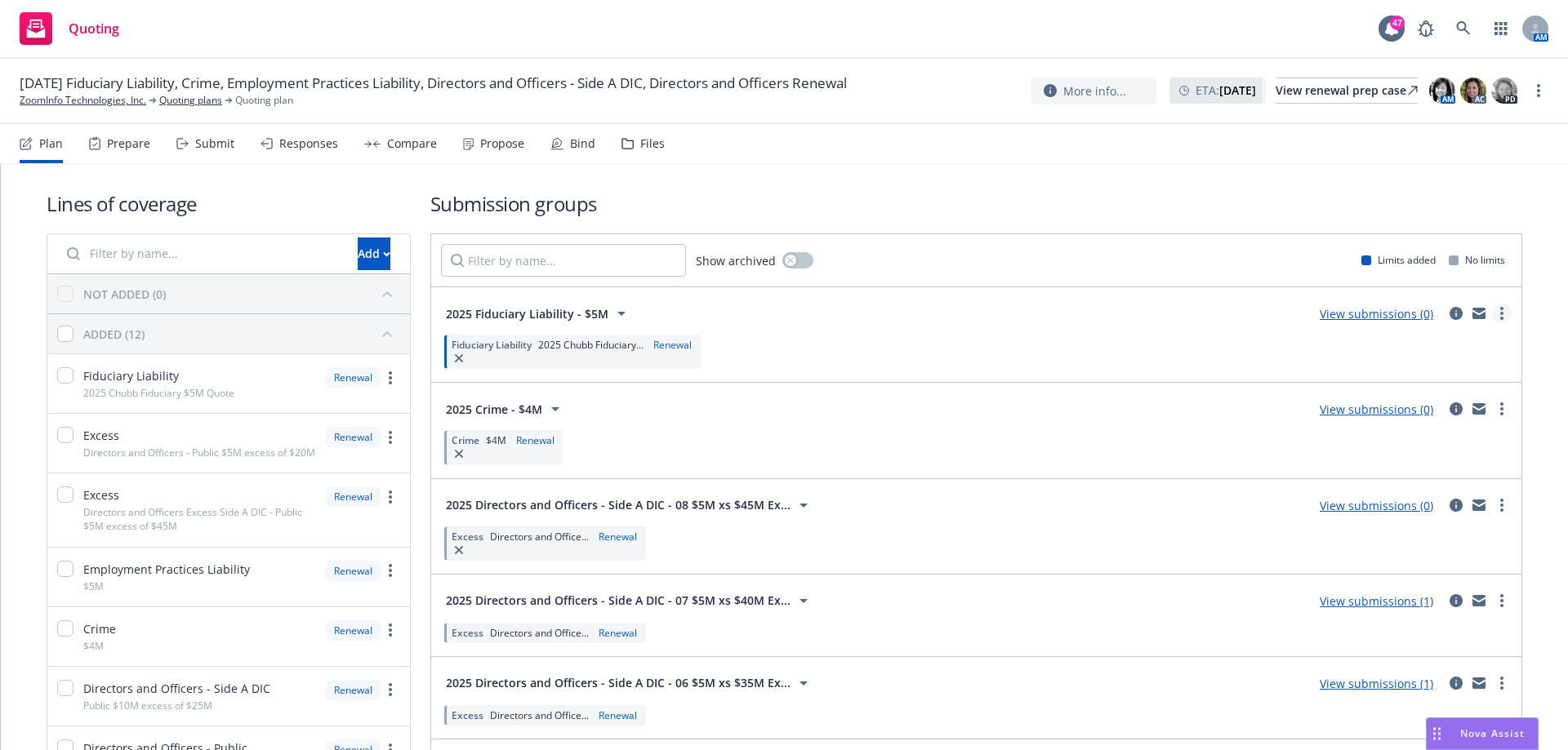
click at [1500, 312] on icon "more" at bounding box center [1502, 314] width 4 height 13
click at [211, 148] on div "Submit" at bounding box center [215, 143] width 39 height 13
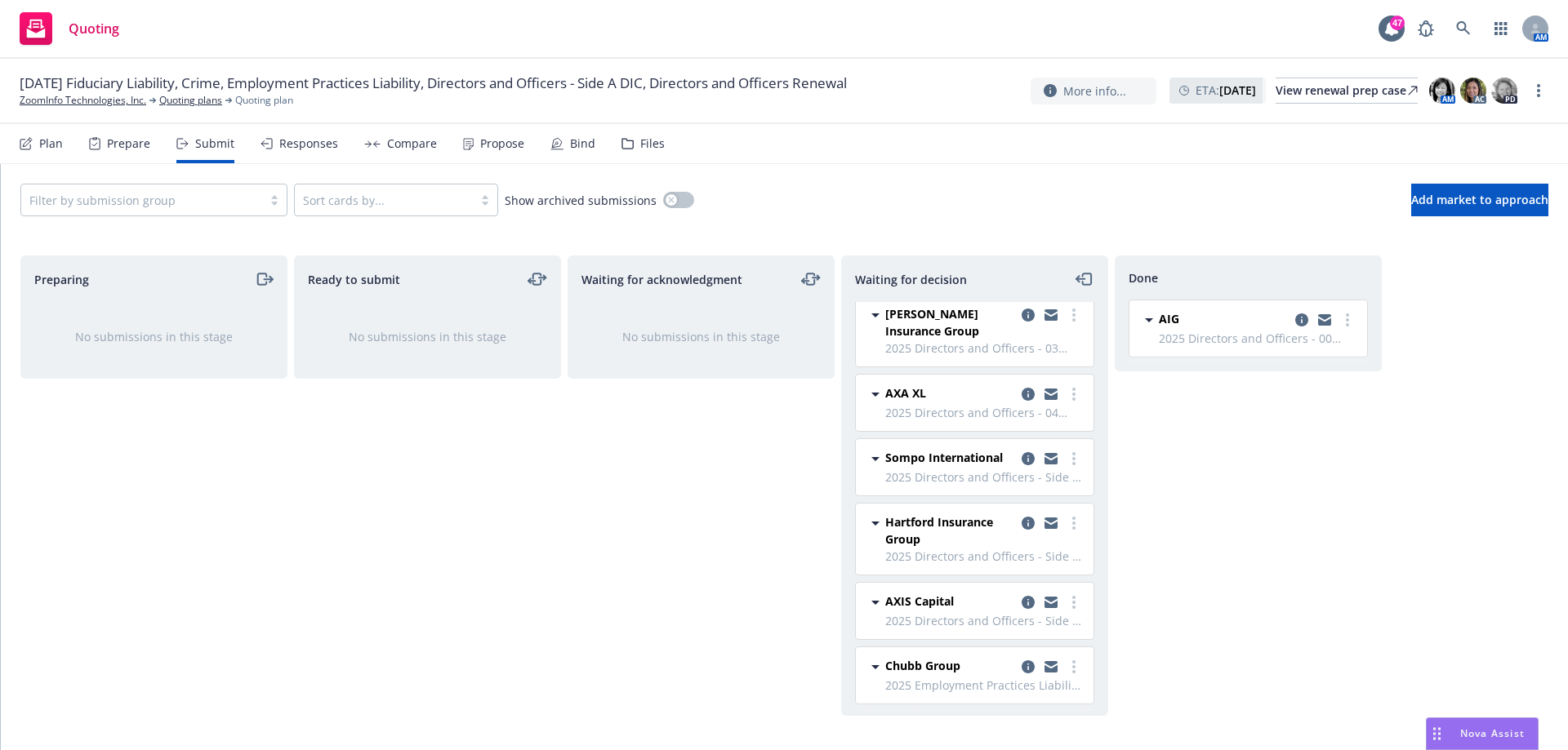
scroll to position [154, 0]
click at [1455, 208] on button "Add market to approach" at bounding box center [1480, 199] width 137 height 33
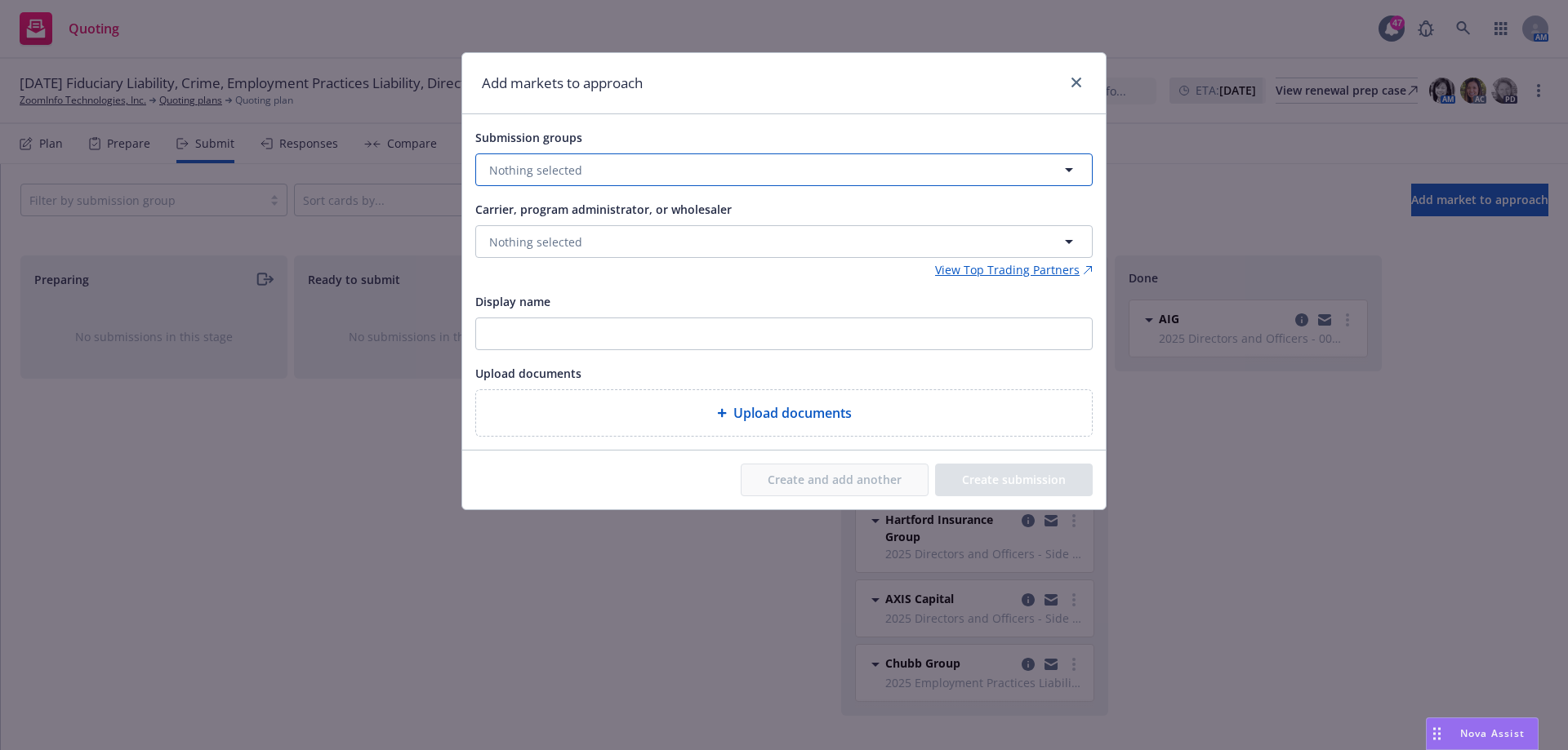
click at [643, 166] on button "Nothing selected" at bounding box center [784, 169] width 617 height 33
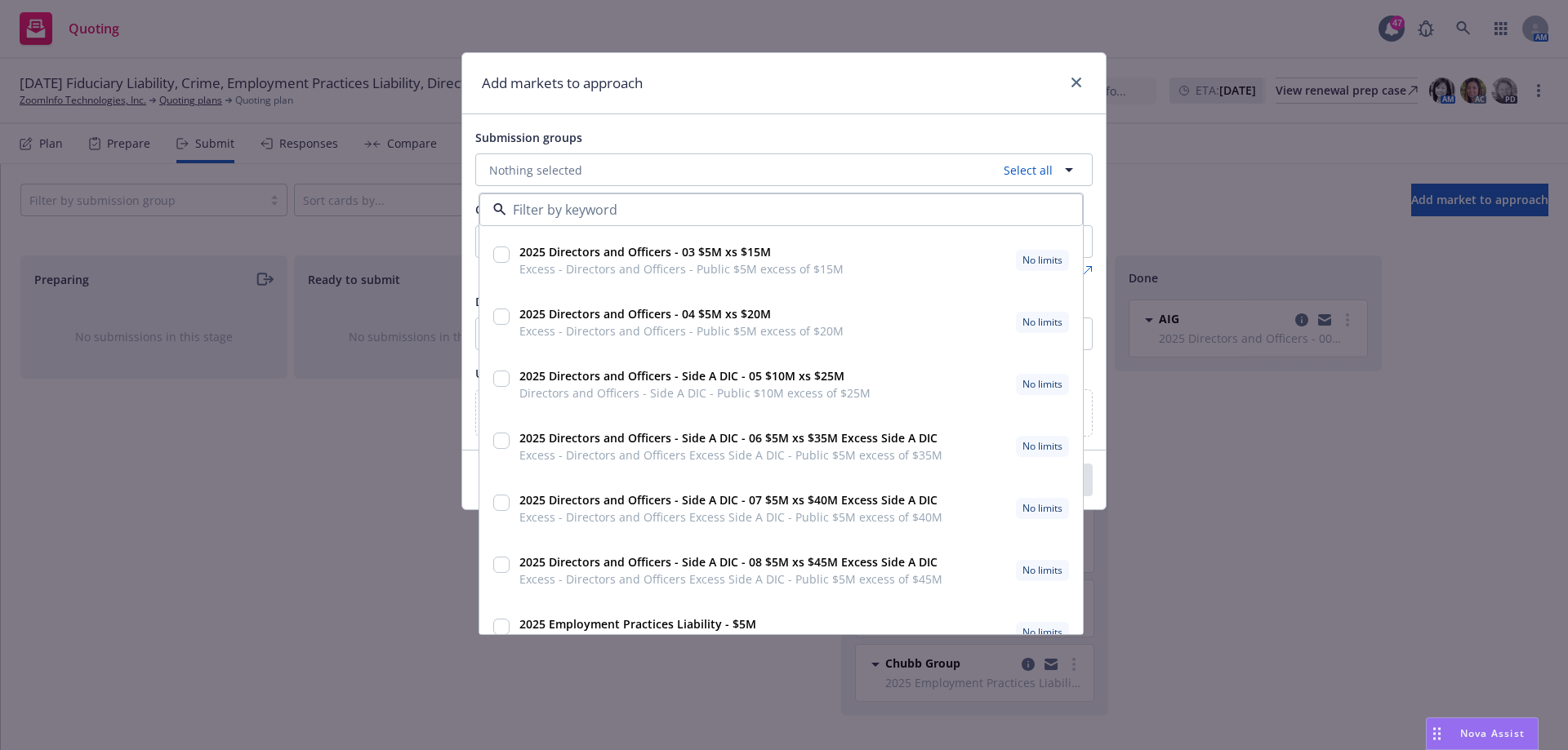
scroll to position [336, 0]
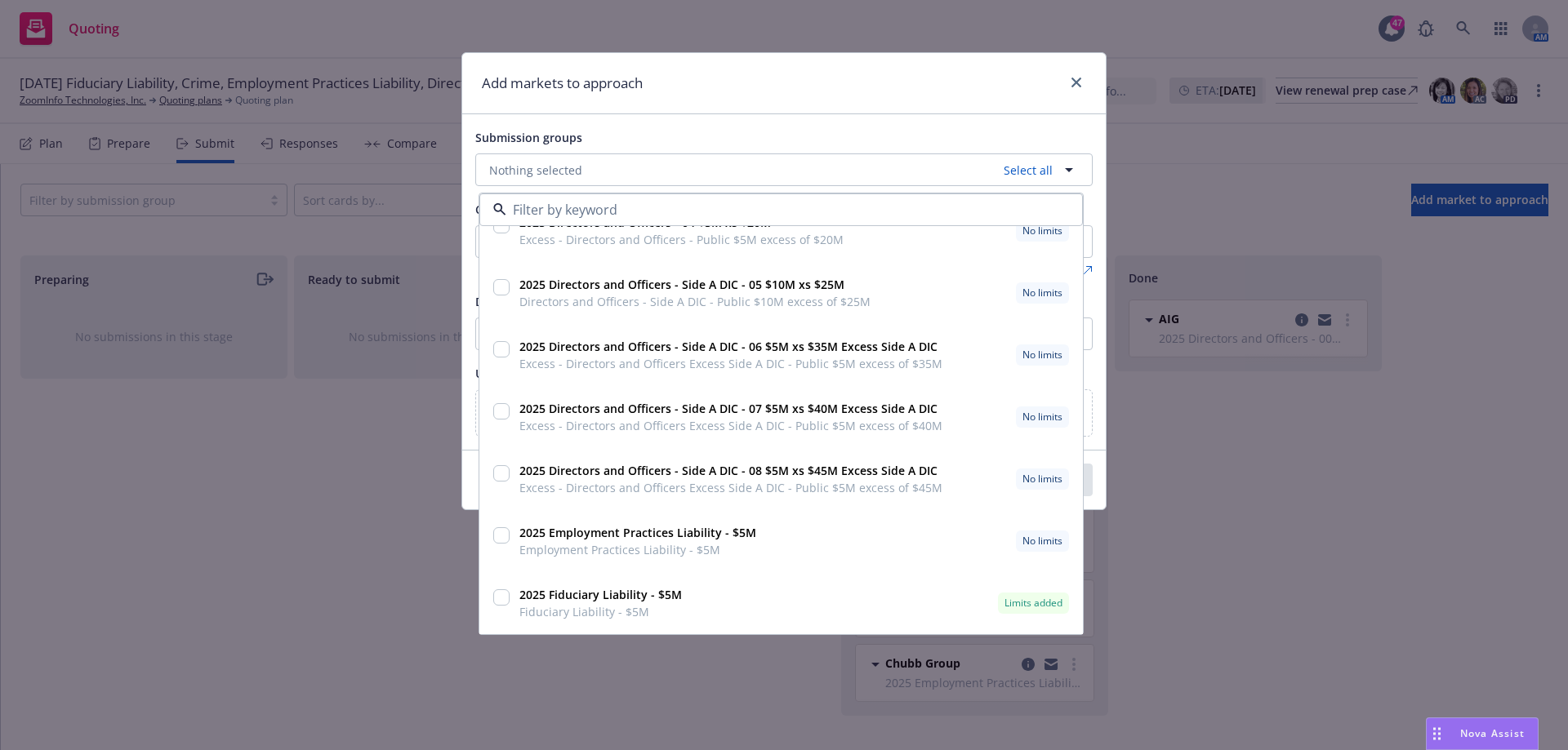
click at [495, 598] on input "checkbox" at bounding box center [502, 597] width 17 height 17
checkbox input "true"
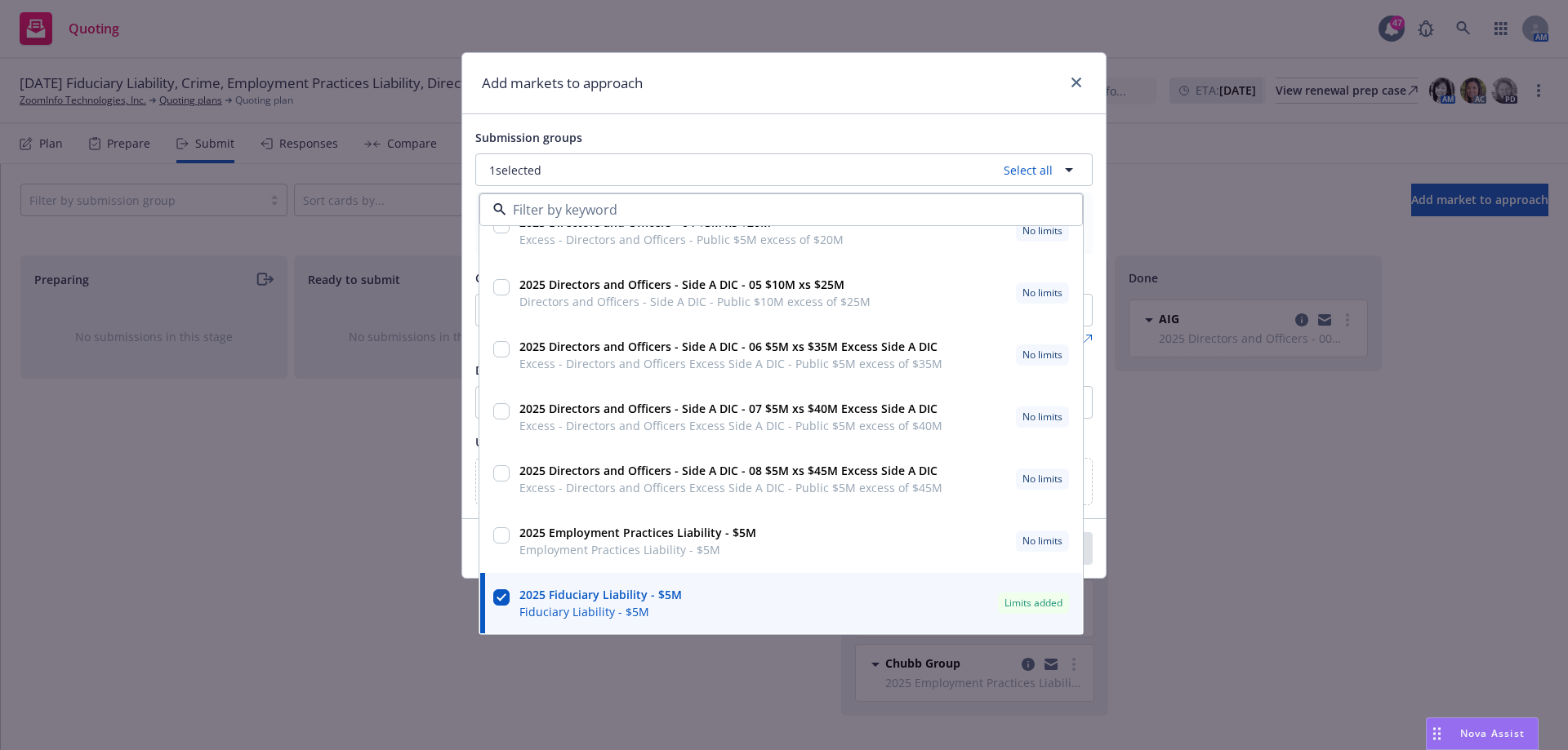
click at [926, 107] on div "Add markets to approach" at bounding box center [783, 84] width 643 height 61
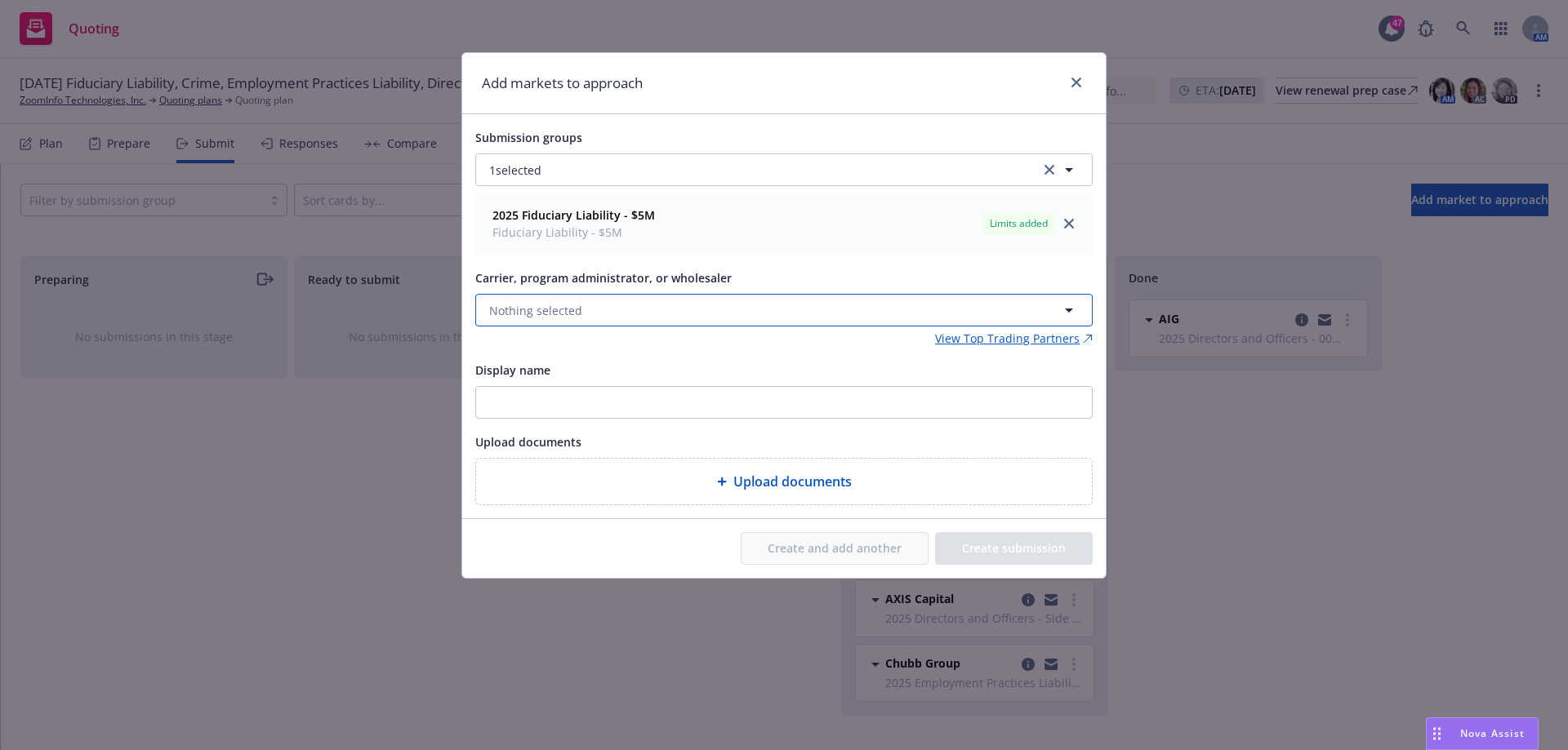
click at [827, 310] on button "Nothing selected" at bounding box center [784, 310] width 617 height 33
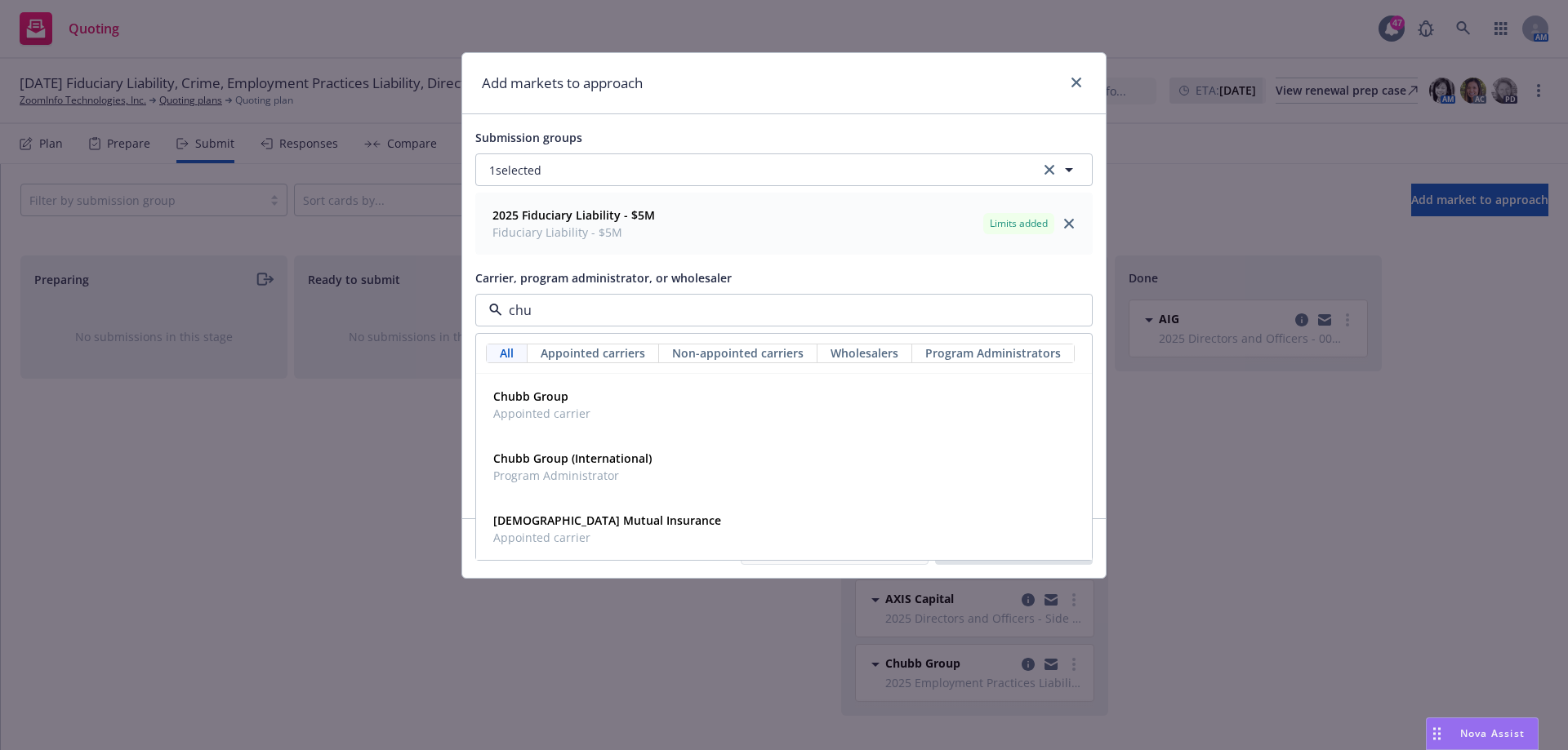
type input "chub"
click at [497, 421] on span "Appointed carrier" at bounding box center [542, 413] width 97 height 17
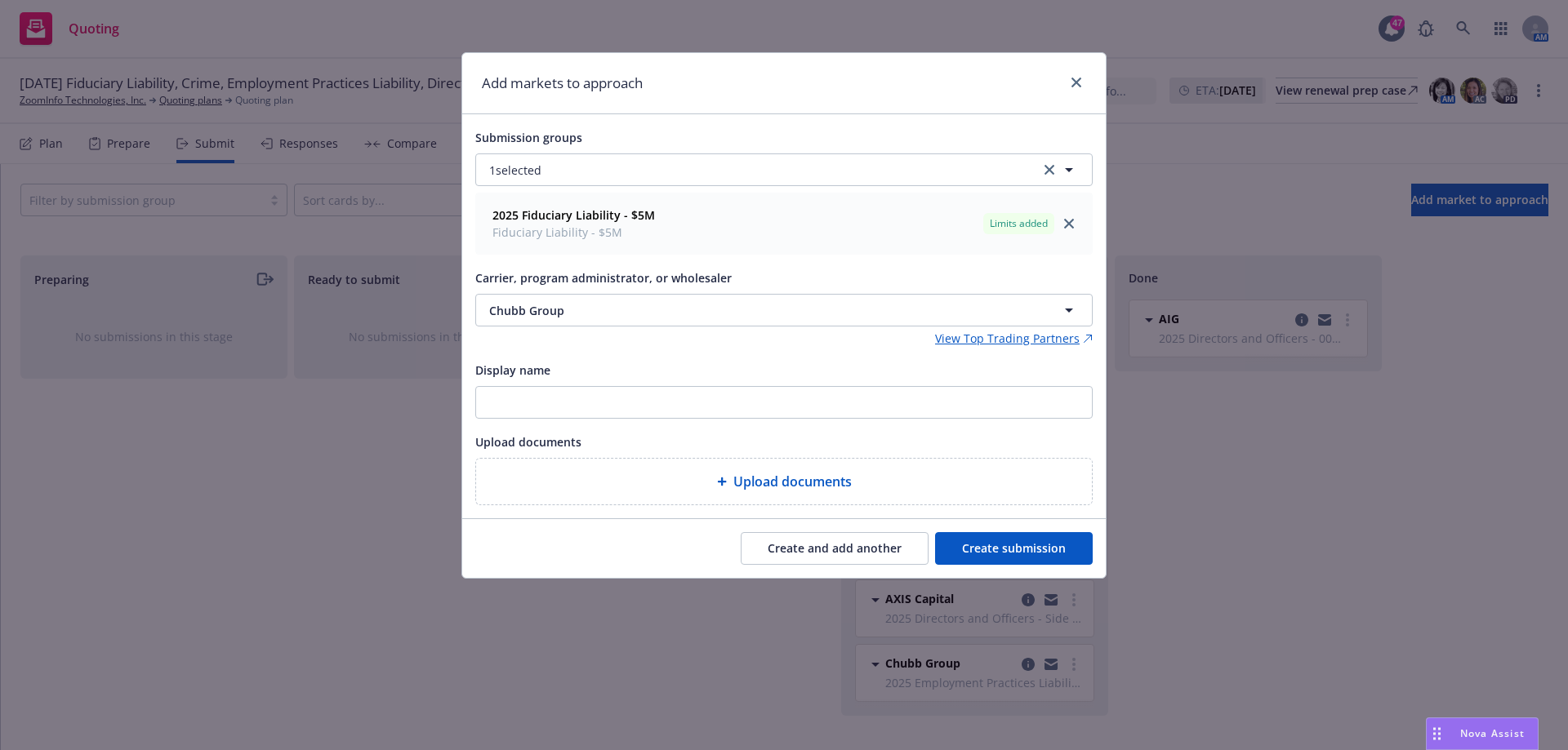
click at [1048, 556] on button "Create submission" at bounding box center [1013, 548] width 157 height 33
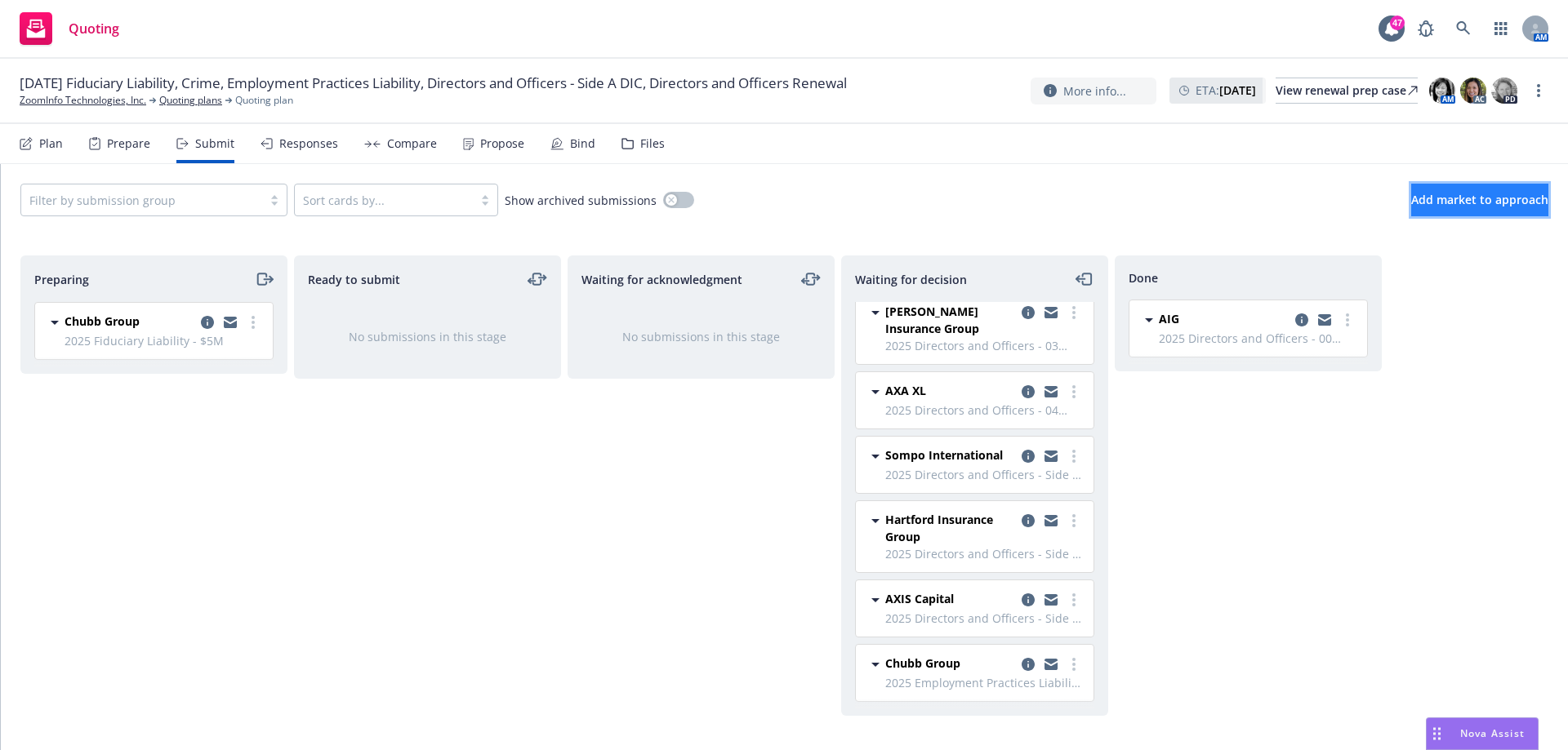
click at [1470, 200] on span "Add market to approach" at bounding box center [1480, 199] width 137 height 16
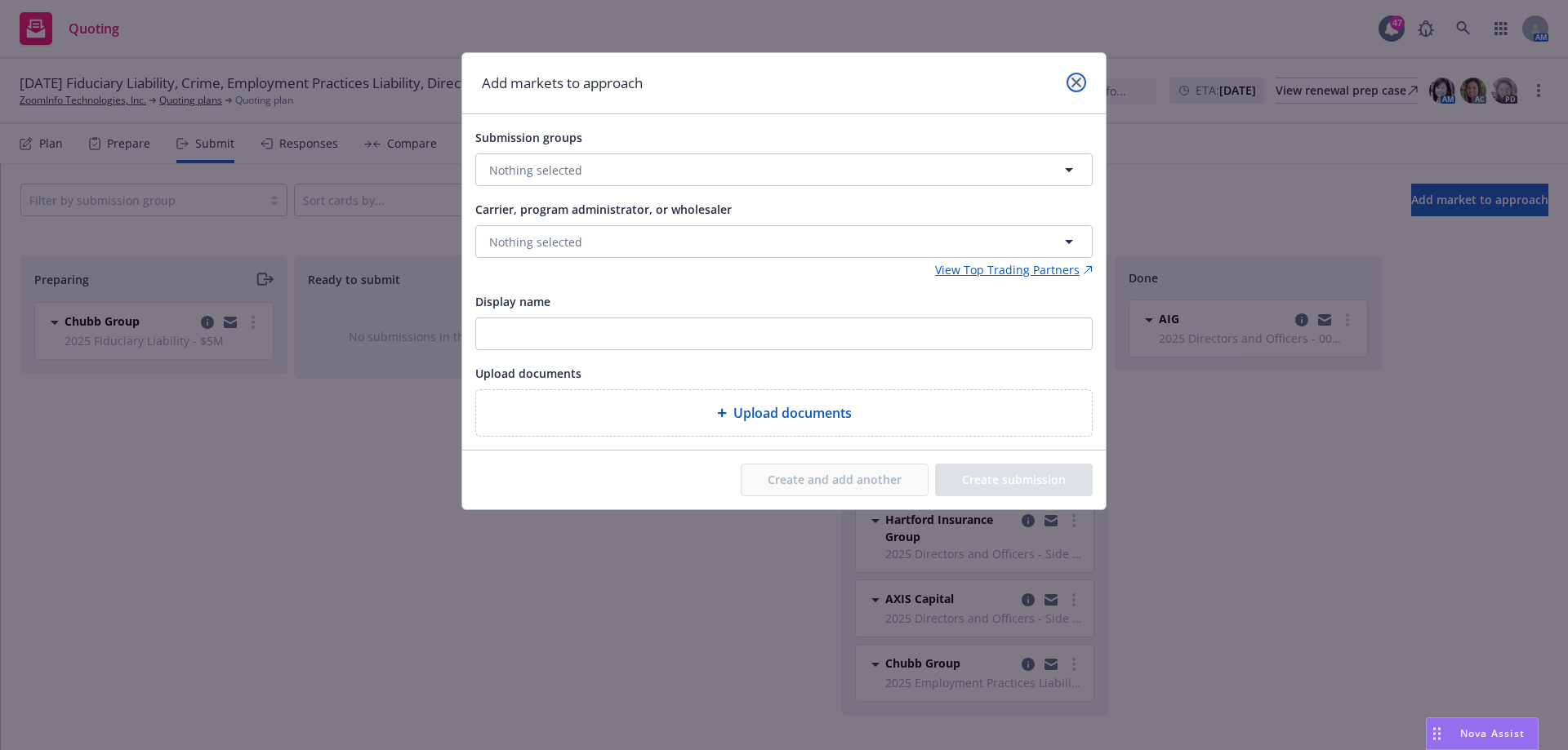
click at [1074, 83] on icon "close" at bounding box center [1076, 82] width 10 height 10
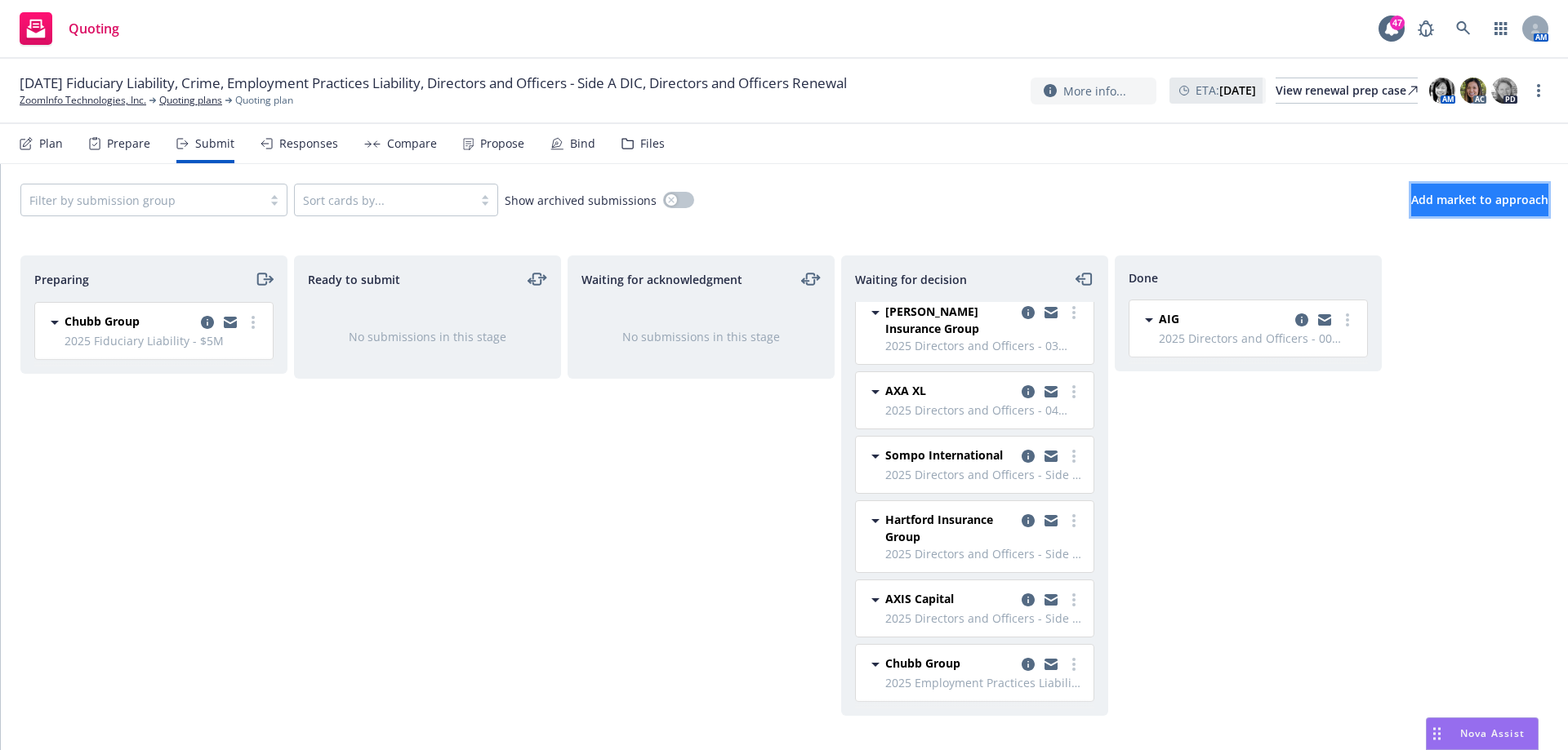
click at [1457, 208] on button "Add market to approach" at bounding box center [1480, 199] width 137 height 33
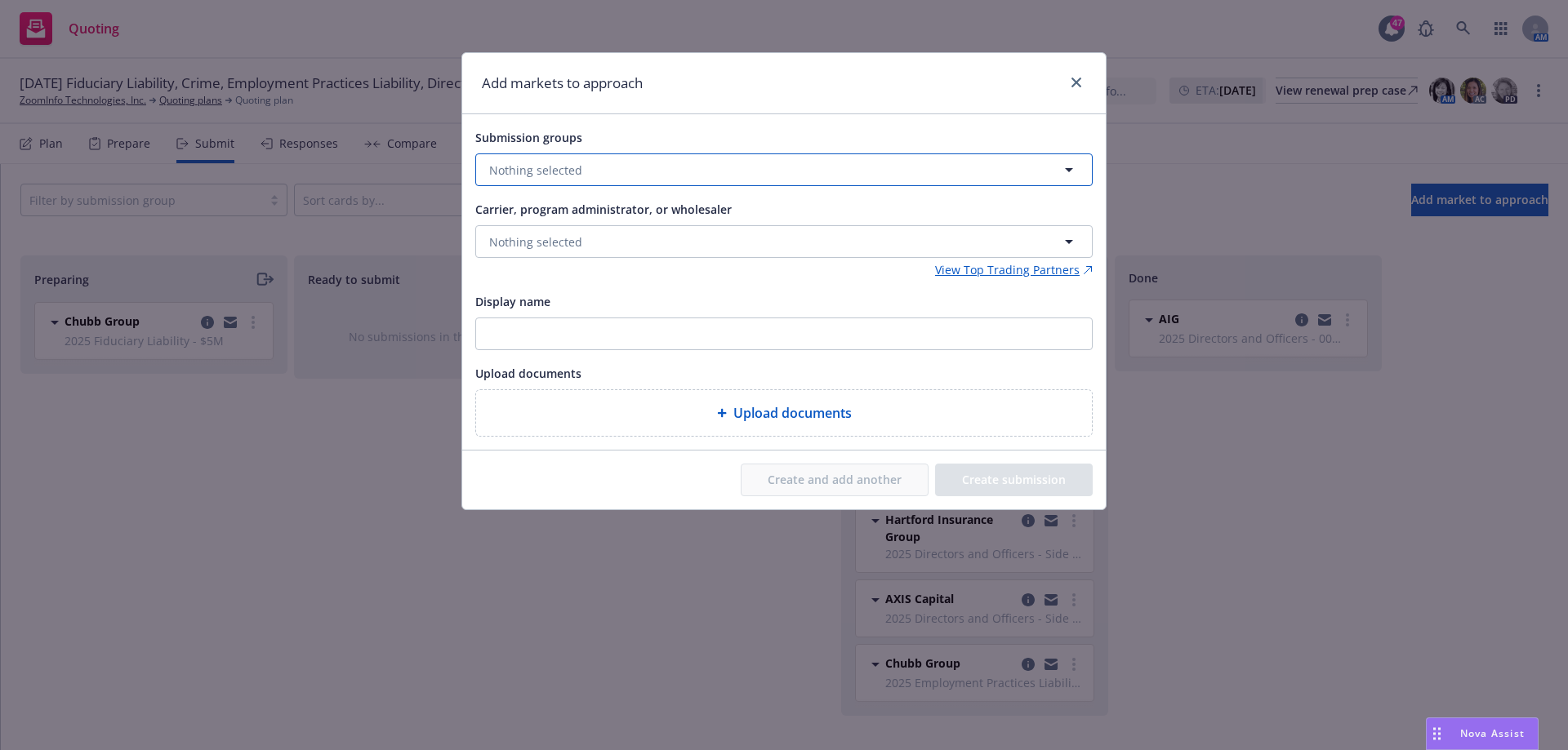
click at [787, 161] on button "Nothing selected" at bounding box center [784, 169] width 617 height 33
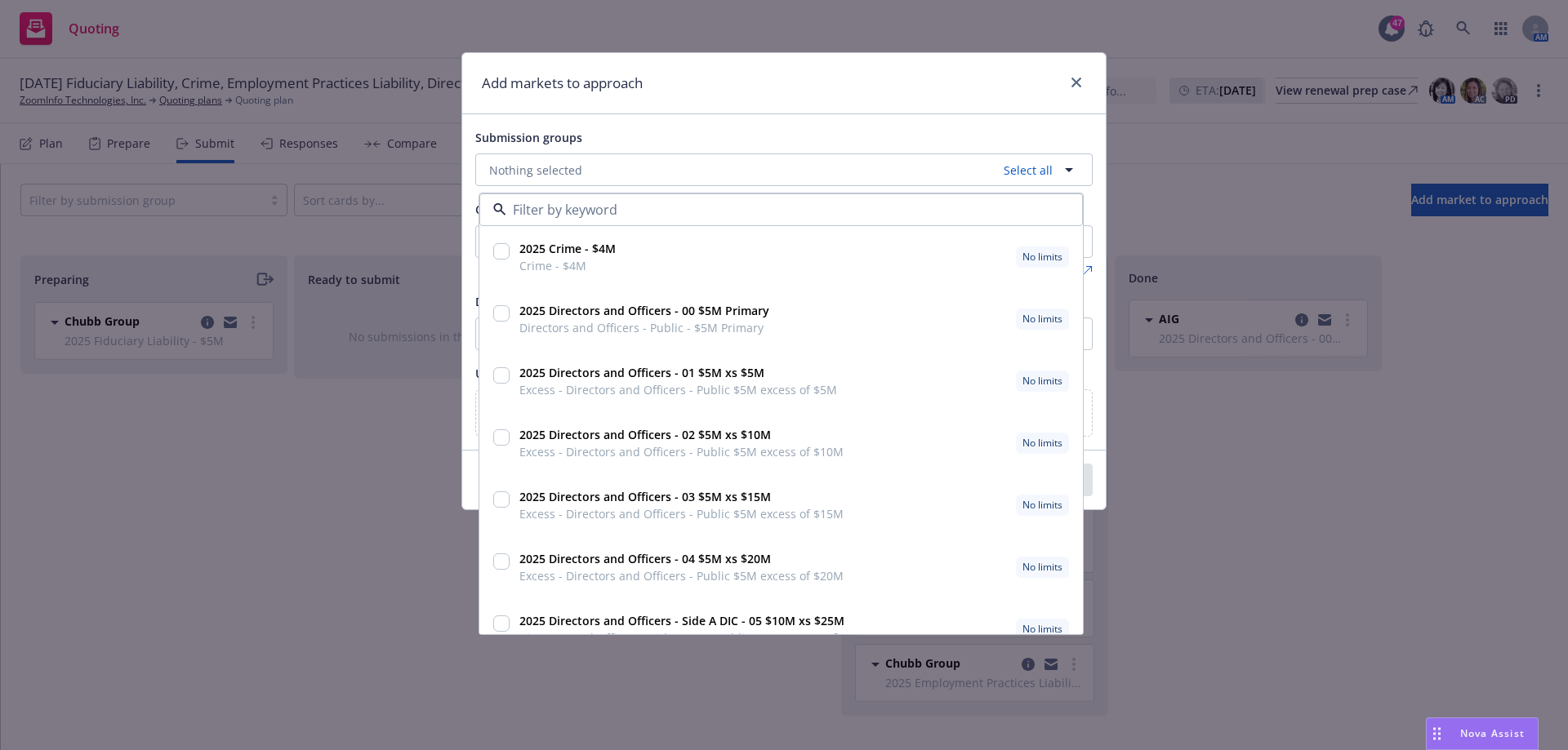
click at [1545, 524] on div "Add markets to approach Submission groups Nothing selected Select all 2025 Crim…" at bounding box center [784, 375] width 1568 height 750
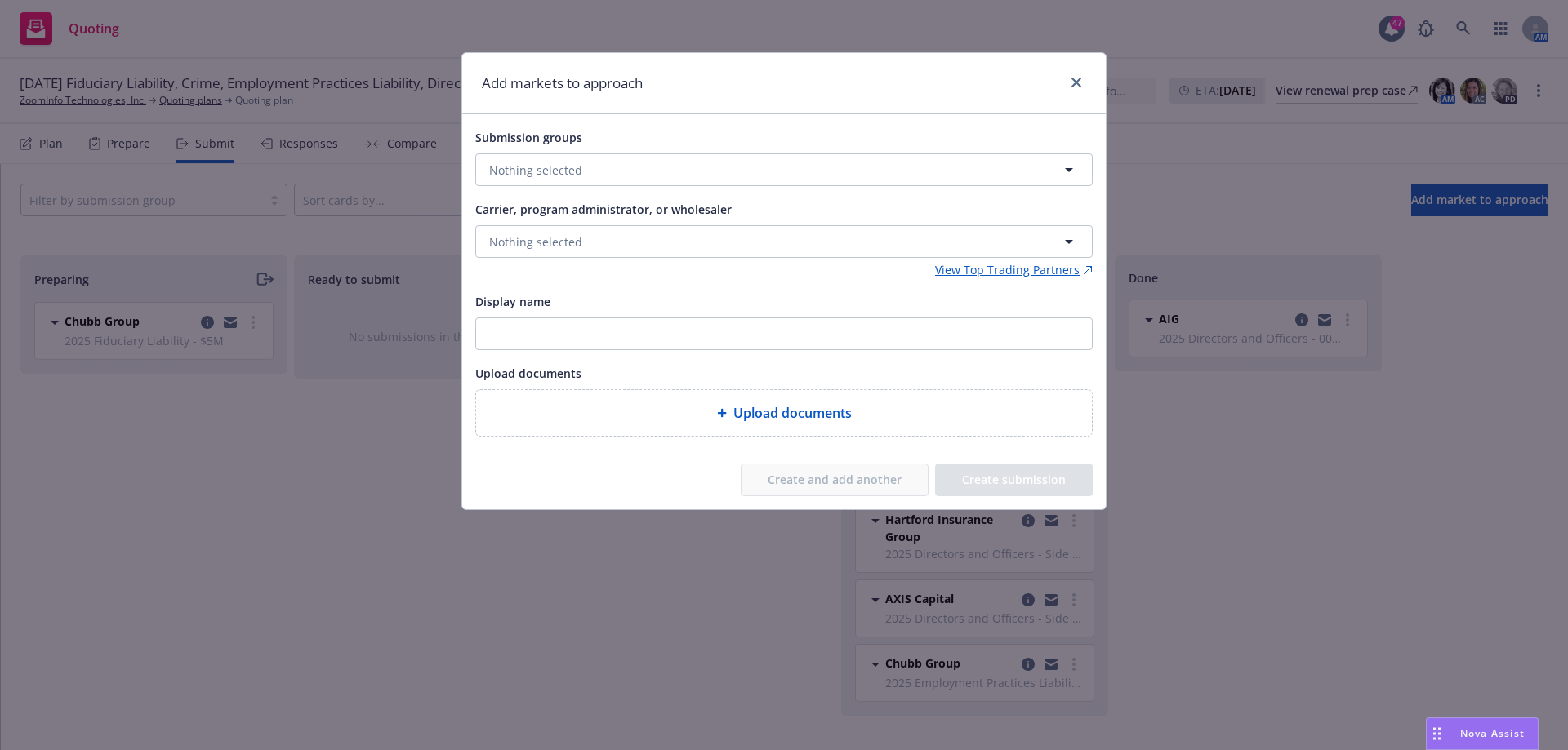
click at [1497, 575] on div "Add markets to approach Submission groups Nothing selected Carrier, program adm…" at bounding box center [784, 375] width 1568 height 750
click at [1081, 84] on icon "close" at bounding box center [1076, 82] width 10 height 10
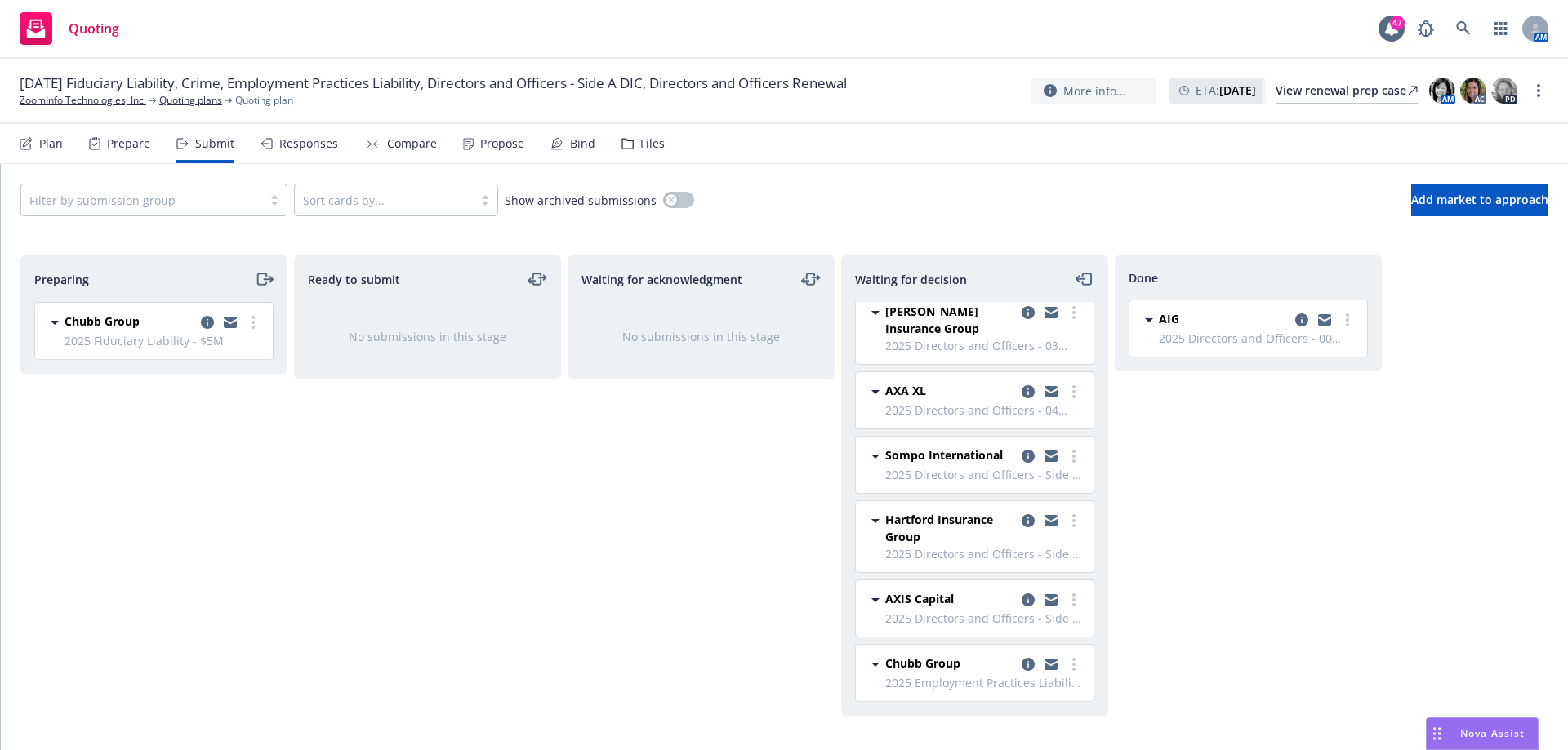
click at [49, 149] on div "Plan" at bounding box center [50, 143] width 23 height 13
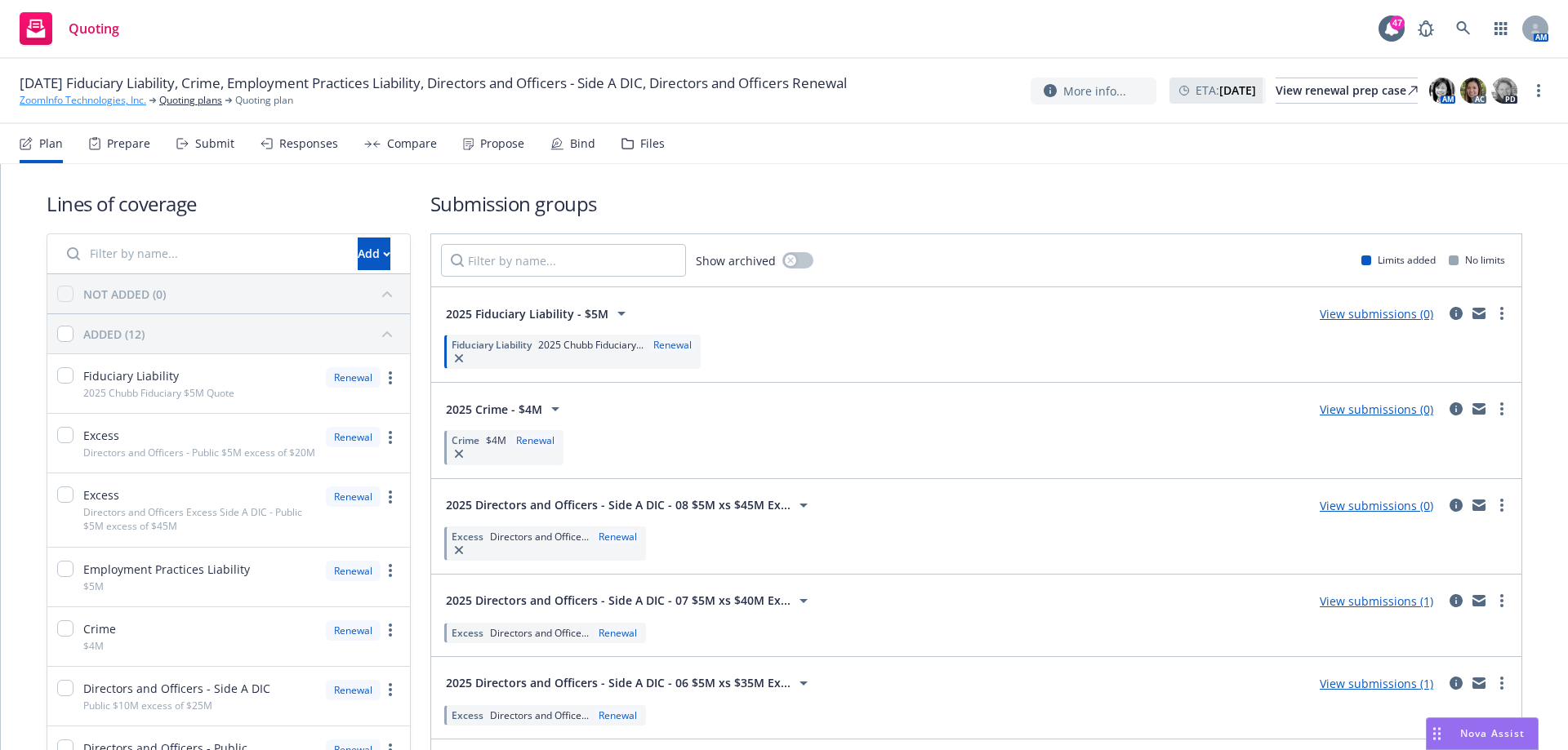
click at [90, 100] on link "ZoomInfo Technologies, Inc." at bounding box center [83, 100] width 127 height 15
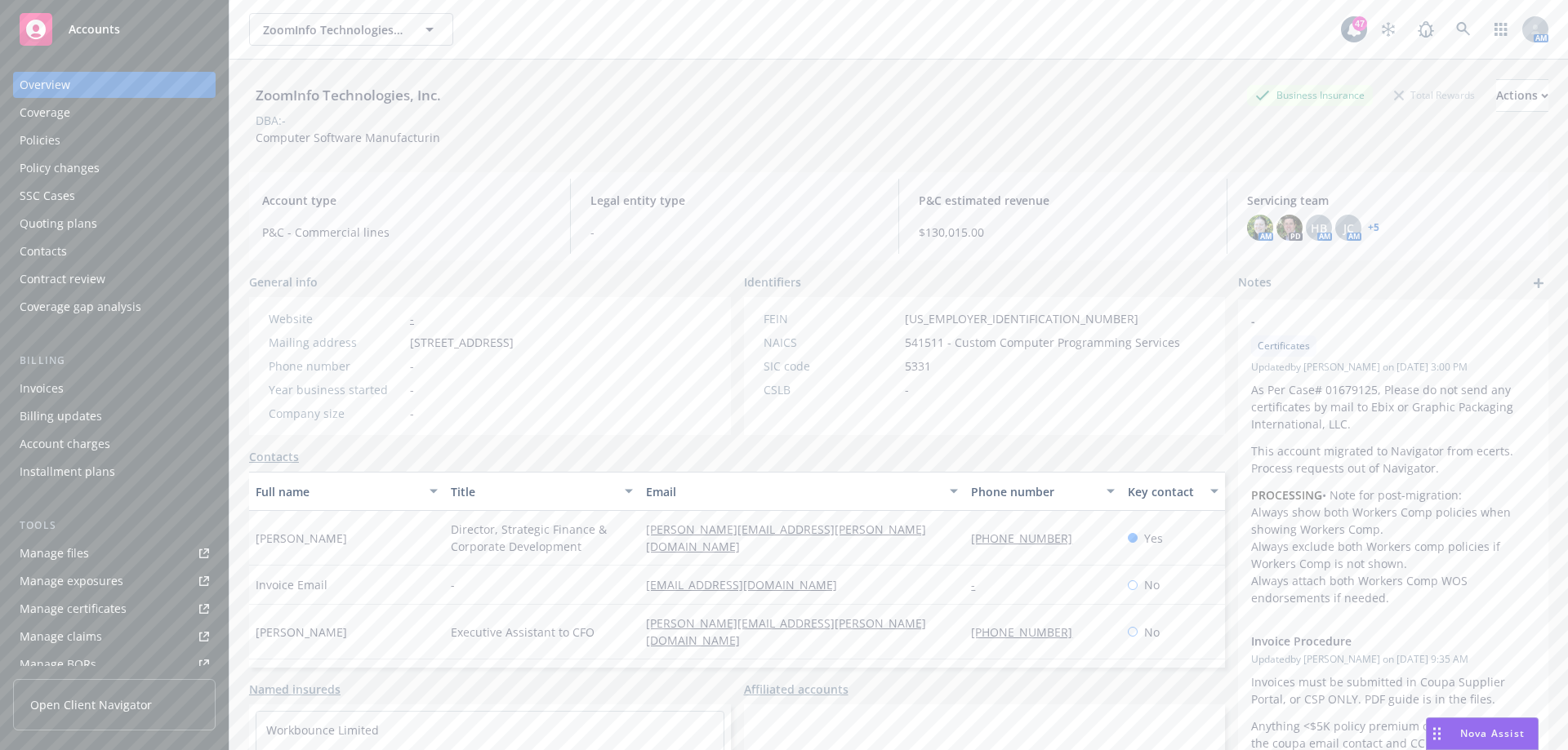
click at [70, 222] on div "Quoting plans" at bounding box center [58, 223] width 77 height 26
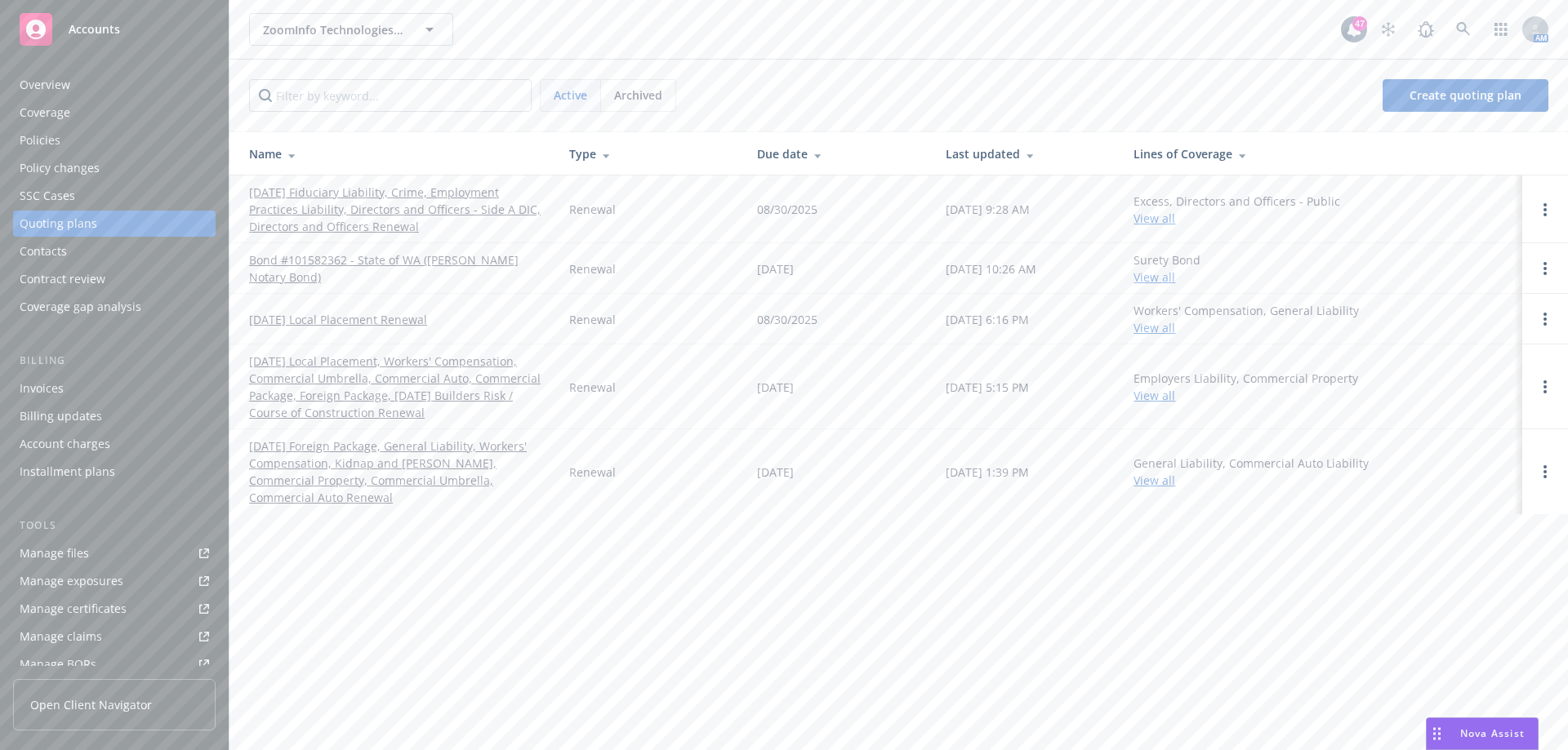
click at [433, 209] on link "[DATE] Fiduciary Liability, Crime, Employment Practices Liability, Directors an…" at bounding box center [397, 208] width 294 height 51
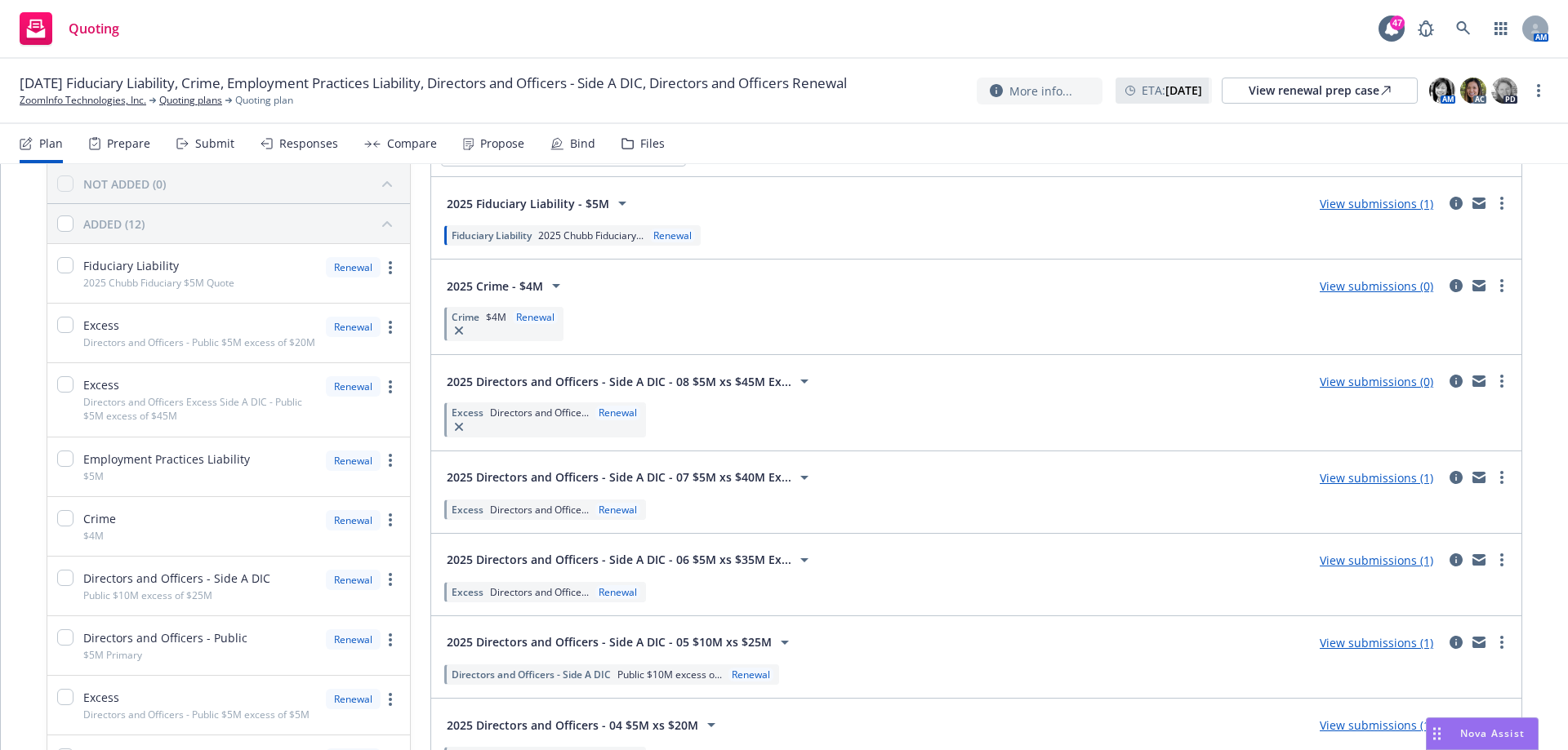
scroll to position [55, 0]
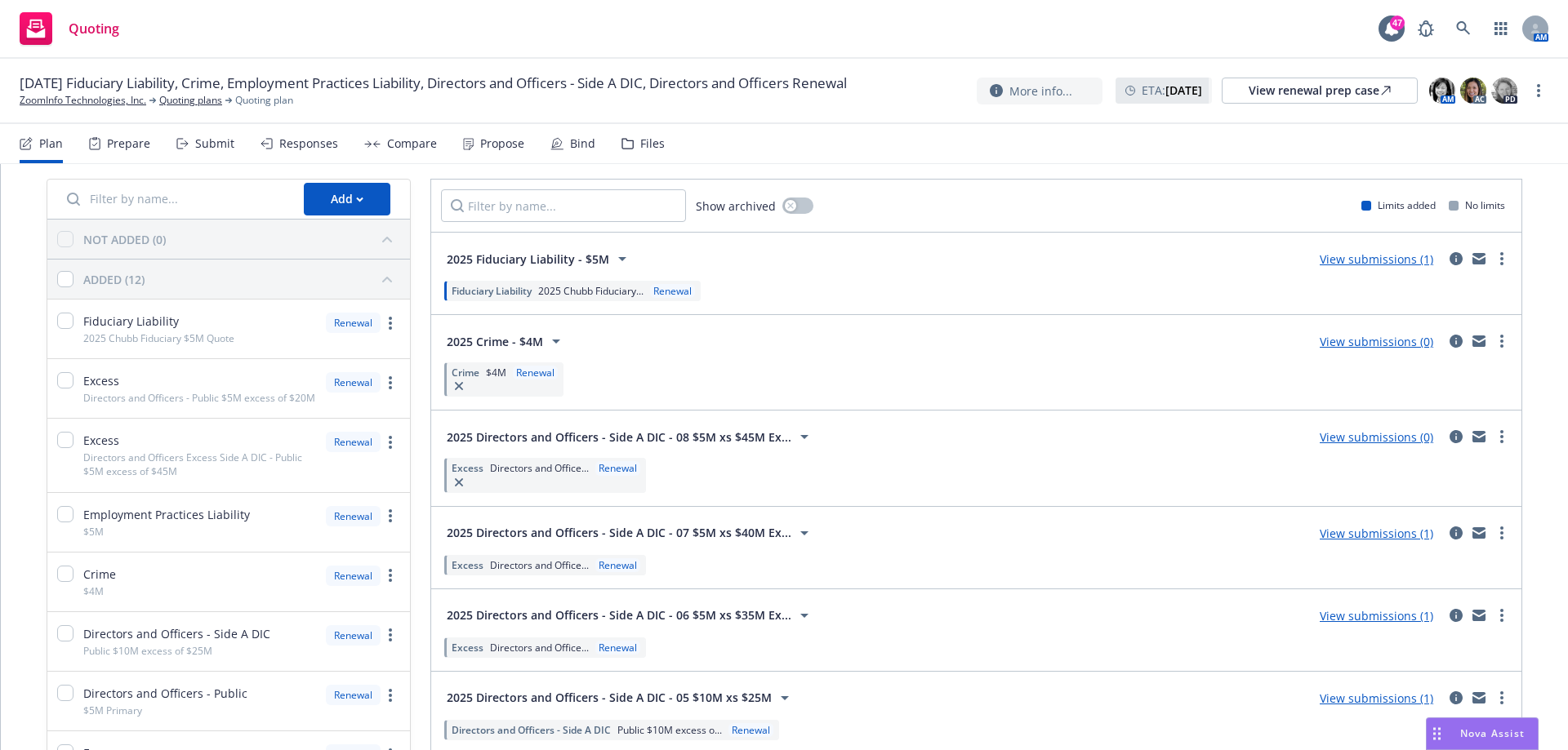
click at [127, 148] on div "Prepare" at bounding box center [128, 143] width 43 height 13
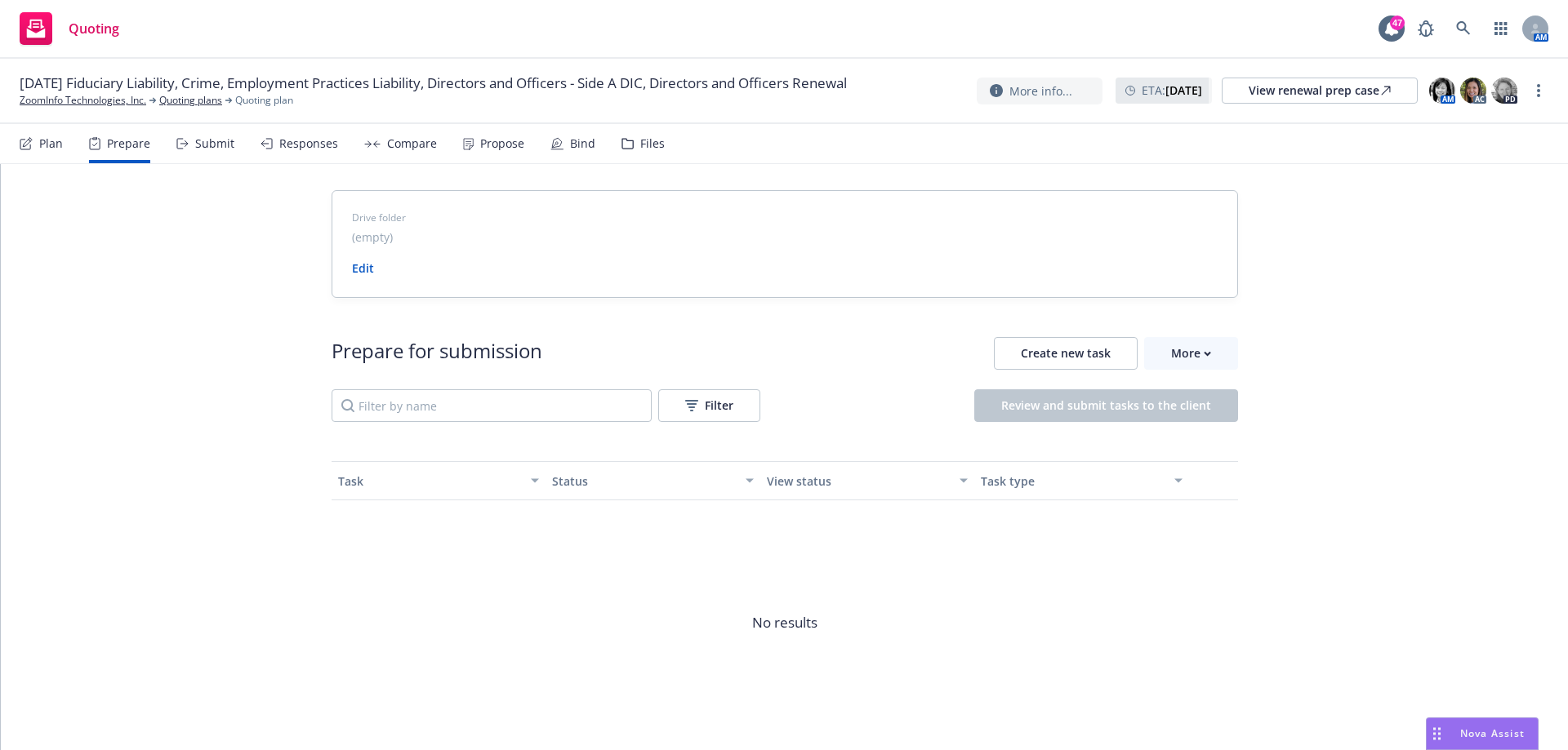
click at [205, 143] on div "Submit" at bounding box center [215, 143] width 39 height 13
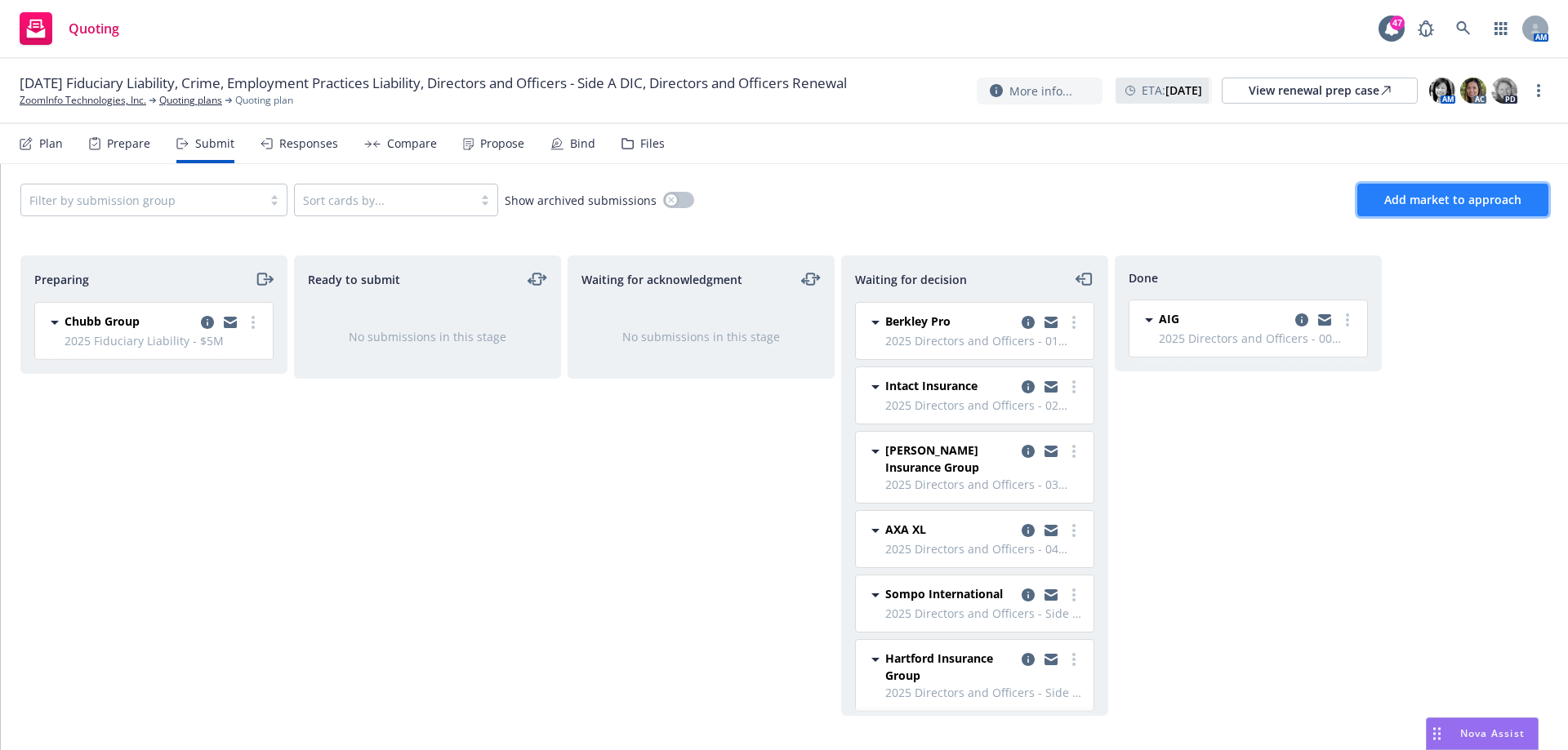
click at [1428, 194] on span "Add market to approach" at bounding box center [1453, 199] width 137 height 16
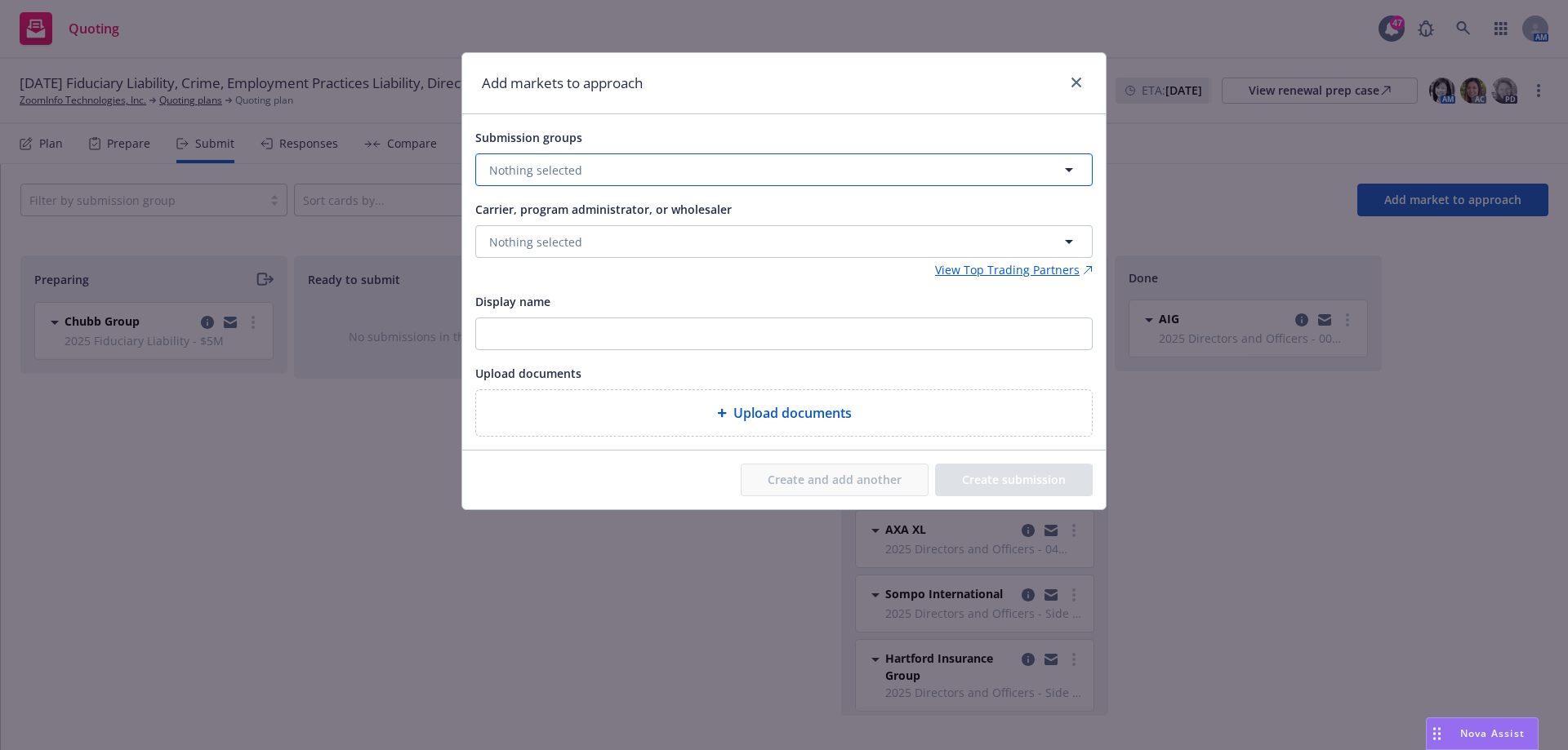
click at [635, 172] on button "Nothing selected" at bounding box center [784, 169] width 617 height 33
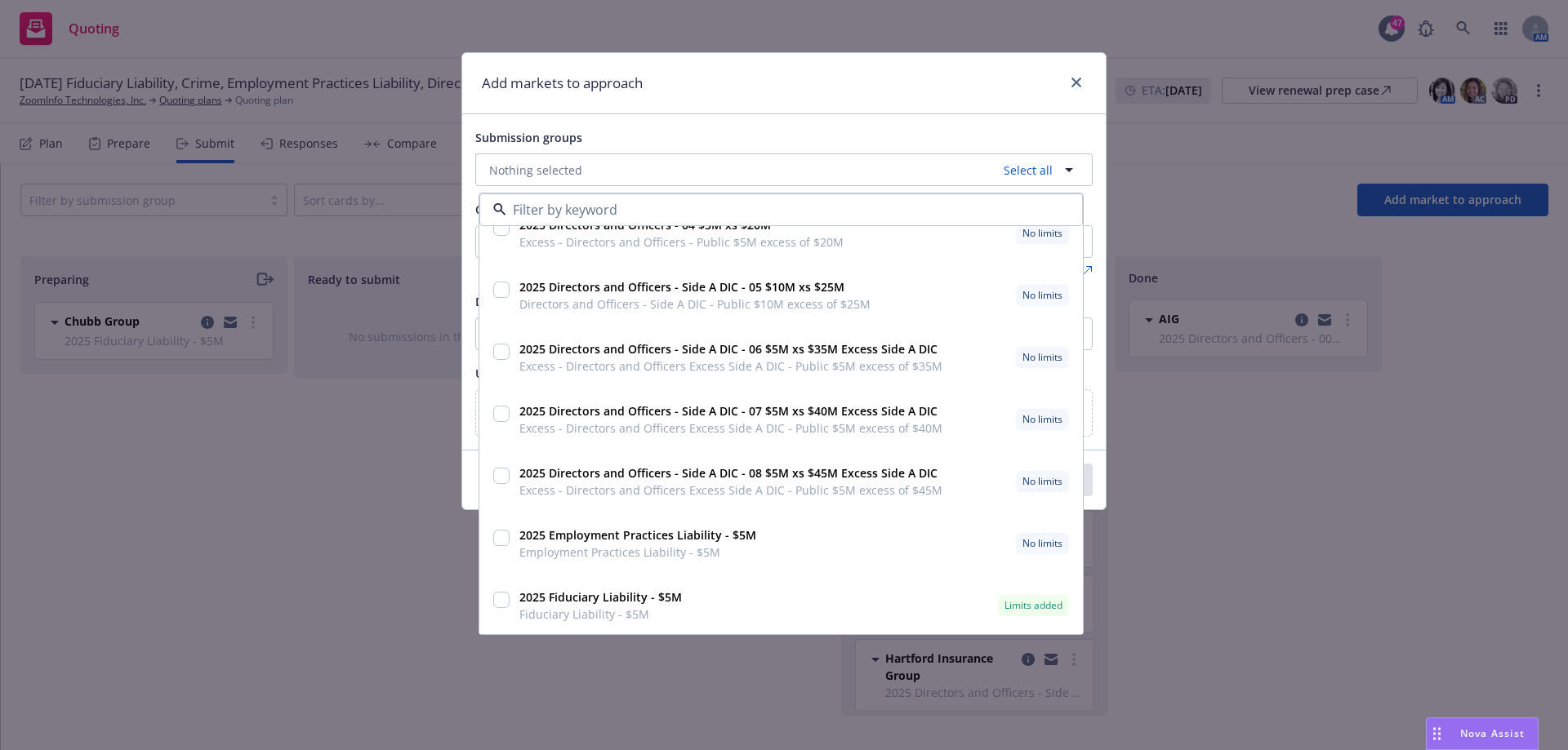
scroll to position [336, 0]
click at [466, 478] on div "Create and add another Create submission" at bounding box center [783, 479] width 643 height 59
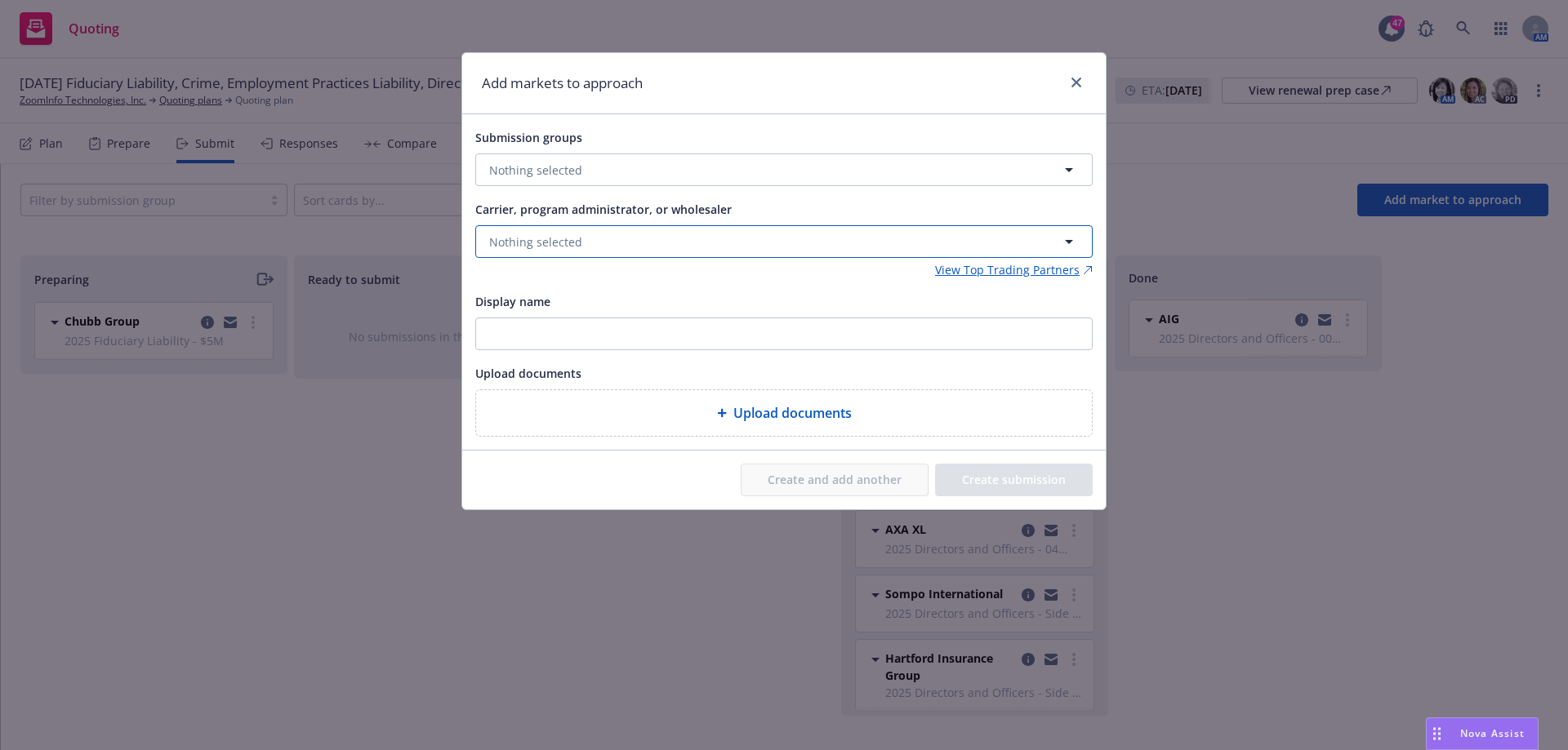
click at [598, 249] on button "Nothing selected" at bounding box center [784, 241] width 617 height 33
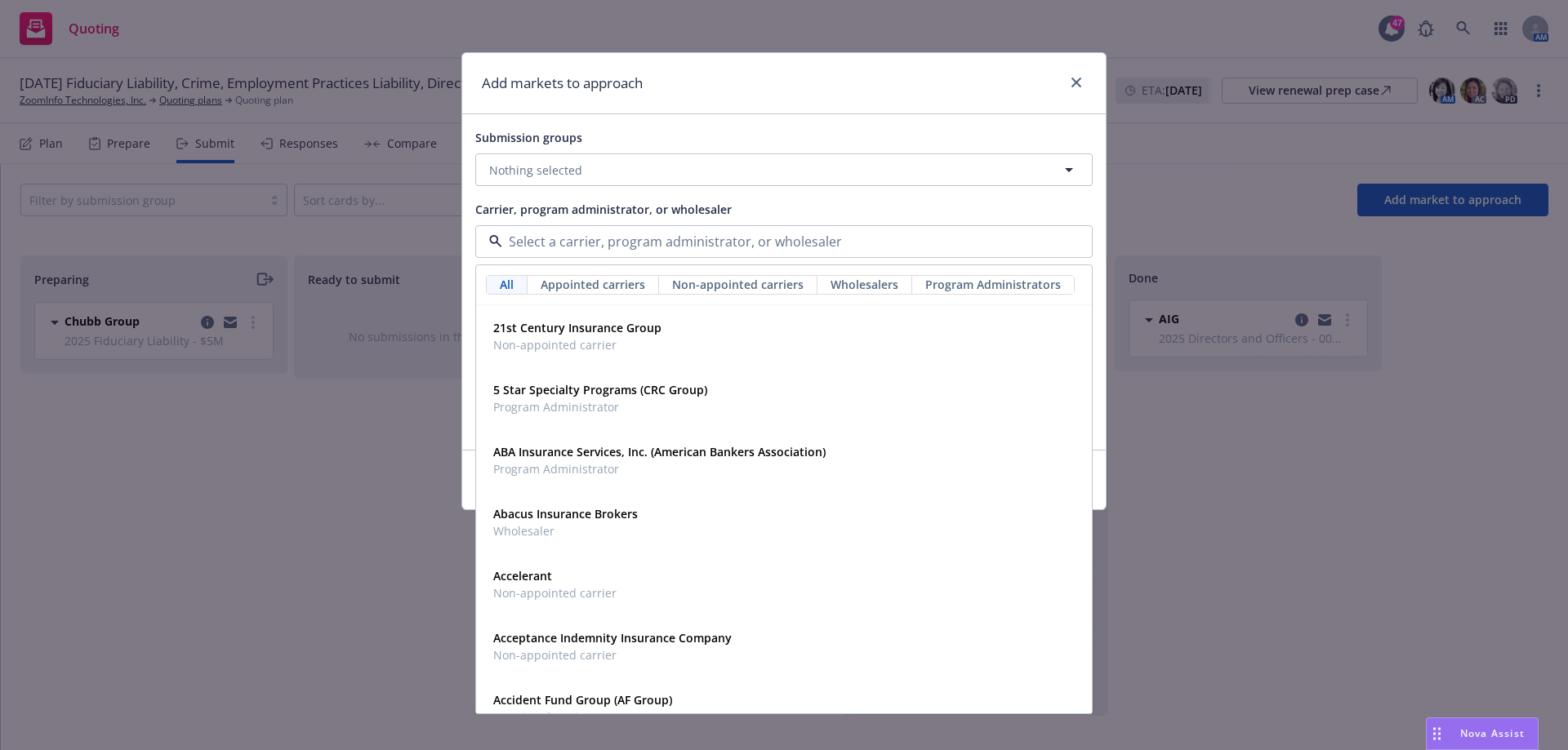
click at [999, 93] on div "Add markets to approach" at bounding box center [783, 84] width 643 height 61
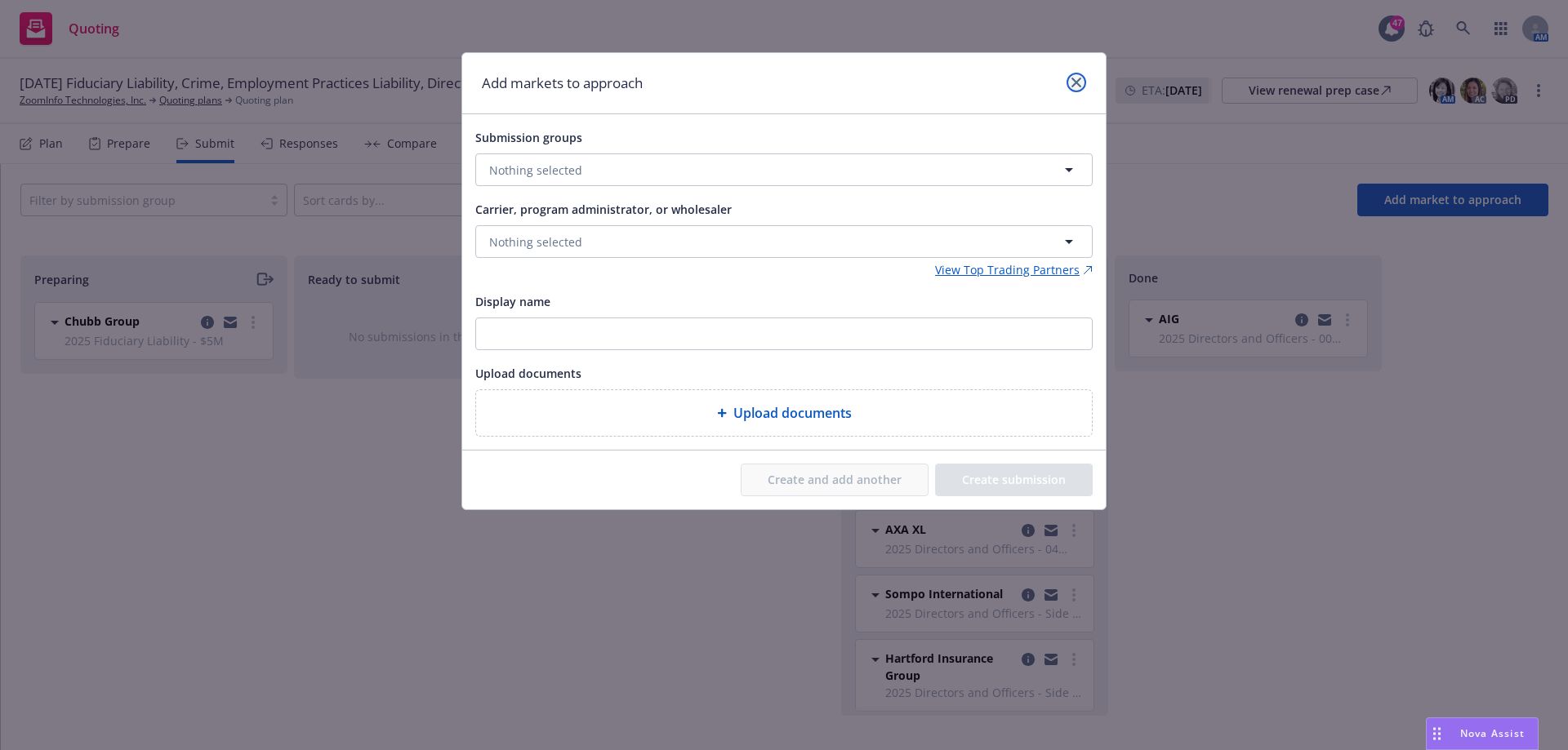
click at [1081, 88] on link "close" at bounding box center [1076, 82] width 20 height 20
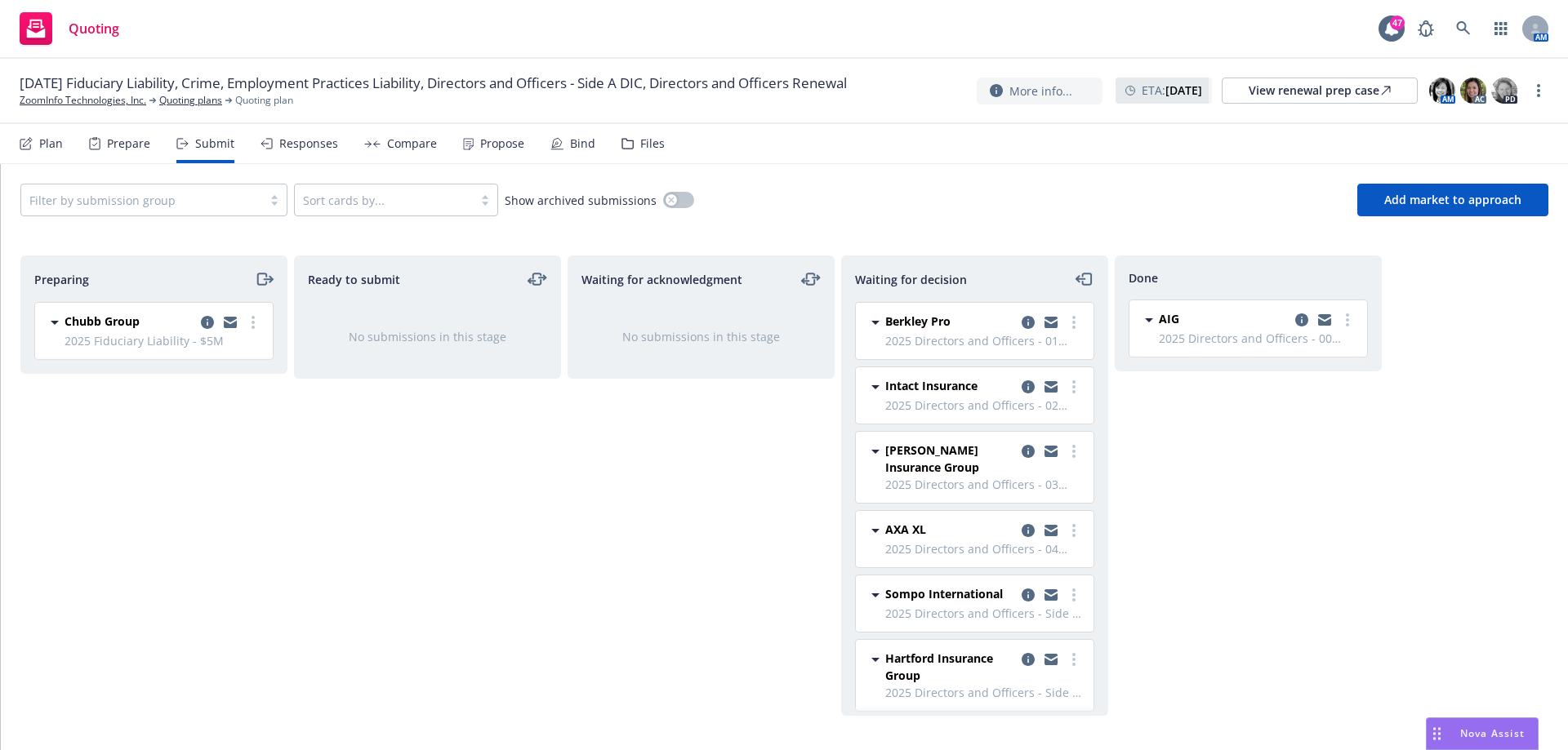
click at [400, 478] on div "Ready to submit No submissions in this stage" at bounding box center [427, 486] width 267 height 461
click at [255, 322] on link "more" at bounding box center [252, 322] width 20 height 20
click at [1067, 386] on link "more" at bounding box center [1074, 386] width 20 height 20
click at [1291, 489] on div "Done AIG 2025 Directors and Officers - 00 $5M Primary [DATE] 9:27 AM" at bounding box center [1248, 486] width 267 height 461
click at [262, 280] on icon "moveRight" at bounding box center [264, 278] width 19 height 20
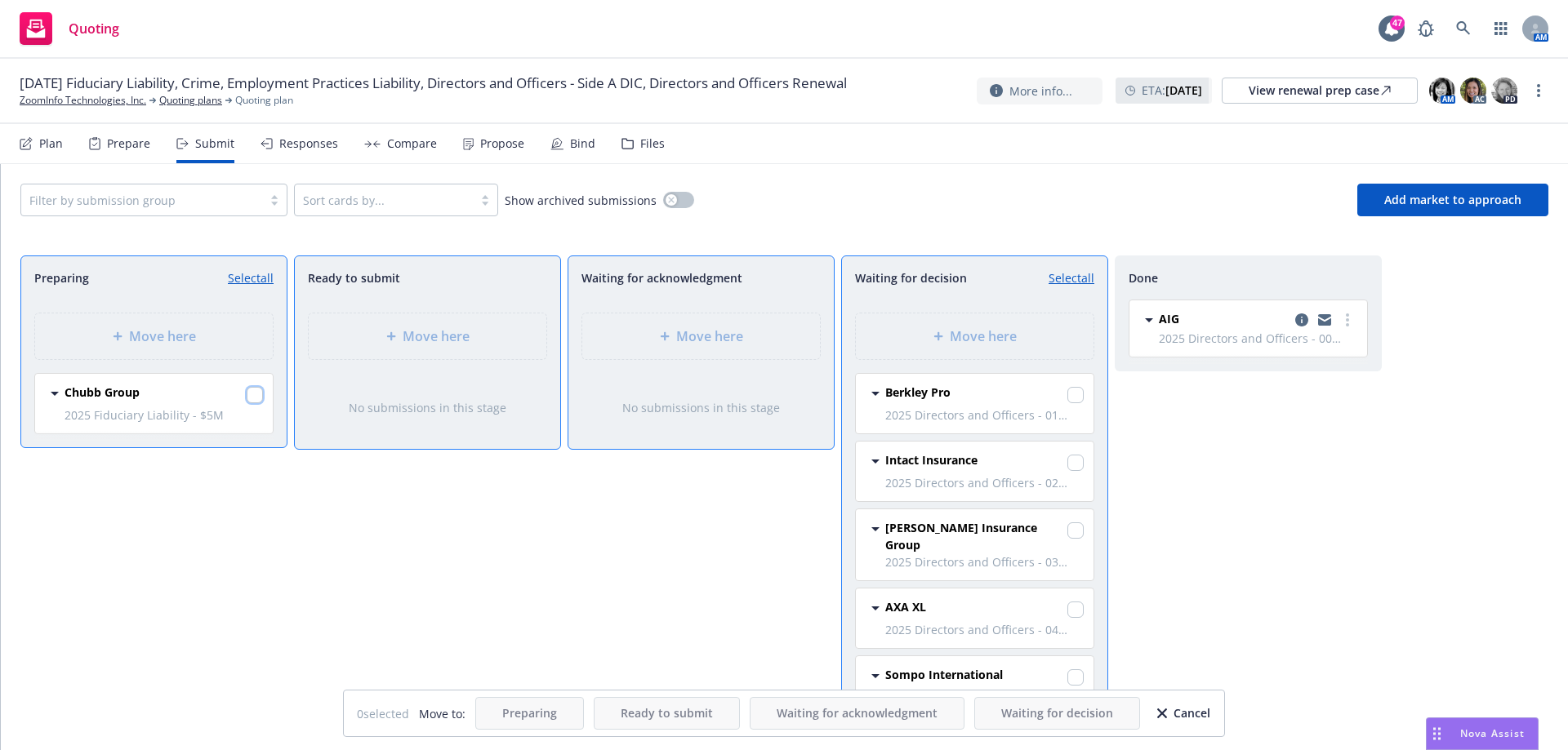
click at [250, 392] on input "checkbox" at bounding box center [255, 395] width 17 height 17
checkbox input "true"
click at [1066, 716] on span "Waiting for decision" at bounding box center [1057, 713] width 112 height 16
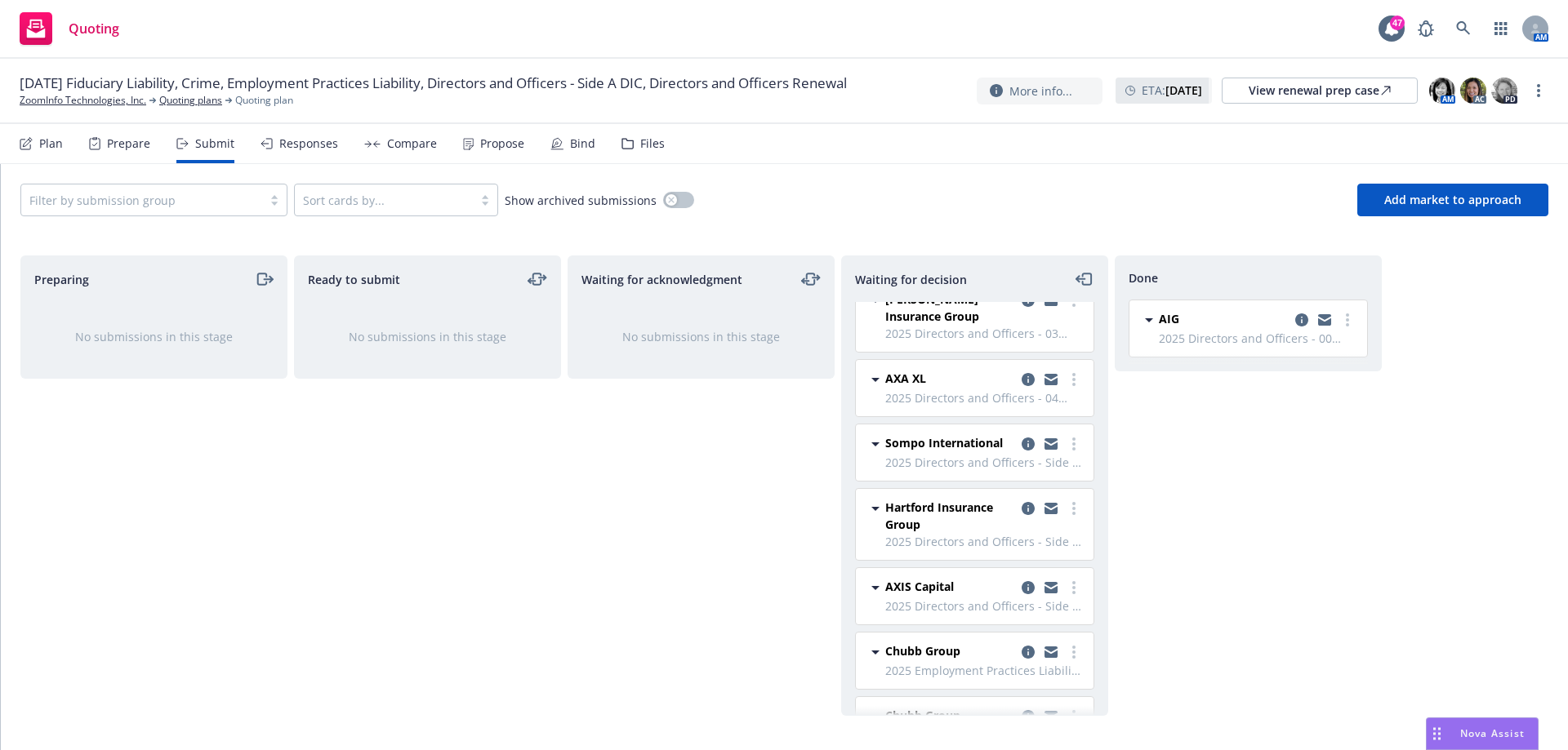
scroll to position [218, 0]
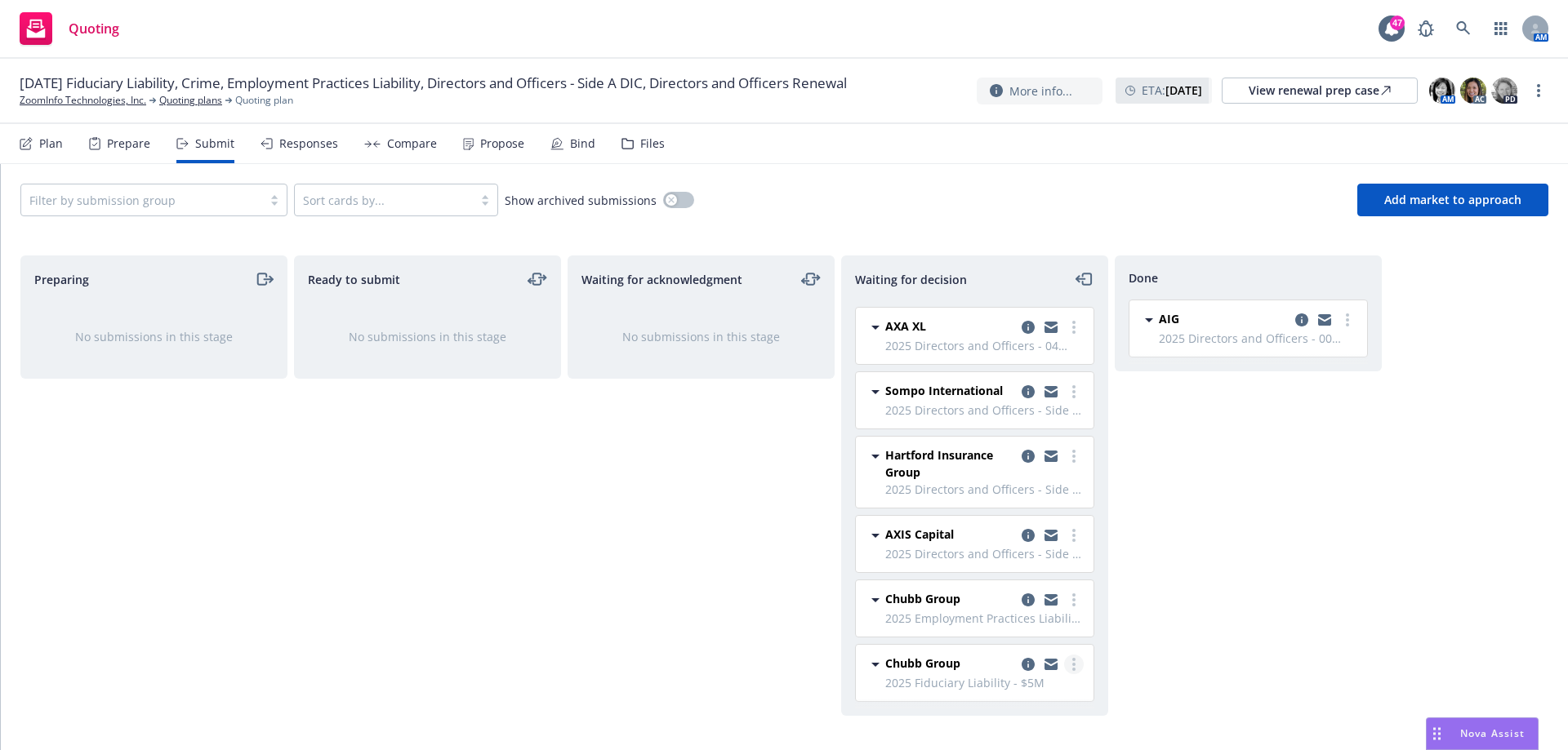
click at [1073, 668] on icon "more" at bounding box center [1075, 664] width 4 height 13
click at [1234, 660] on div "Done AIG 2025 Directors and Officers - 00 $5M Primary [DATE] 9:27 AM" at bounding box center [1248, 486] width 267 height 461
click at [1308, 639] on div "Done AIG 2025 Directors and Officers - 00 $5M Primary [DATE] 9:27 AM" at bounding box center [1248, 486] width 267 height 461
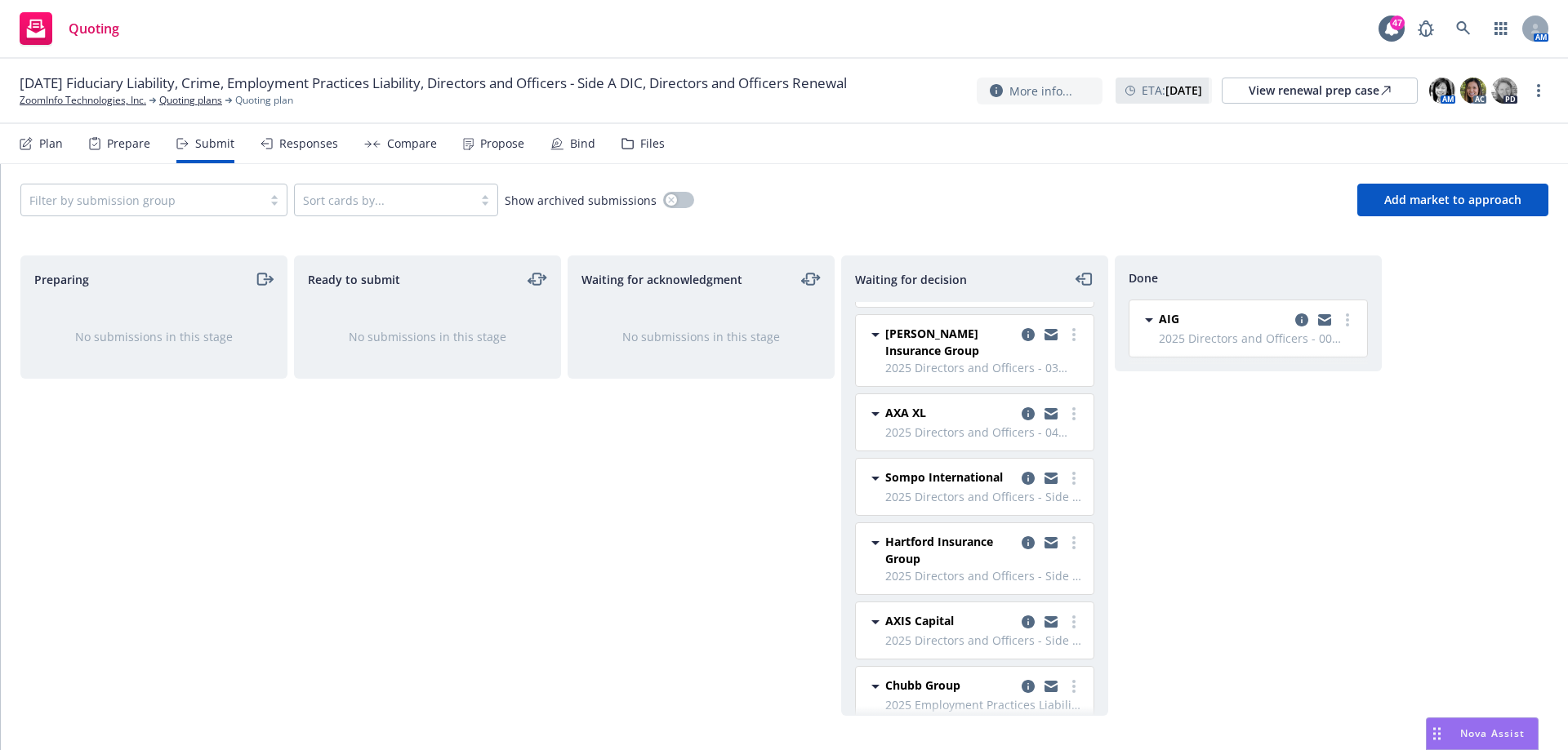
scroll to position [0, 0]
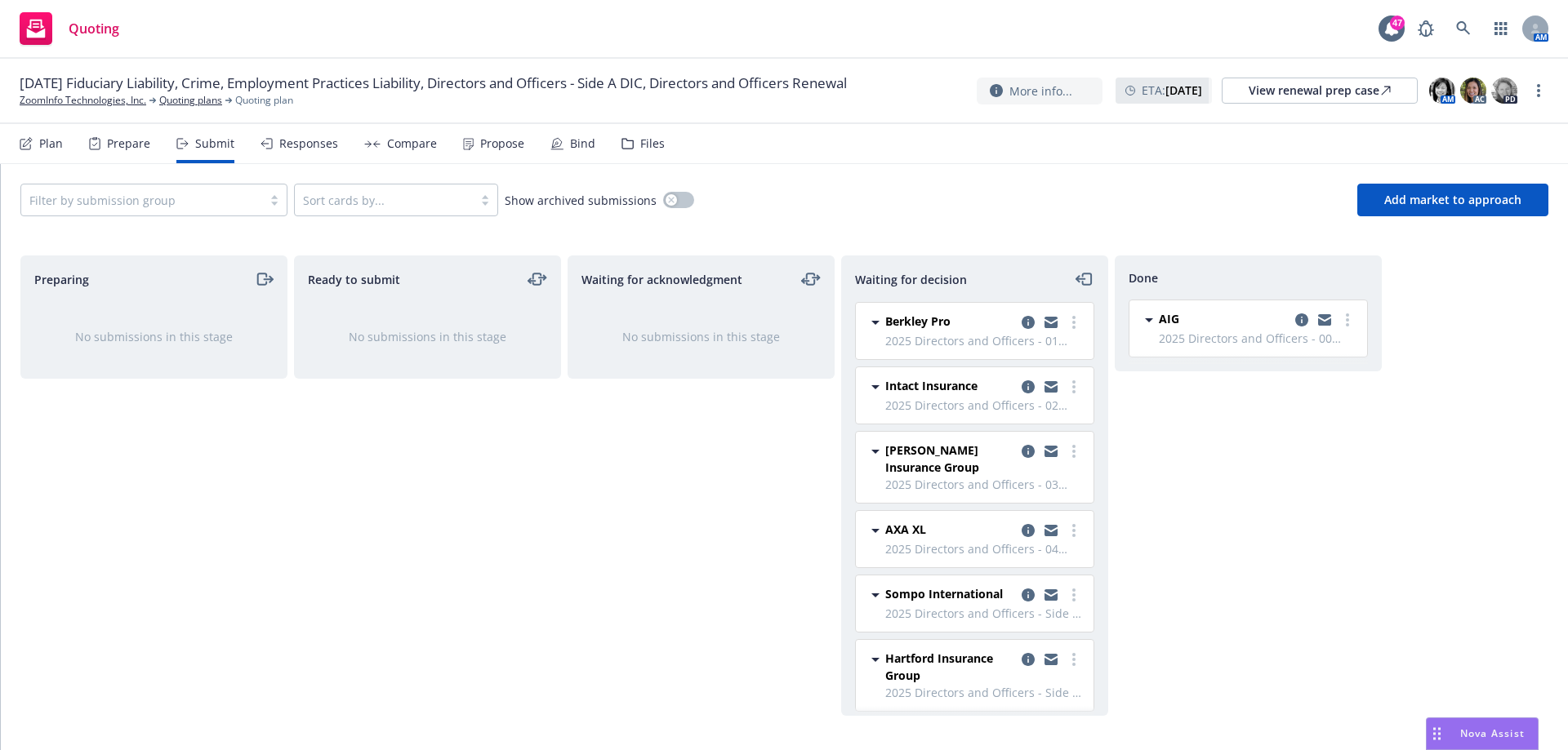
click at [58, 137] on div "Plan" at bounding box center [50, 143] width 23 height 13
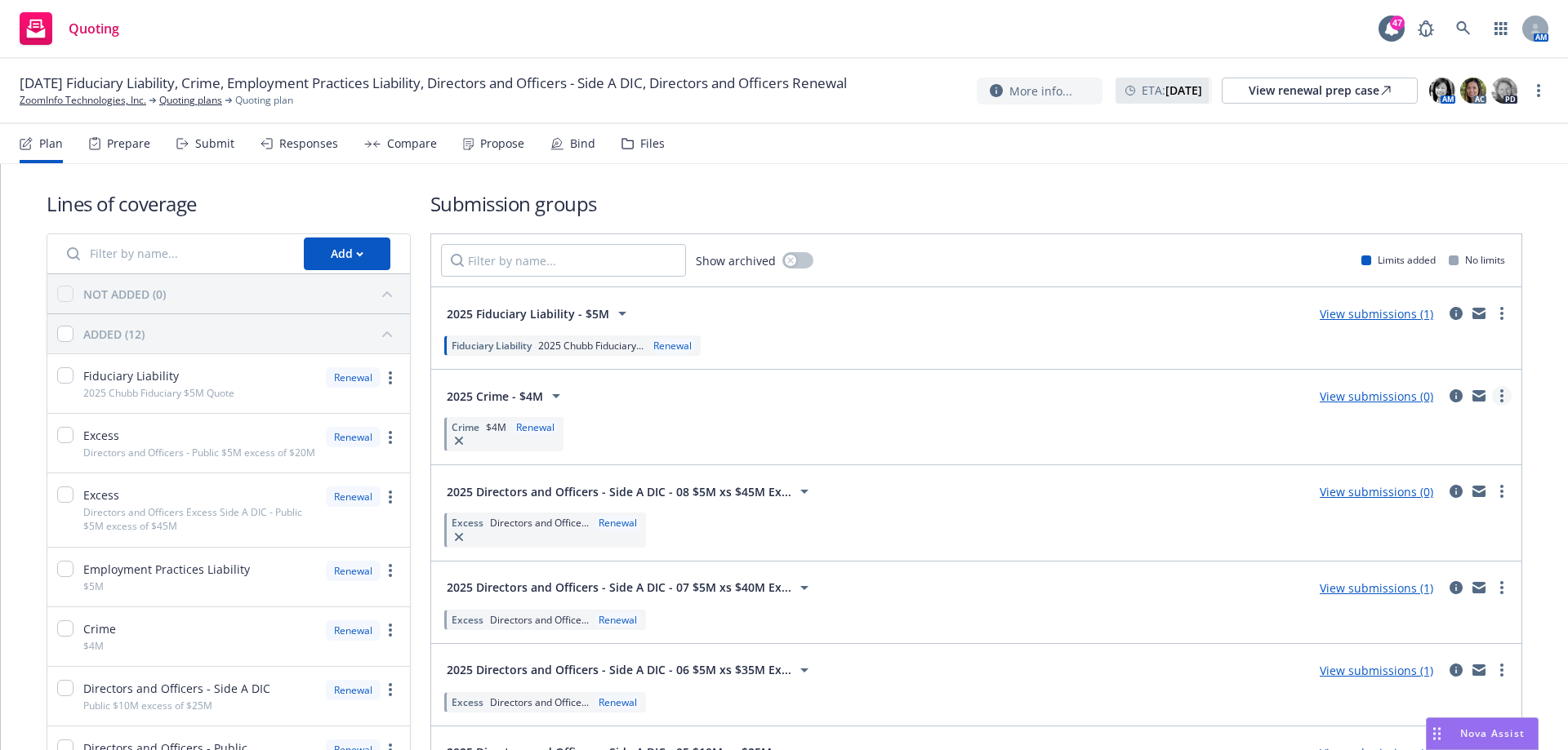
click at [1493, 395] on link "more" at bounding box center [1502, 395] width 20 height 20
click at [217, 148] on div "Submit" at bounding box center [215, 143] width 39 height 13
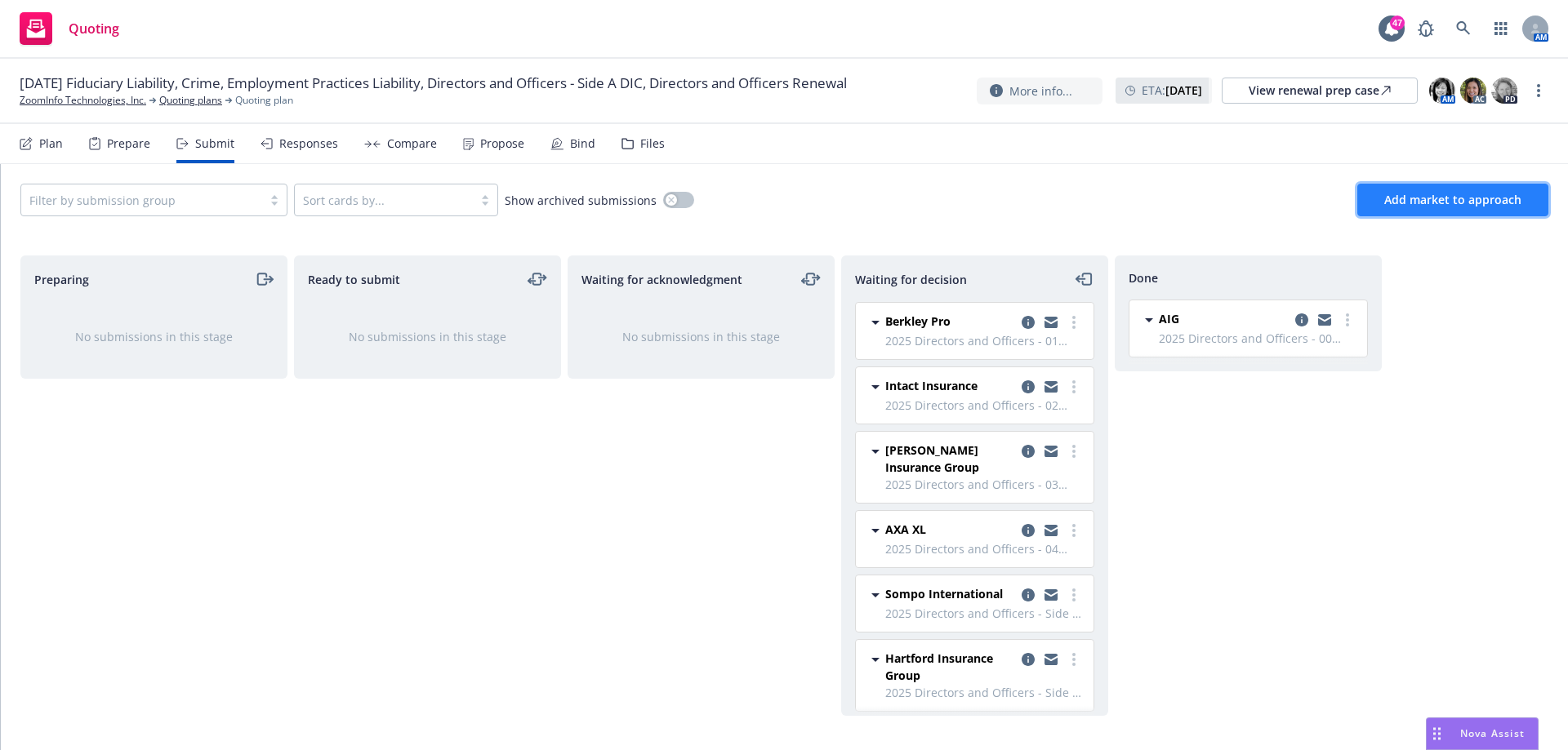
click at [1476, 200] on span "Add market to approach" at bounding box center [1453, 199] width 137 height 16
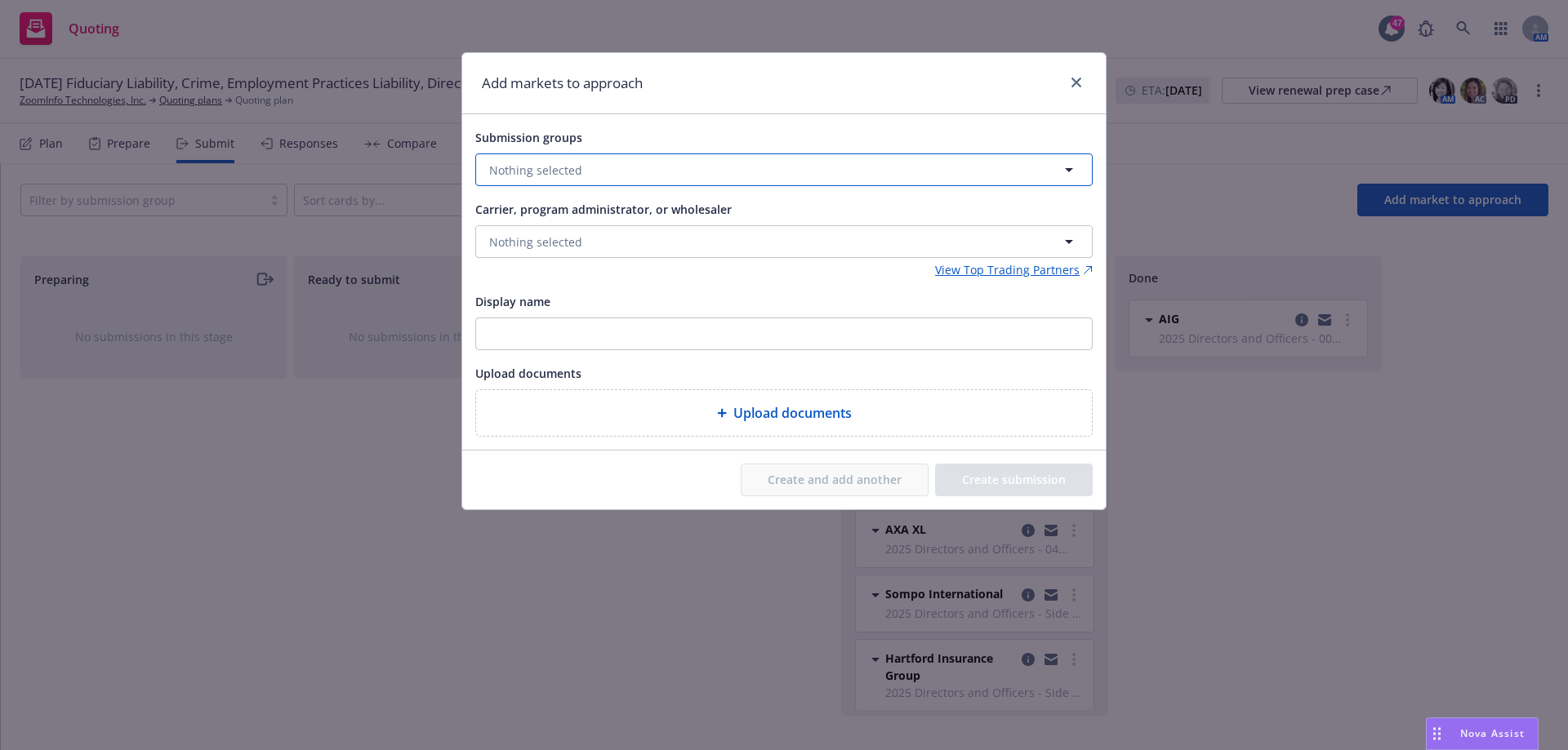
click at [764, 173] on button "Nothing selected" at bounding box center [784, 169] width 617 height 33
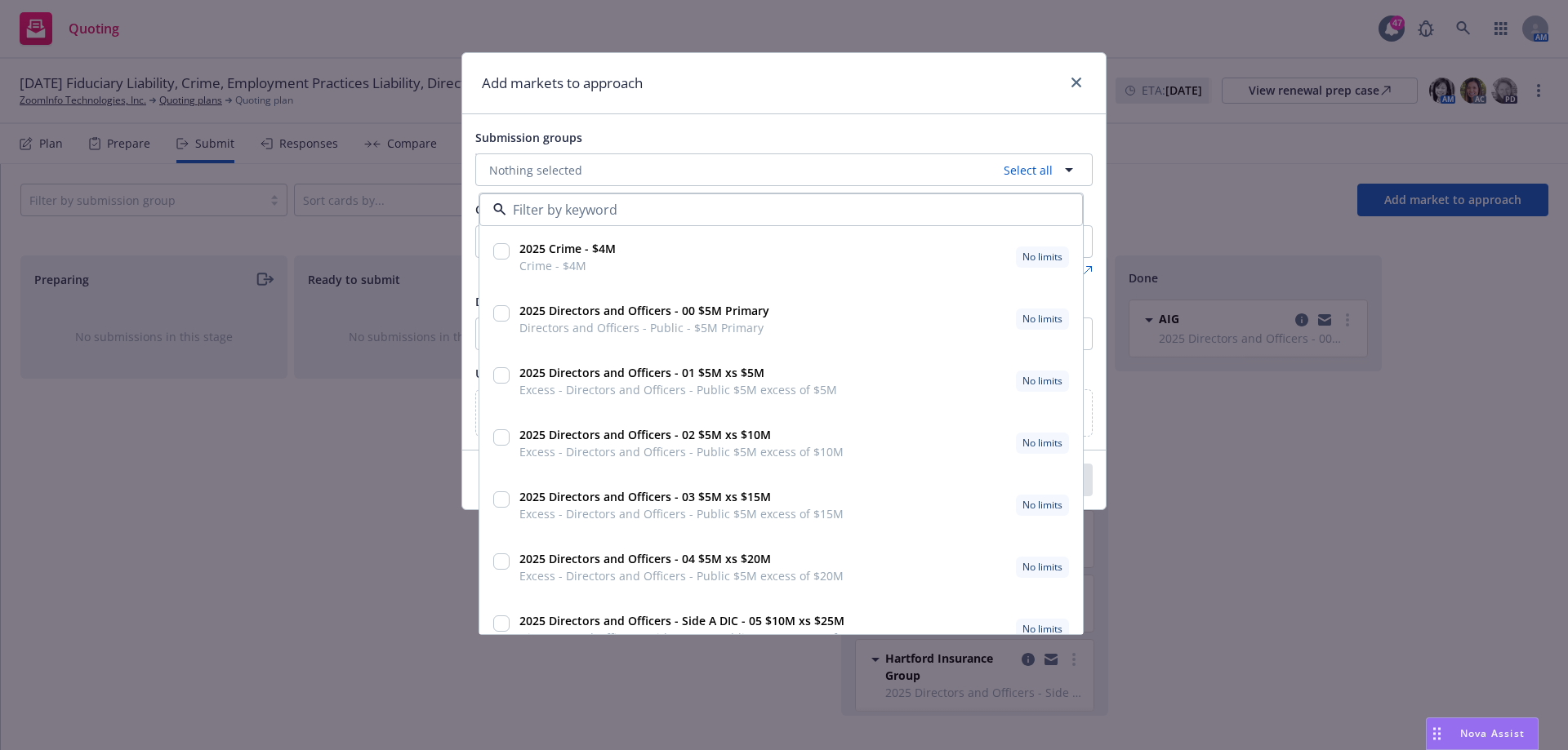
click at [503, 251] on input "checkbox" at bounding box center [502, 251] width 17 height 17
checkbox input "true"
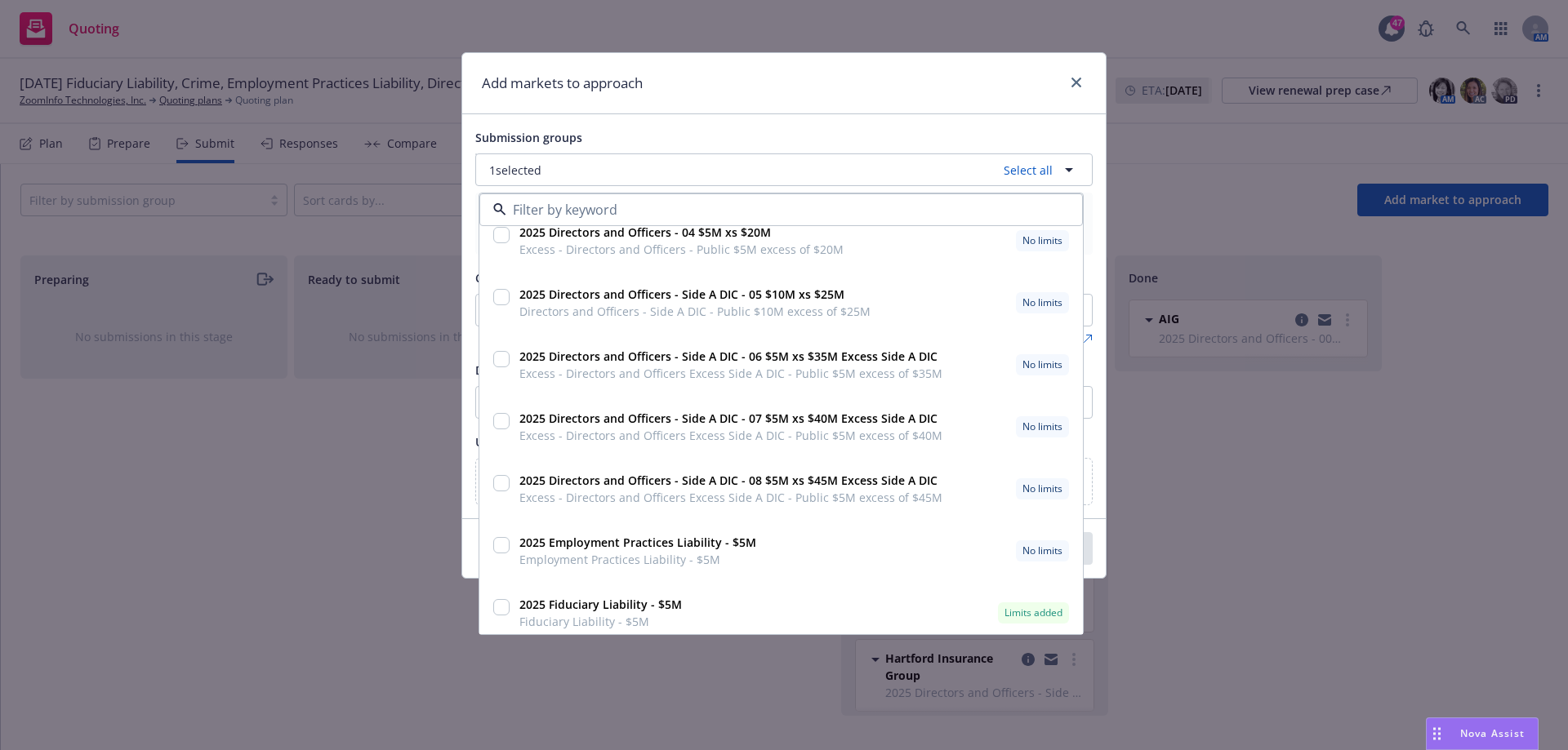
scroll to position [336, 0]
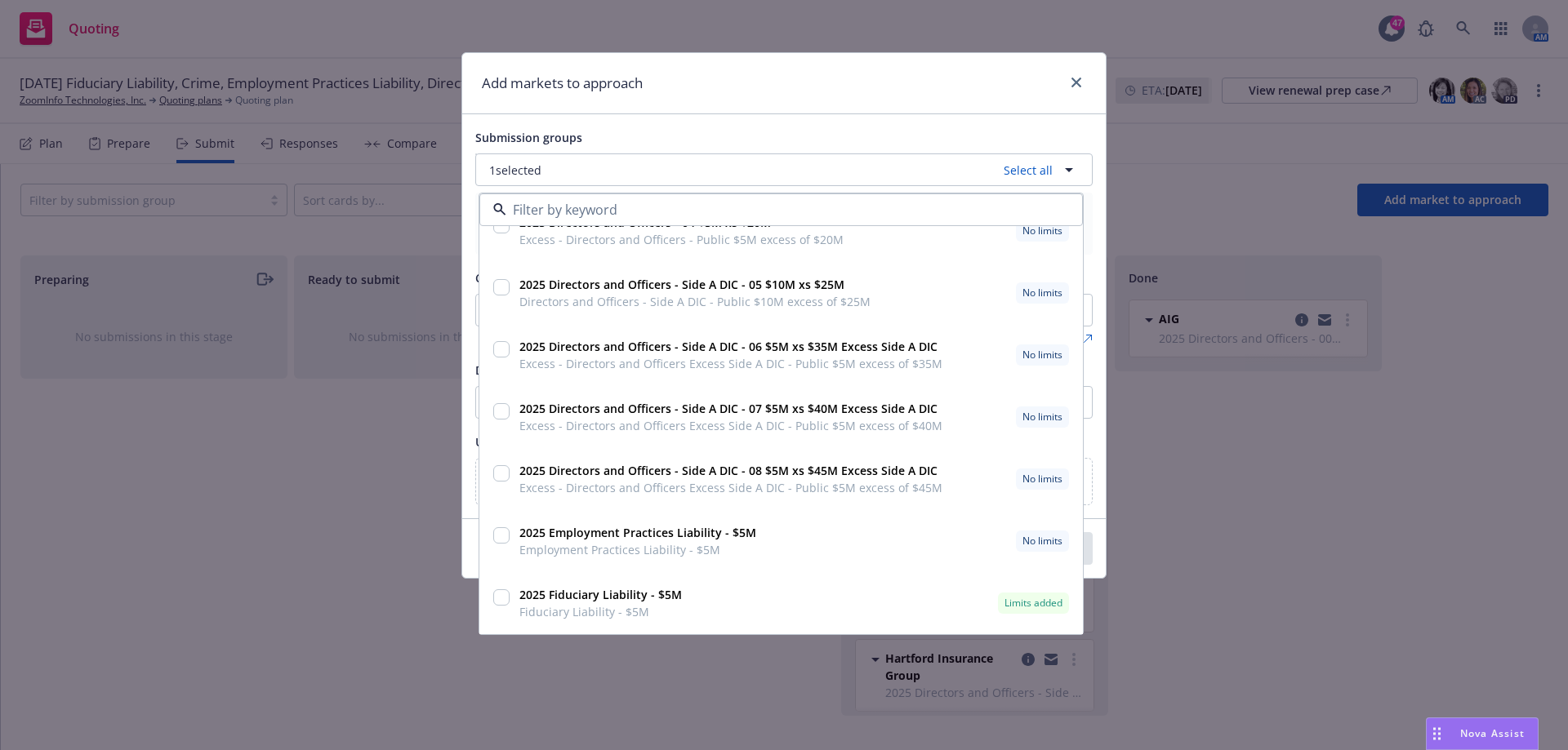
click at [987, 81] on div "Add markets to approach" at bounding box center [783, 84] width 643 height 61
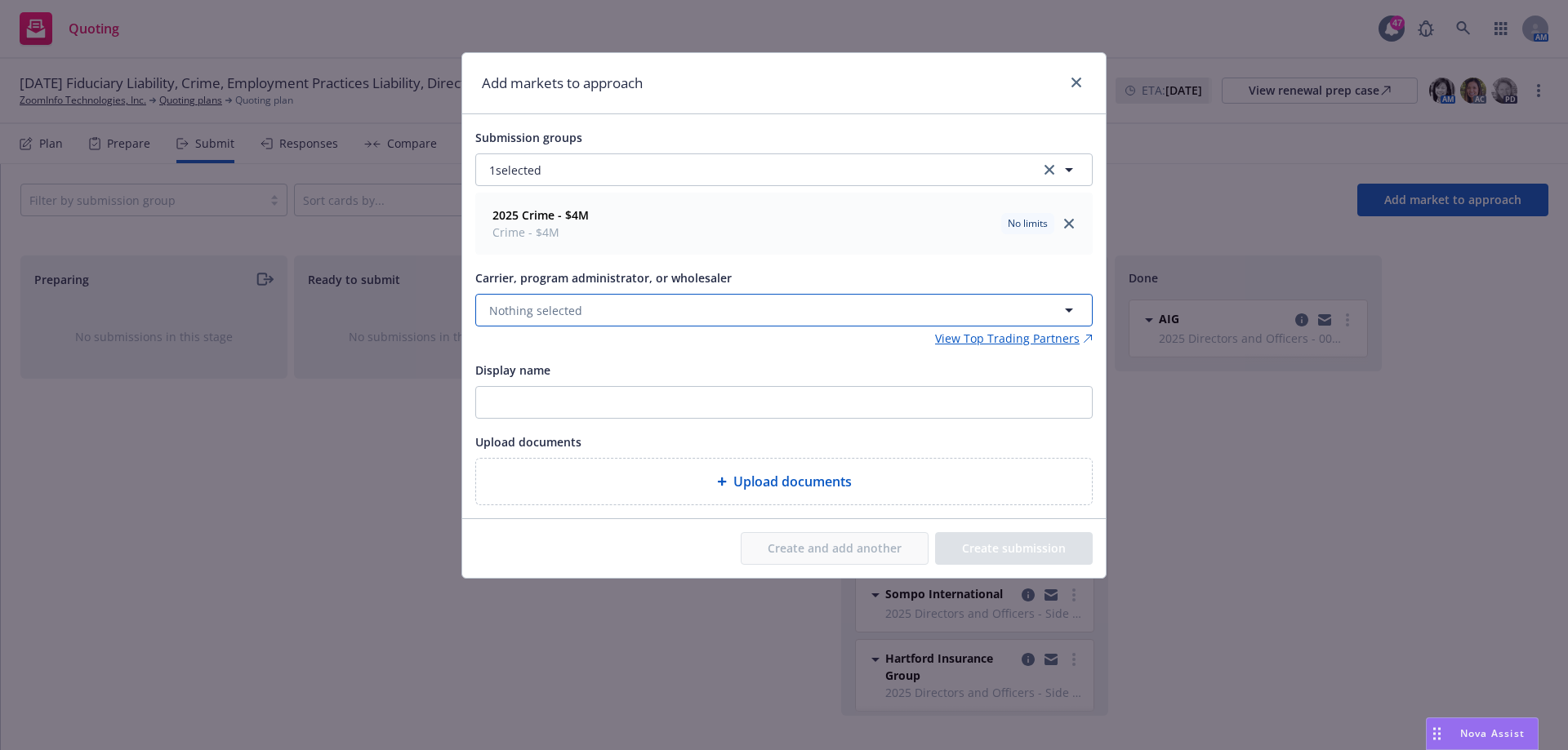
click at [734, 303] on button "Nothing selected" at bounding box center [784, 310] width 617 height 33
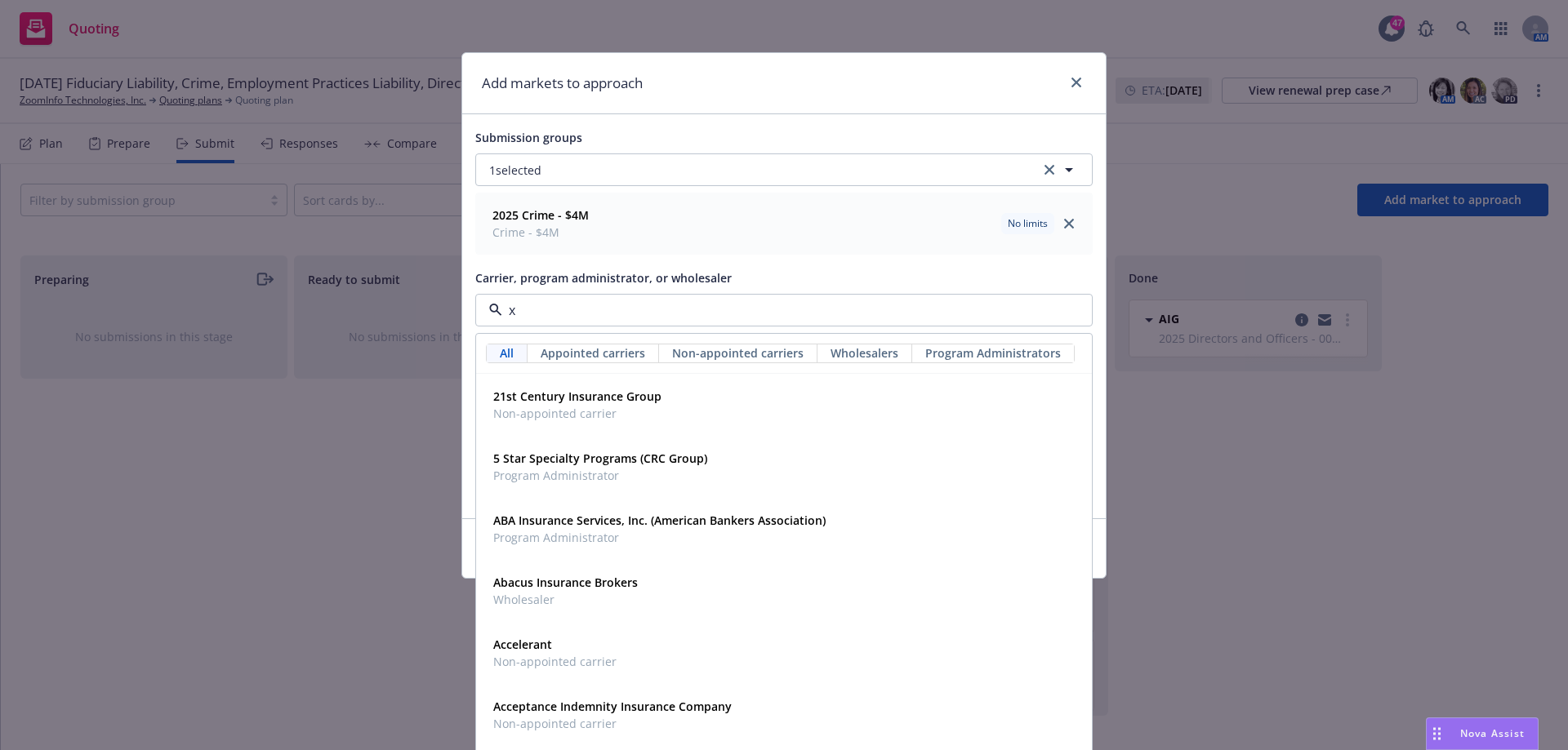
type input "xl"
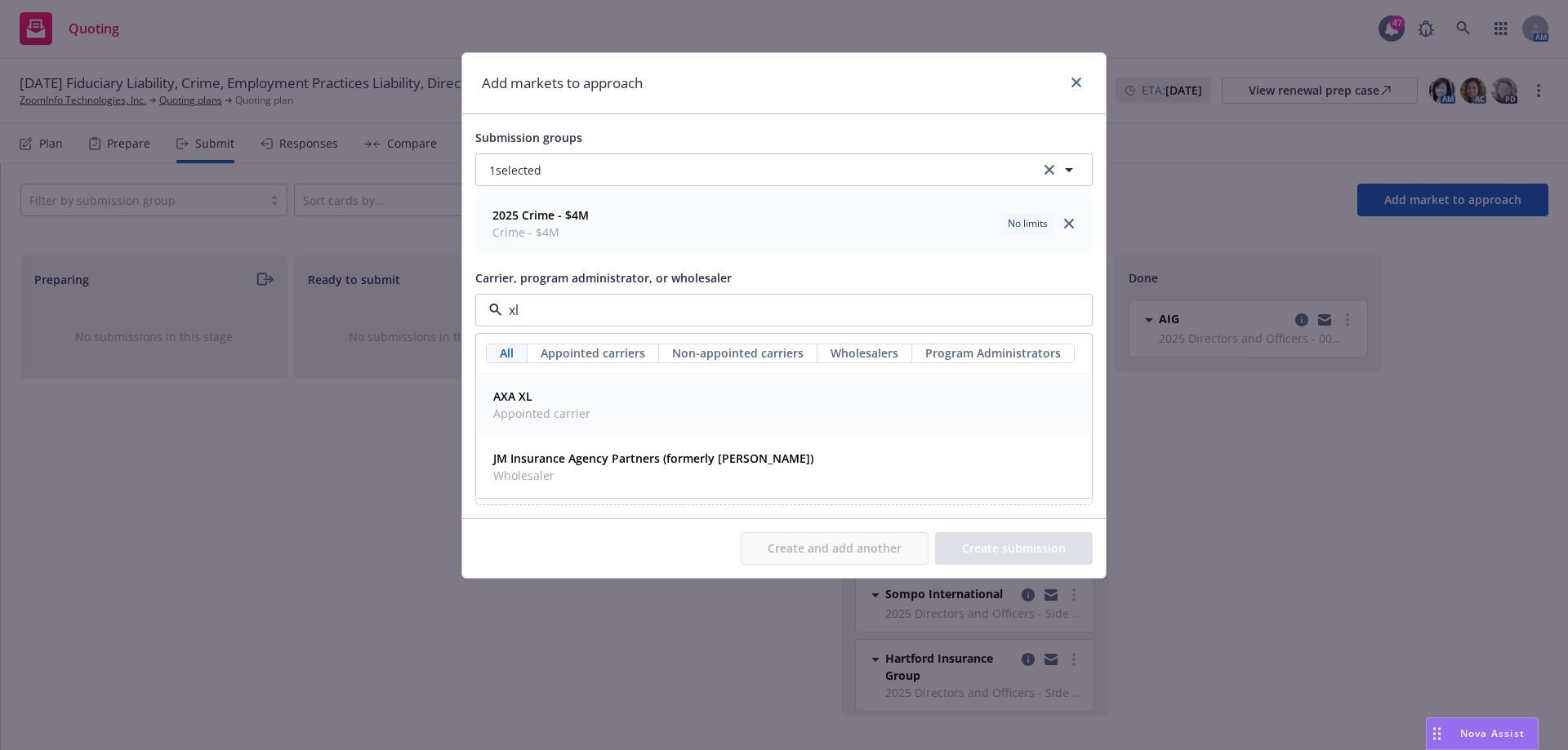
click at [562, 405] on span "AXA XL" at bounding box center [542, 396] width 97 height 17
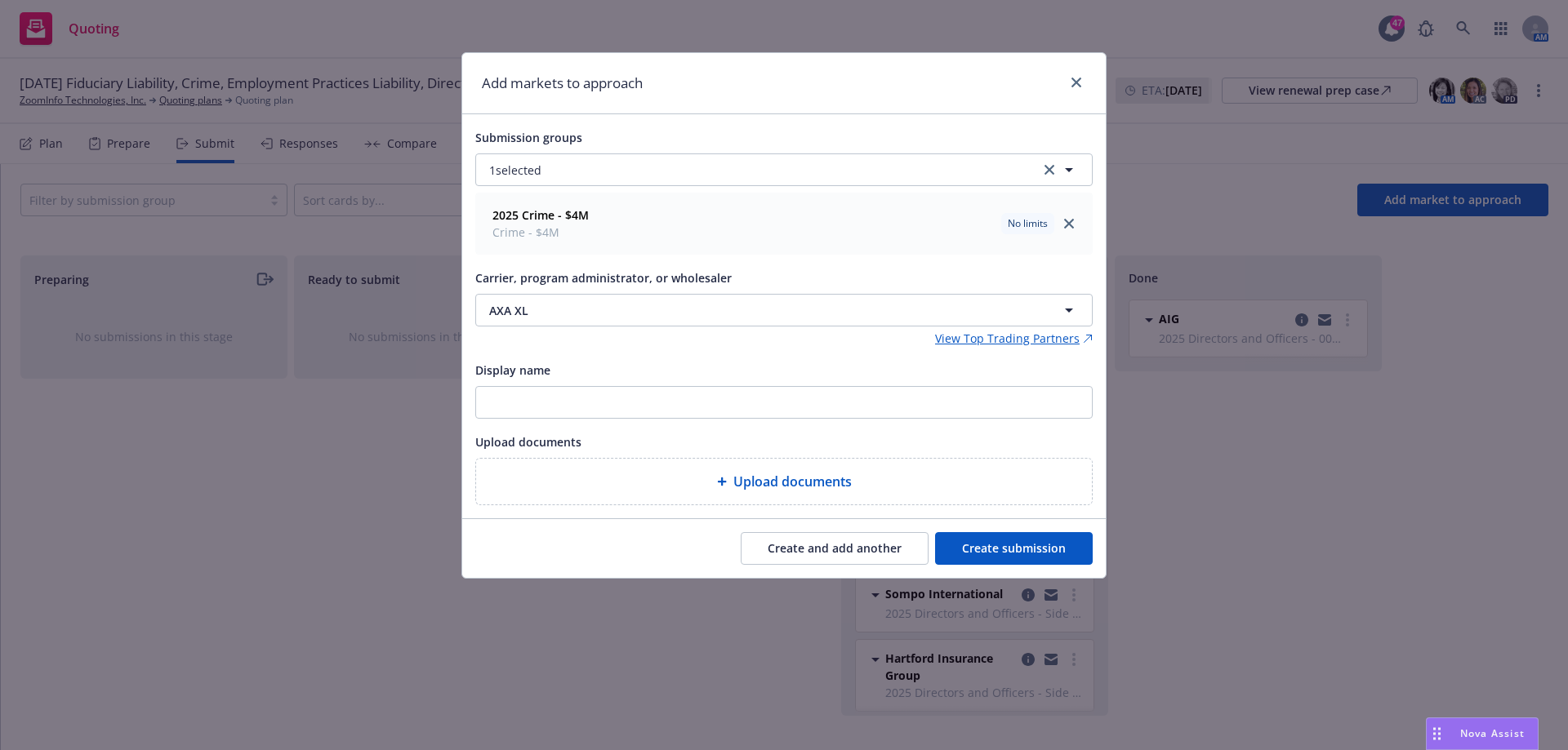
click at [1040, 551] on button "Create submission" at bounding box center [1013, 548] width 157 height 33
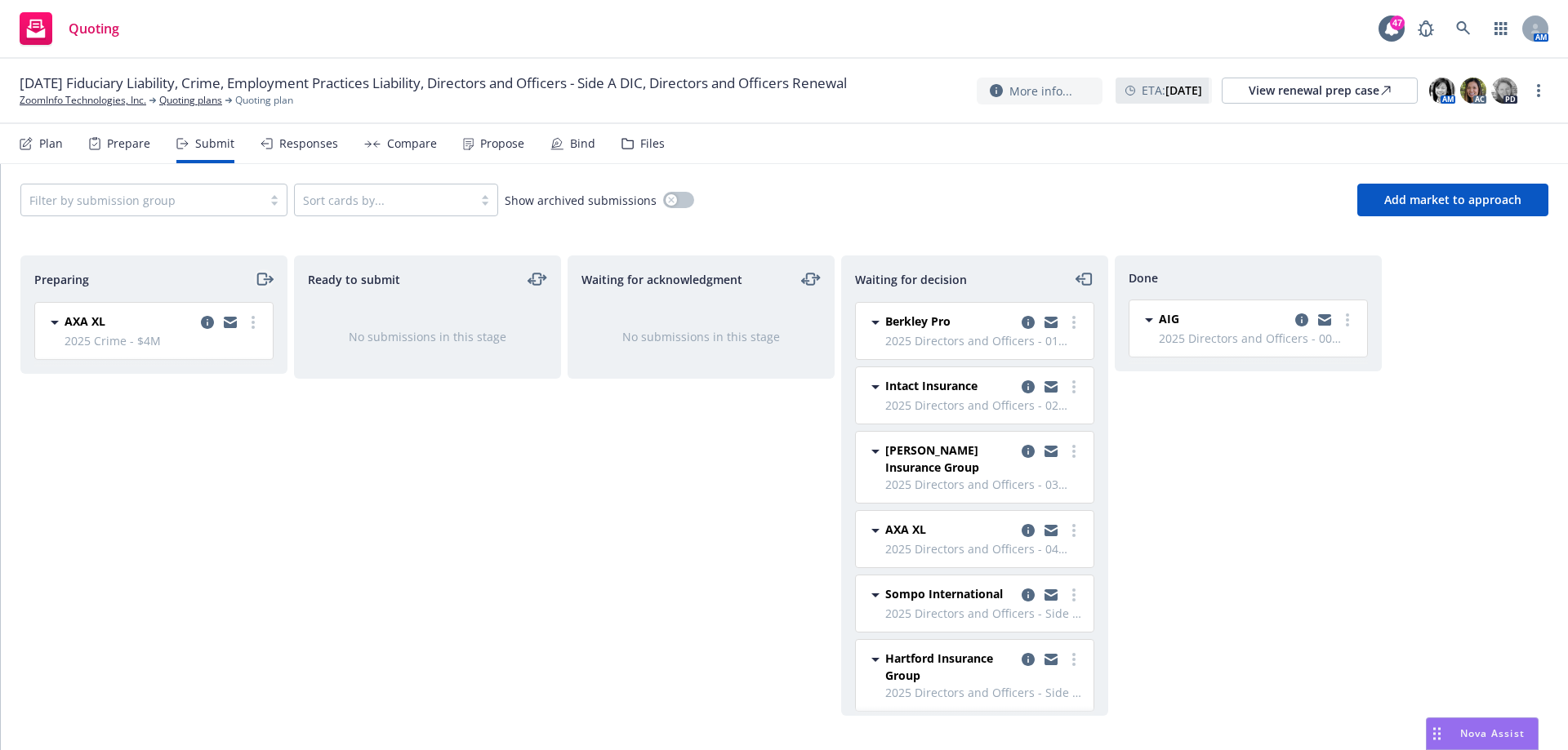
click at [264, 281] on icon "moveRight" at bounding box center [264, 278] width 19 height 20
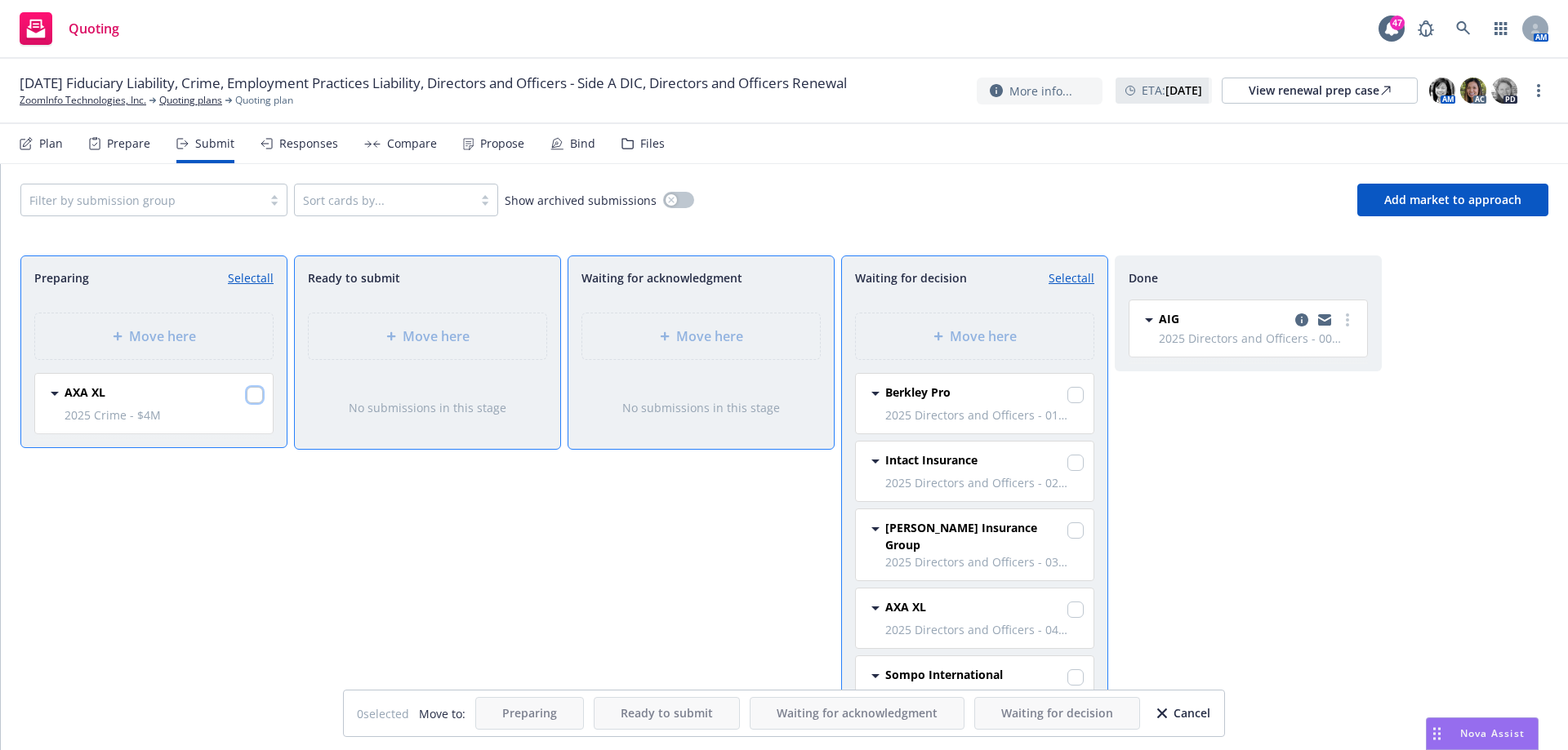
click at [251, 400] on input "checkbox" at bounding box center [255, 395] width 17 height 17
checkbox input "true"
click at [1035, 722] on button "Waiting for decision" at bounding box center [1057, 713] width 166 height 33
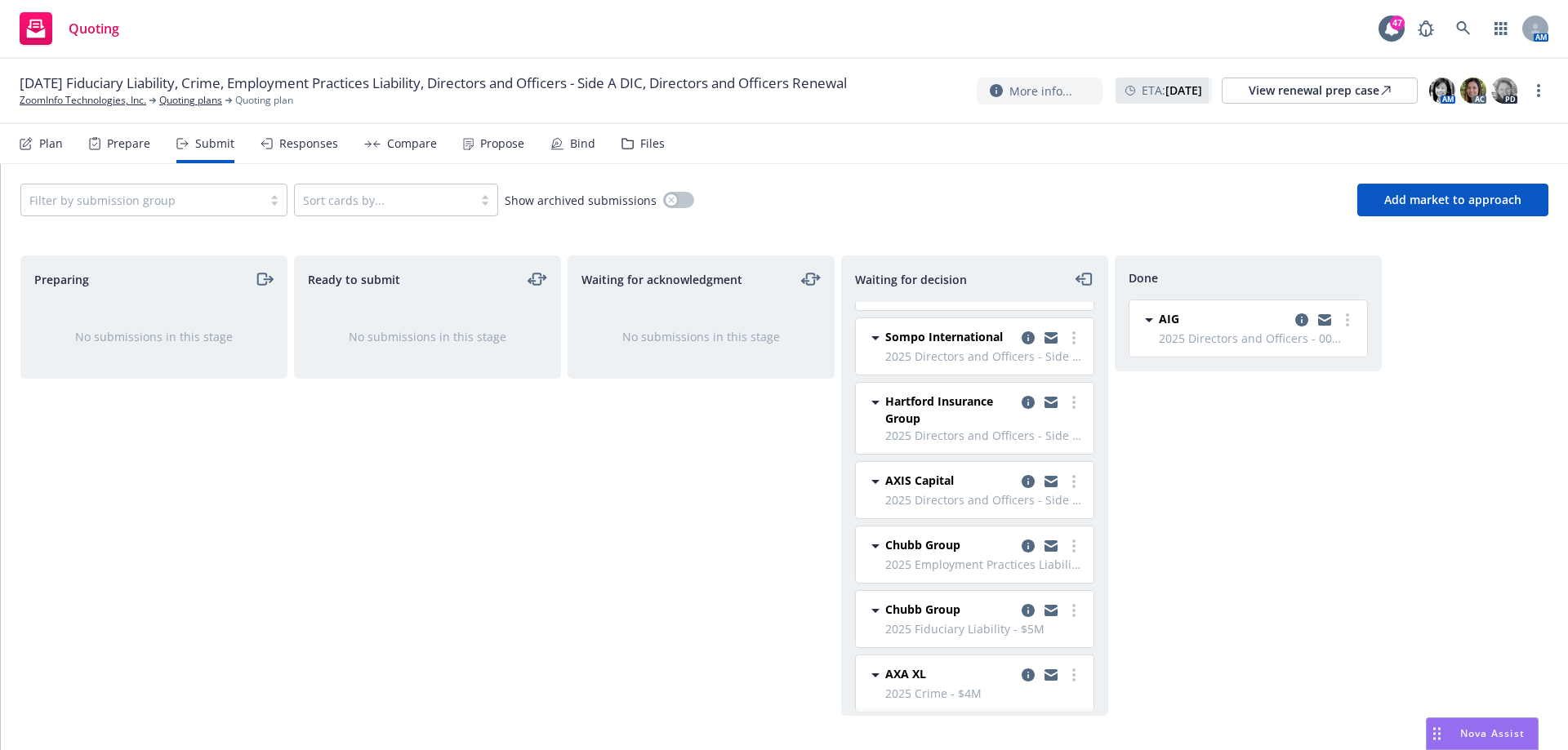
scroll to position [283, 0]
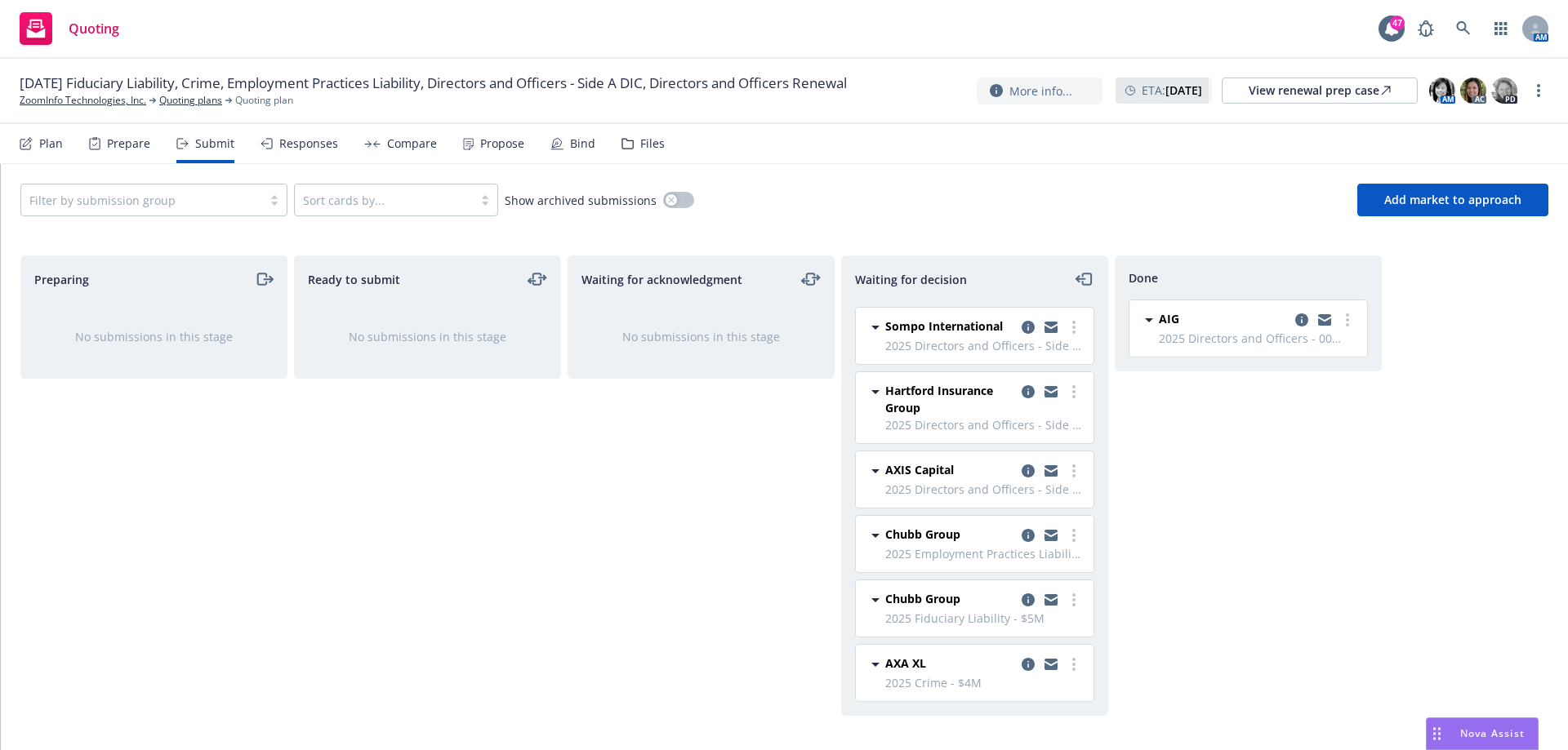
click at [1345, 595] on div "Done AIG 2025 Directors and Officers - 00 $5M Primary [DATE] 9:27 AM" at bounding box center [1248, 486] width 267 height 461
